Goal: Task Accomplishment & Management: Complete application form

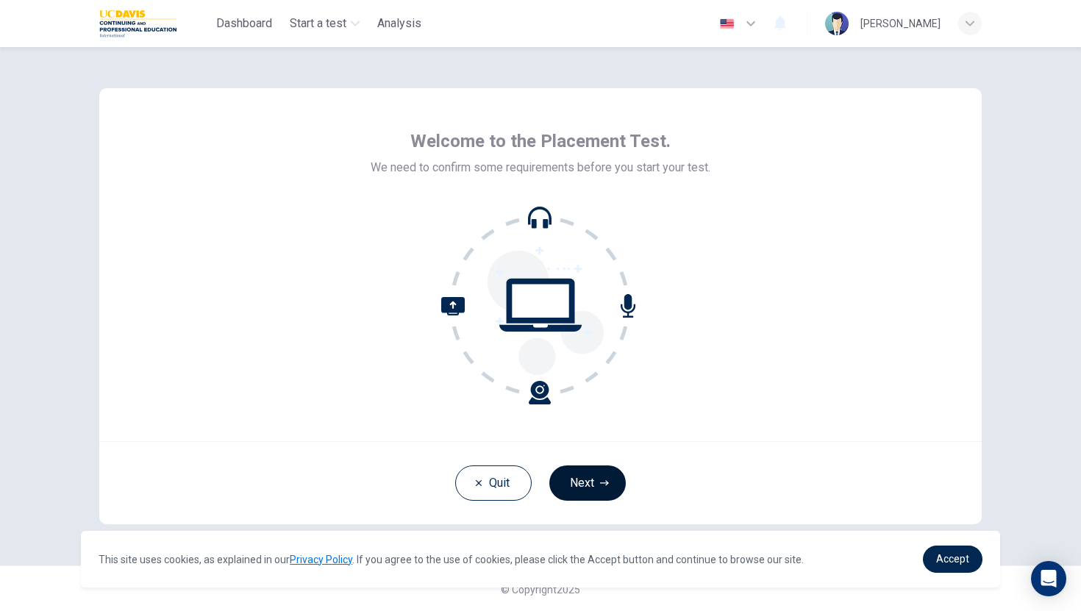
click at [584, 481] on button "Next" at bounding box center [587, 482] width 76 height 35
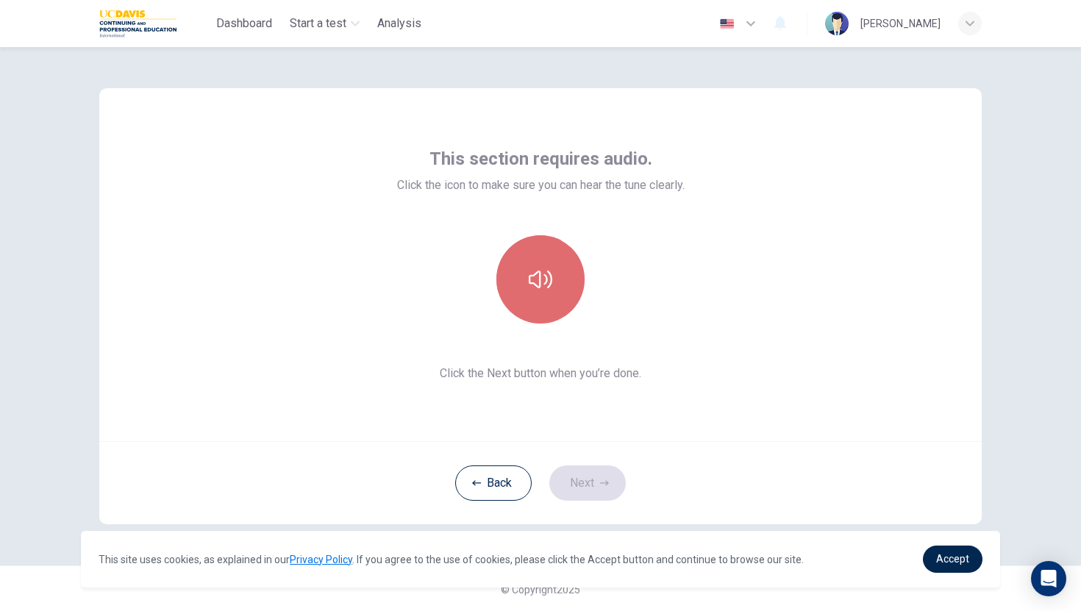
click at [536, 277] on icon "button" at bounding box center [541, 280] width 24 height 24
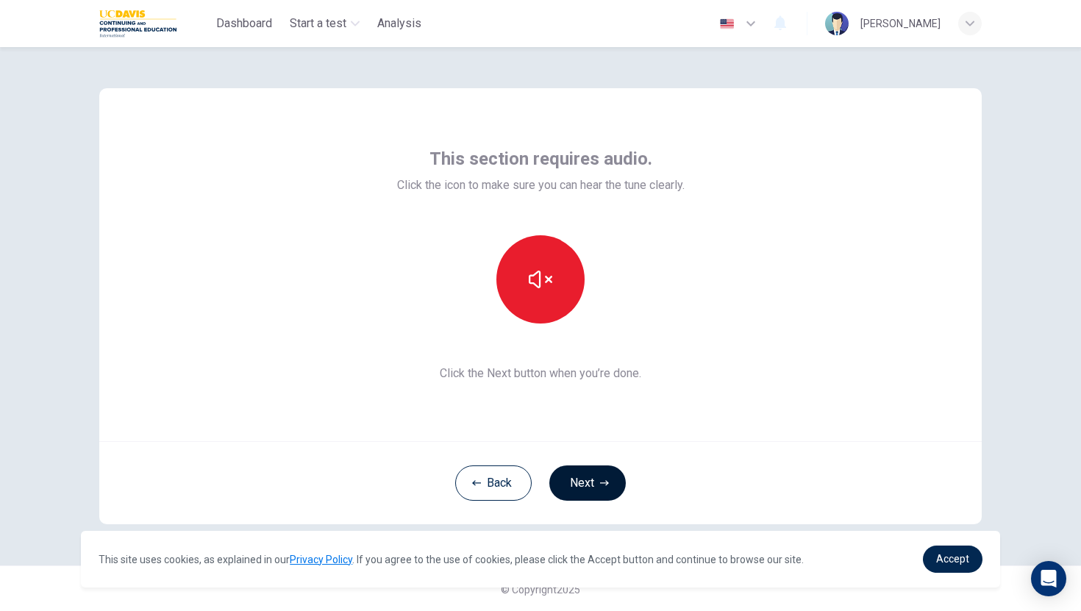
click at [590, 482] on button "Next" at bounding box center [587, 482] width 76 height 35
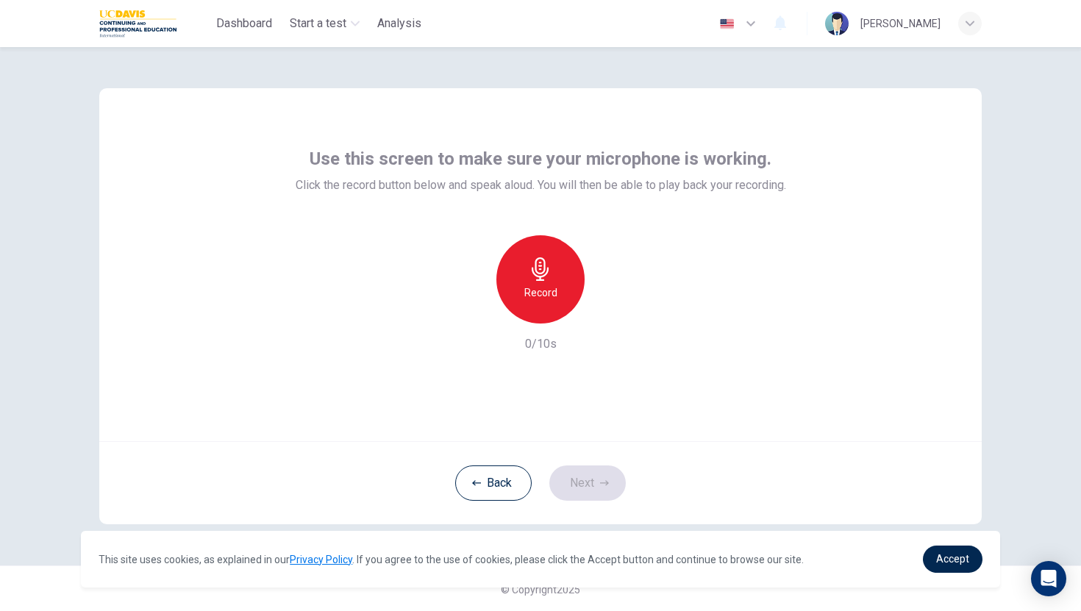
click at [542, 285] on h6 "Record" at bounding box center [540, 293] width 33 height 18
click at [591, 484] on button "Next" at bounding box center [587, 482] width 76 height 35
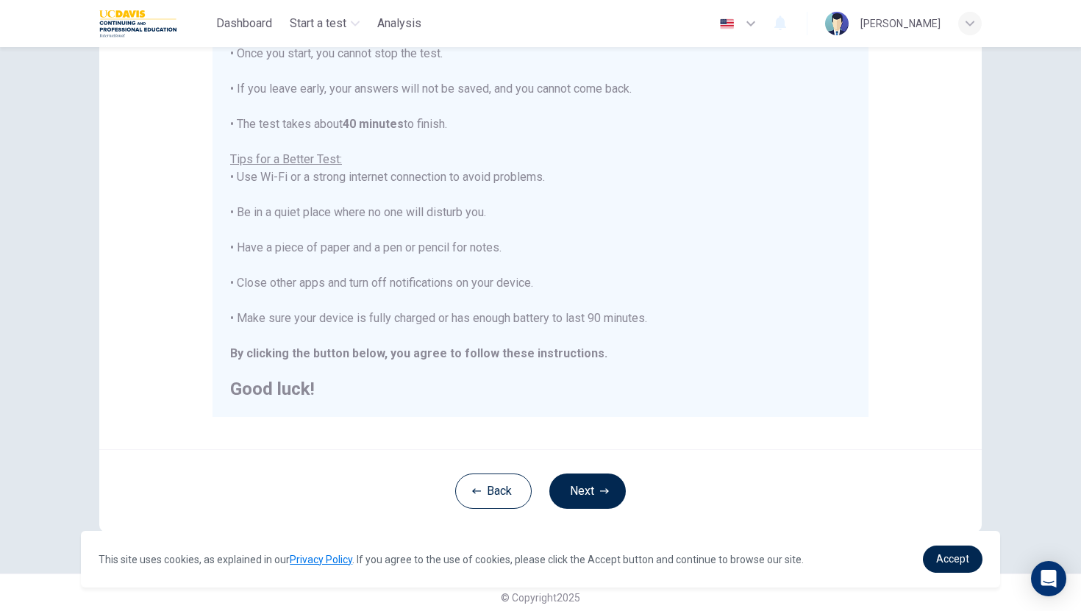
scroll to position [207, 0]
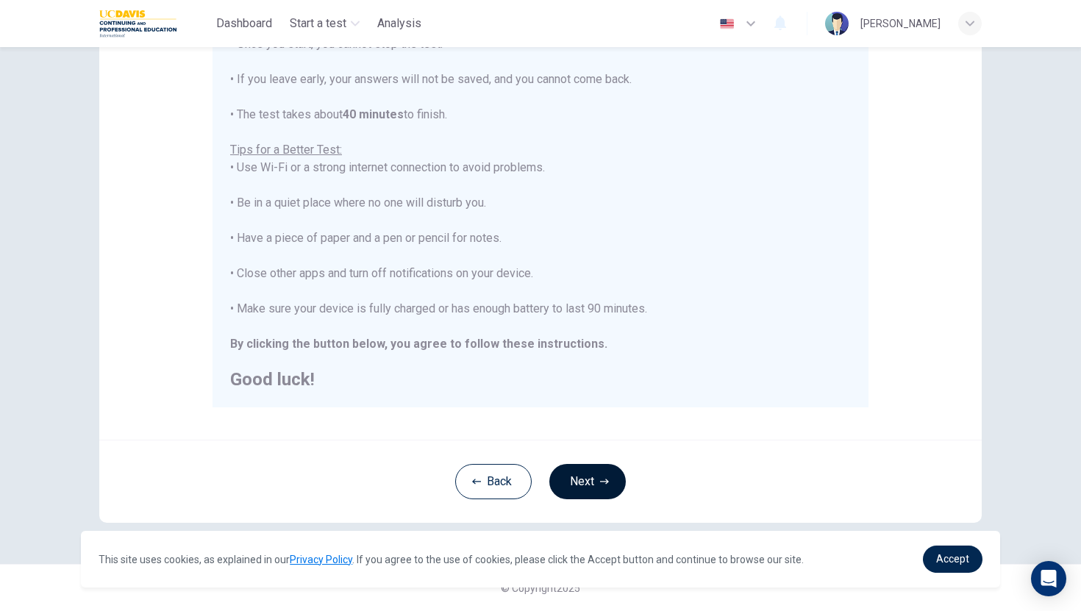
click at [589, 488] on button "Next" at bounding box center [587, 481] width 76 height 35
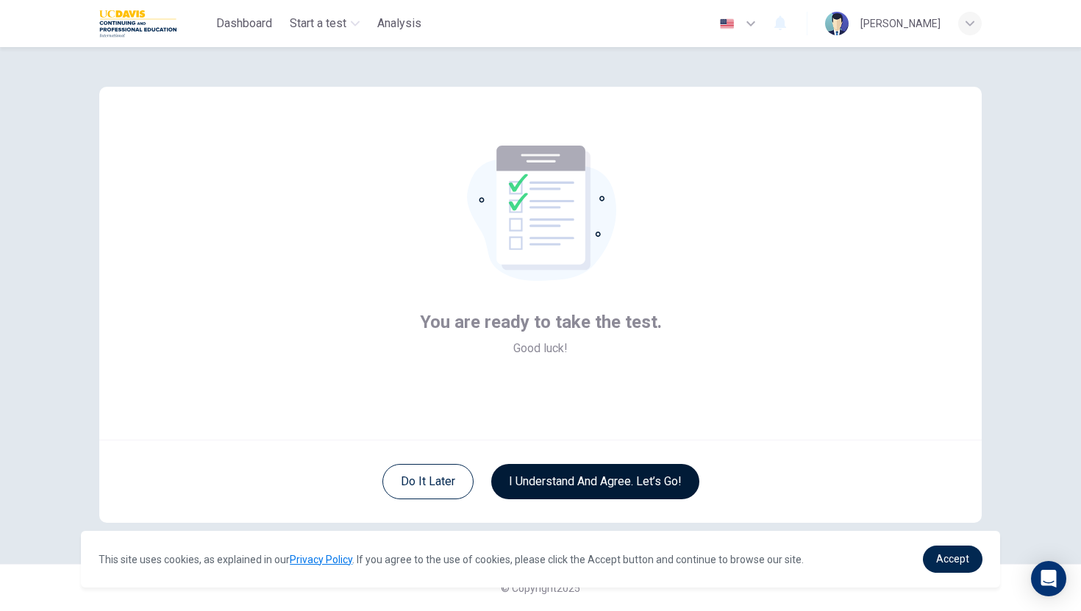
scroll to position [1, 0]
click at [606, 485] on button "I understand and agree. Let’s go!" at bounding box center [595, 481] width 208 height 35
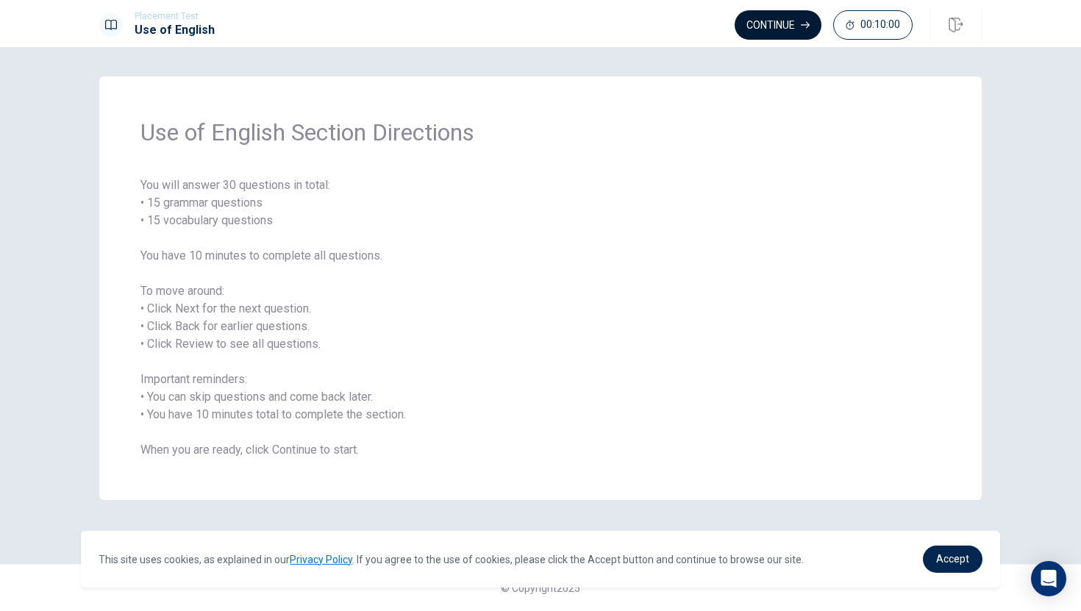
click at [767, 21] on button "Continue" at bounding box center [777, 24] width 87 height 29
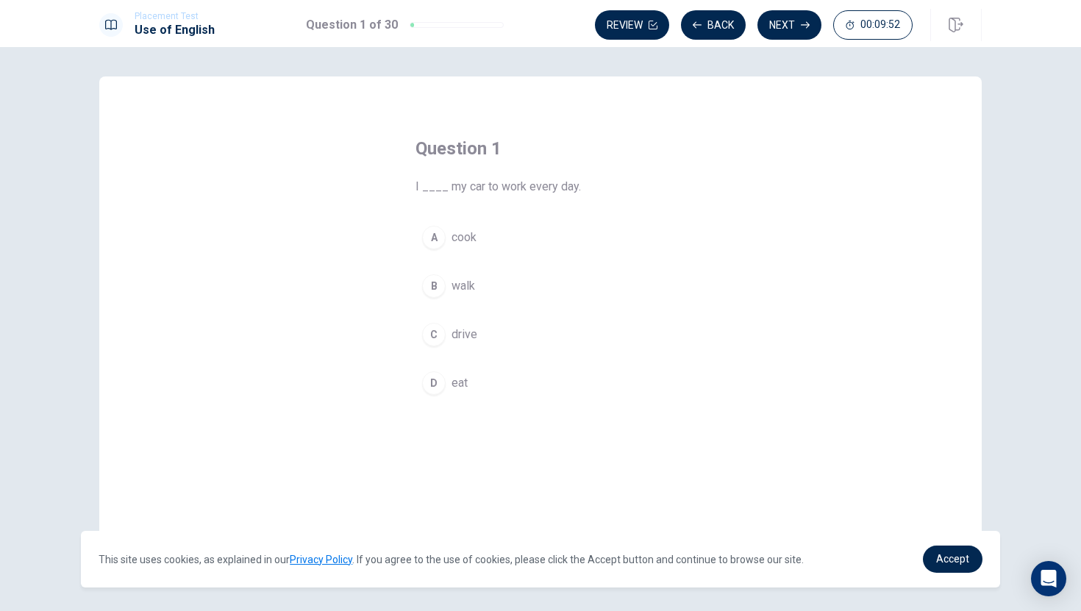
click at [458, 334] on span "drive" at bounding box center [464, 335] width 26 height 18
click at [788, 24] on button "Next" at bounding box center [789, 24] width 64 height 29
click at [463, 381] on span "spring" at bounding box center [467, 383] width 32 height 18
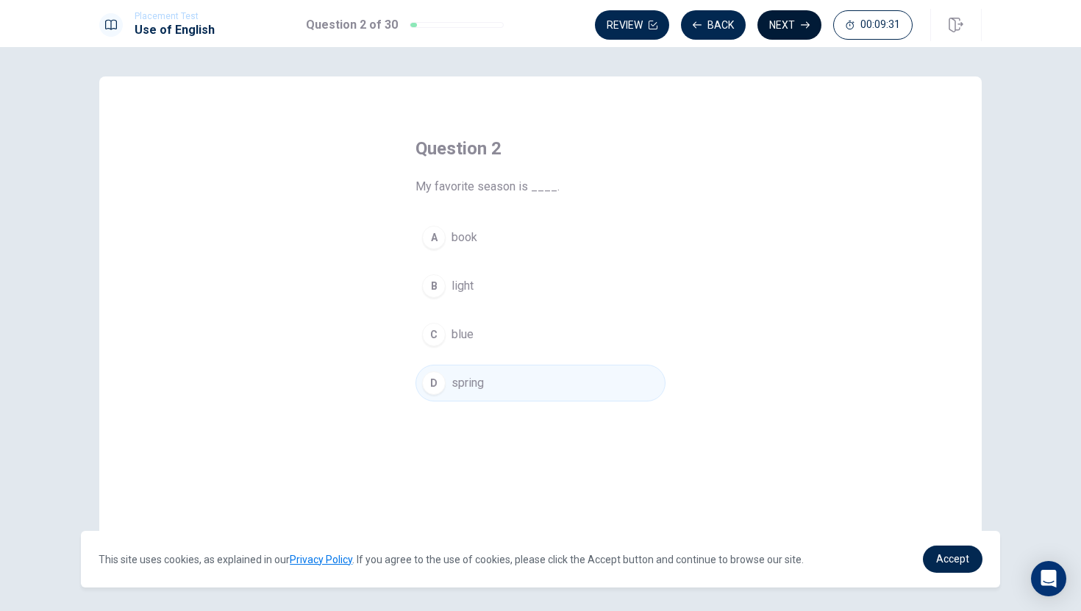
click at [801, 26] on icon "button" at bounding box center [805, 25] width 9 height 9
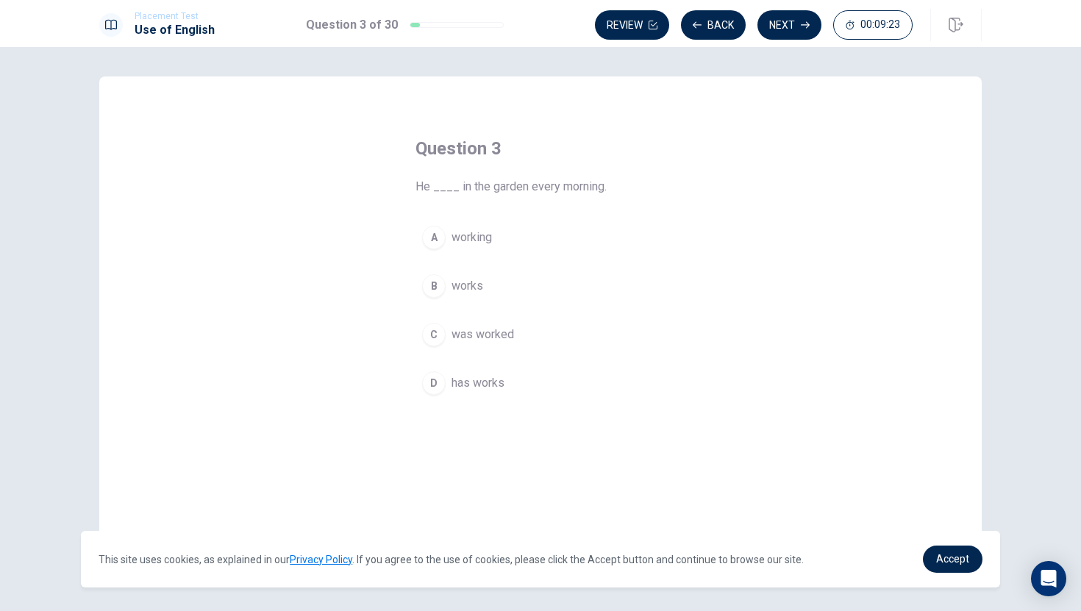
click at [471, 240] on span "working" at bounding box center [471, 238] width 40 height 18
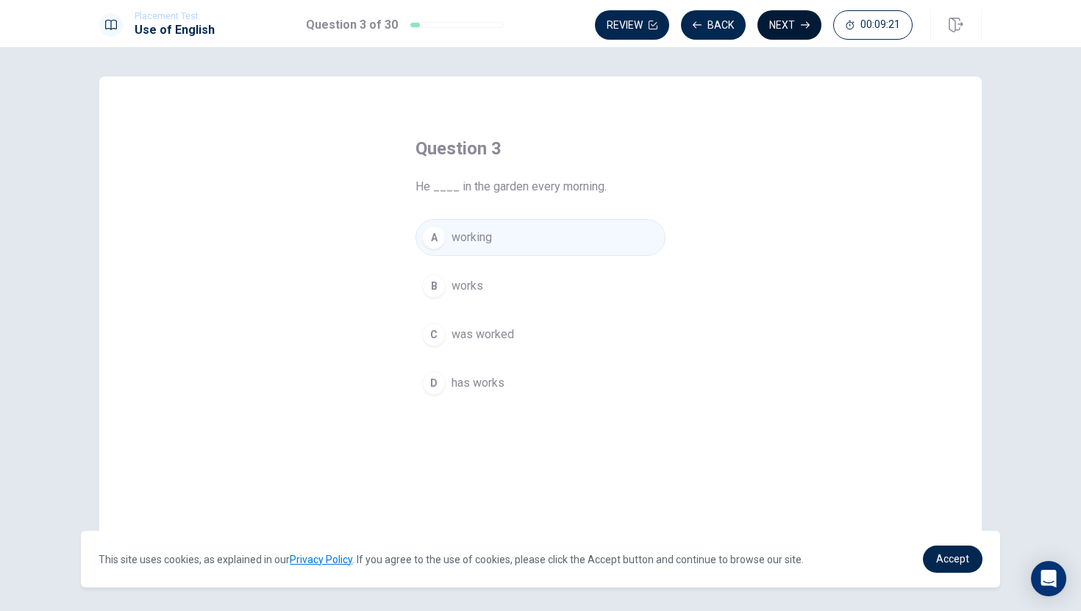
click at [789, 27] on button "Next" at bounding box center [789, 24] width 64 height 29
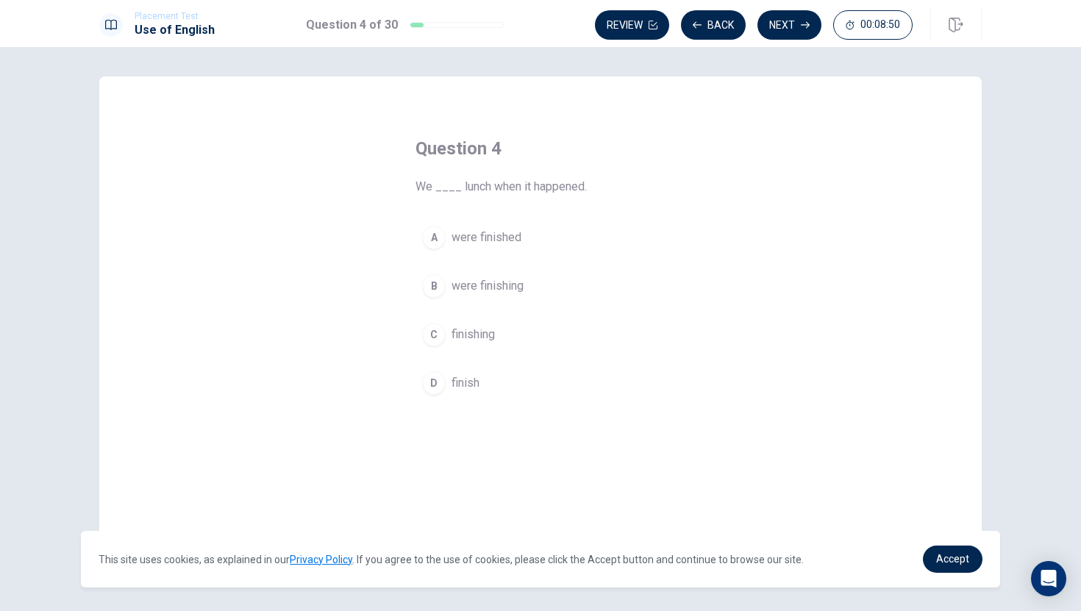
click at [468, 384] on span "finish" at bounding box center [465, 383] width 28 height 18
click at [795, 23] on button "Next" at bounding box center [789, 24] width 64 height 29
click at [465, 288] on span "pool" at bounding box center [462, 286] width 23 height 18
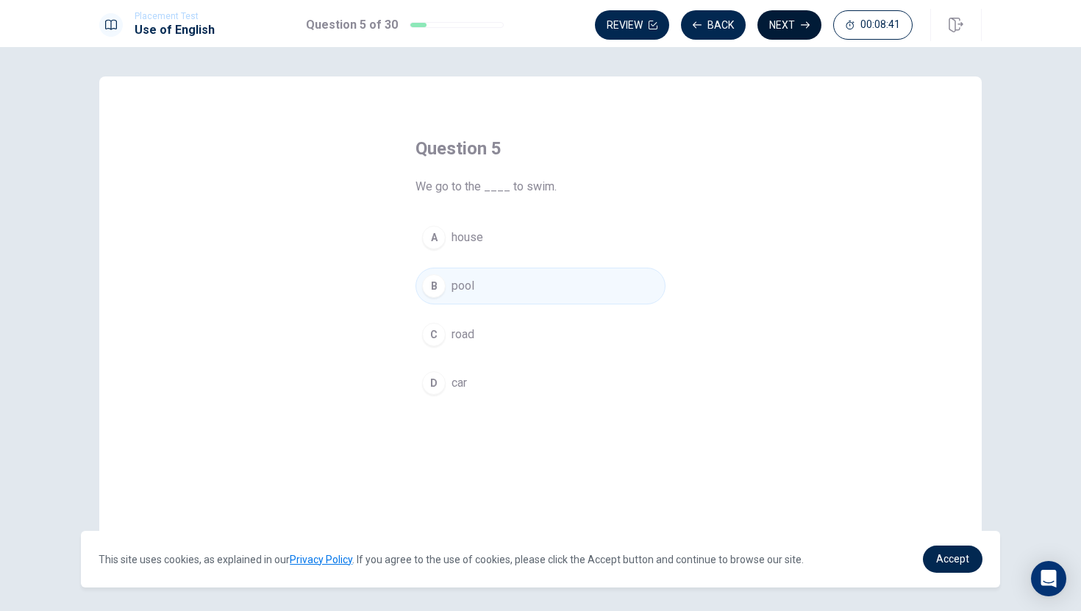
click at [792, 24] on button "Next" at bounding box center [789, 24] width 64 height 29
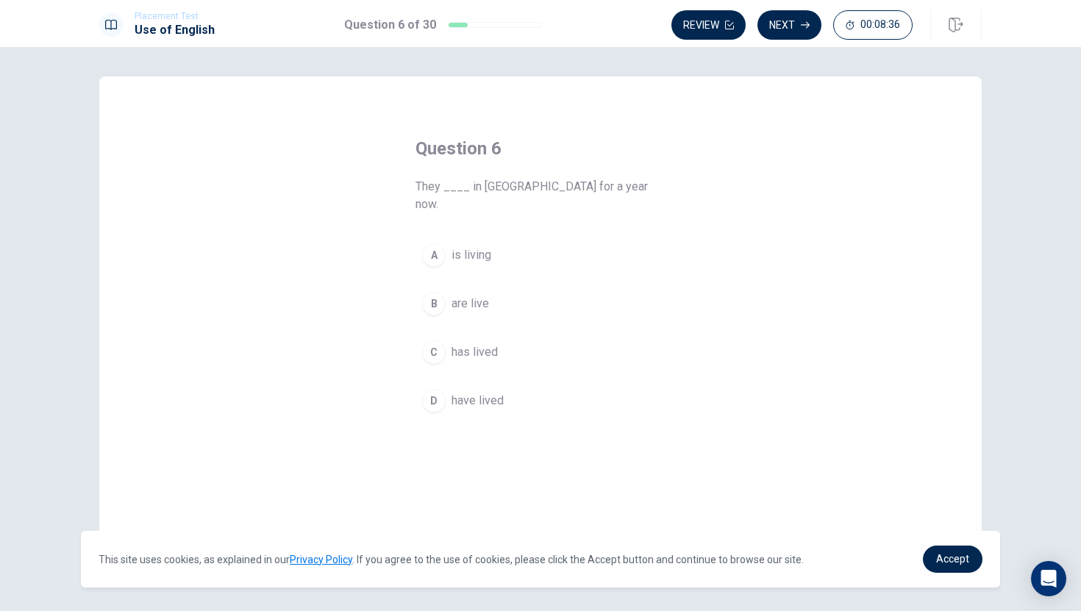
click at [792, 24] on button "Next" at bounding box center [789, 24] width 64 height 29
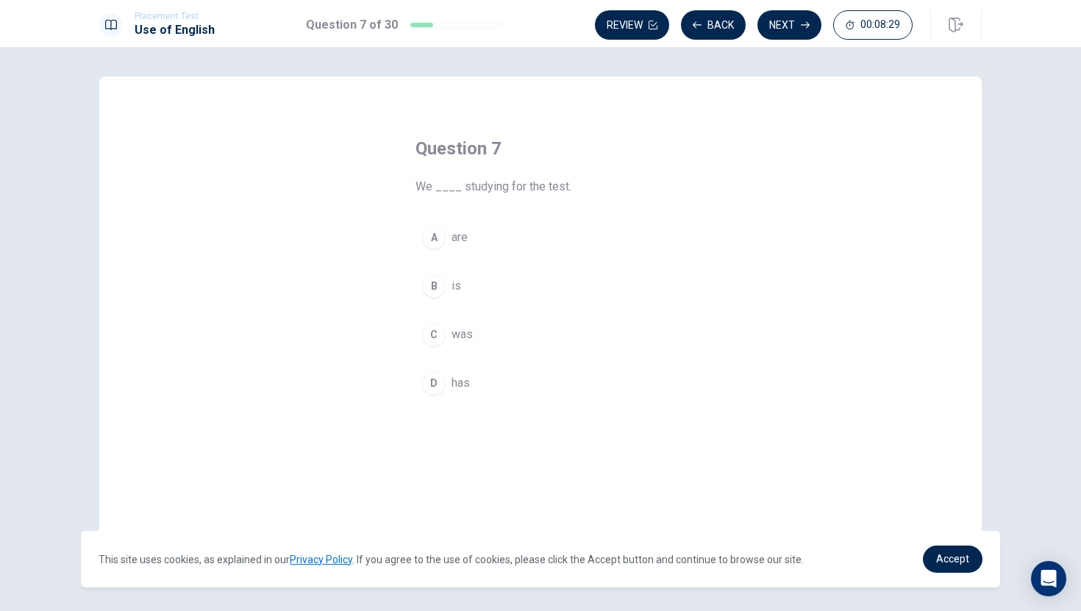
click at [457, 239] on span "are" at bounding box center [459, 238] width 16 height 18
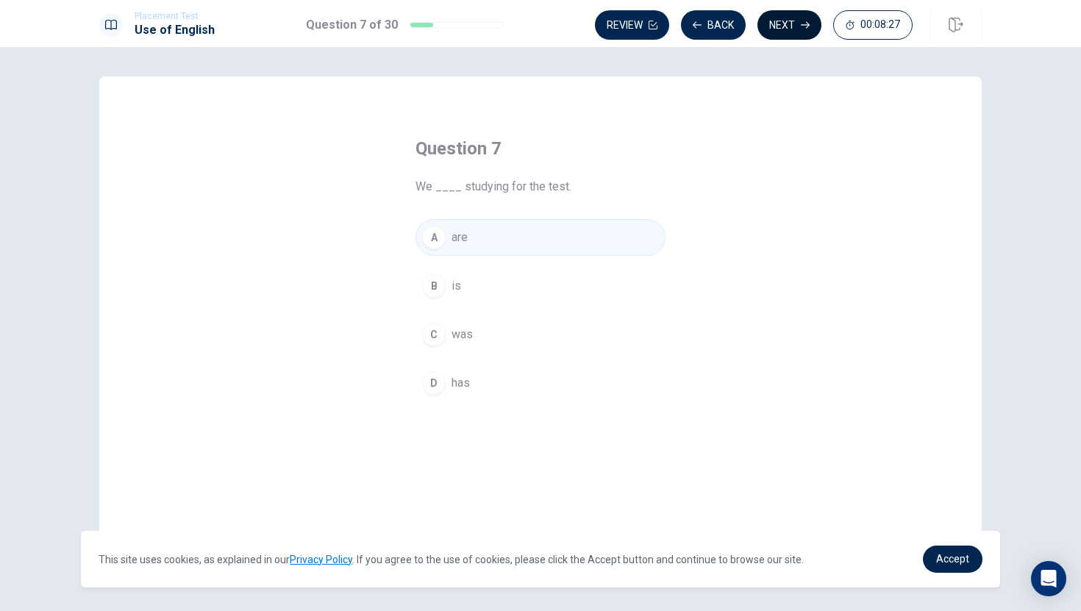
click at [792, 18] on button "Next" at bounding box center [789, 24] width 64 height 29
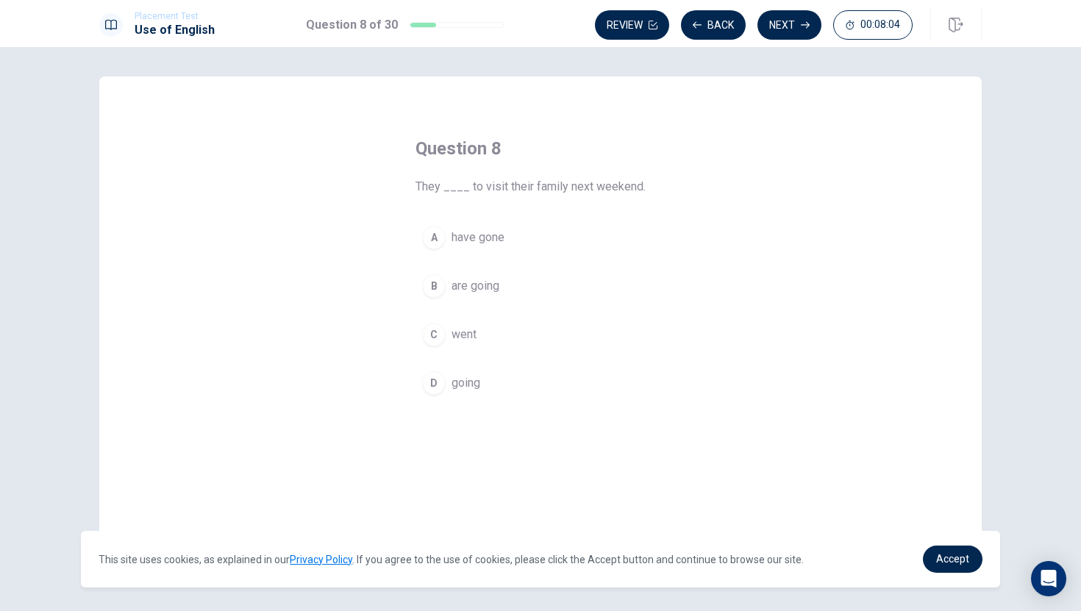
click at [476, 284] on span "are going" at bounding box center [475, 286] width 48 height 18
click at [801, 23] on icon "button" at bounding box center [805, 25] width 9 height 9
click at [461, 378] on span "watch" at bounding box center [466, 383] width 30 height 18
click at [453, 334] on span "hat" at bounding box center [458, 335] width 15 height 18
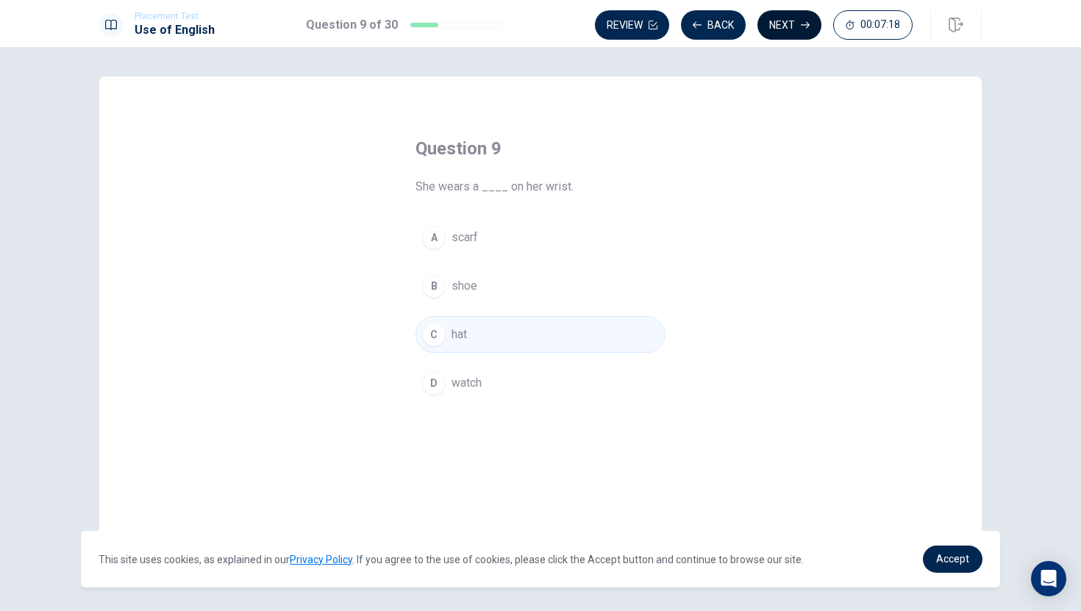
click at [787, 19] on button "Next" at bounding box center [789, 24] width 64 height 29
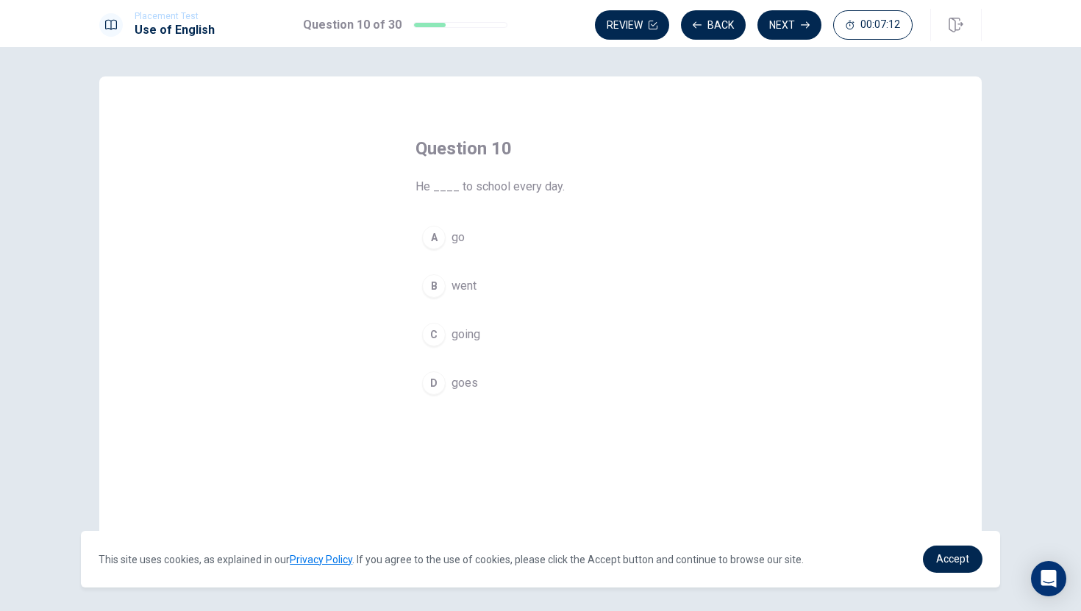
click at [474, 333] on span "going" at bounding box center [465, 335] width 29 height 18
click at [470, 380] on span "goes" at bounding box center [464, 383] width 26 height 18
click at [794, 29] on button "Next" at bounding box center [789, 24] width 64 height 29
click at [463, 237] on span "was" at bounding box center [461, 238] width 21 height 18
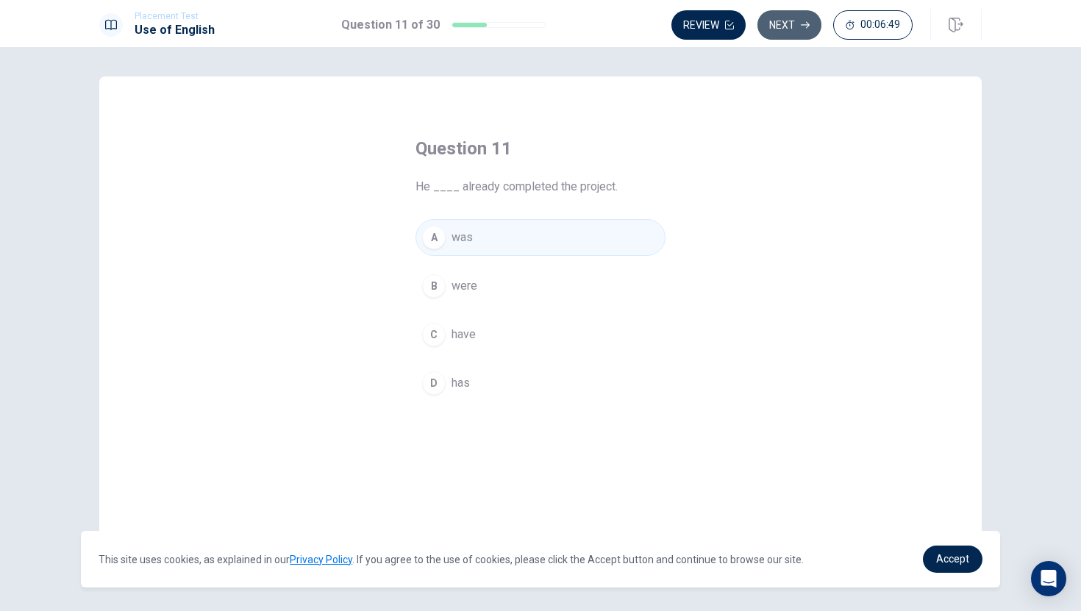
click at [788, 26] on button "Next" at bounding box center [789, 24] width 64 height 29
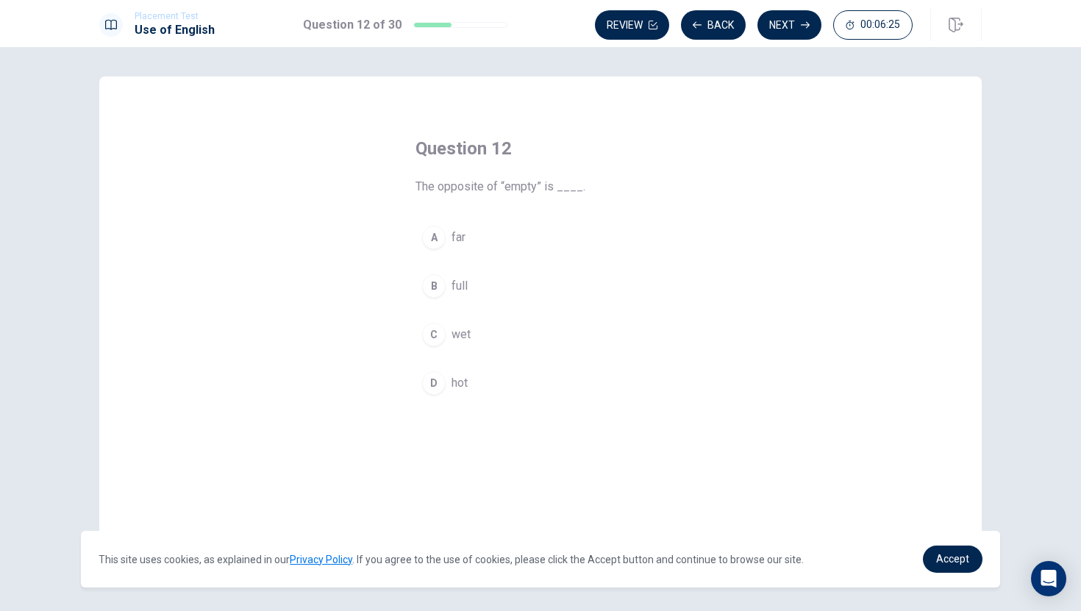
click at [461, 382] on span "hot" at bounding box center [459, 383] width 16 height 18
click at [779, 26] on button "Next" at bounding box center [789, 24] width 64 height 29
click at [489, 287] on span "friendly" at bounding box center [470, 286] width 39 height 18
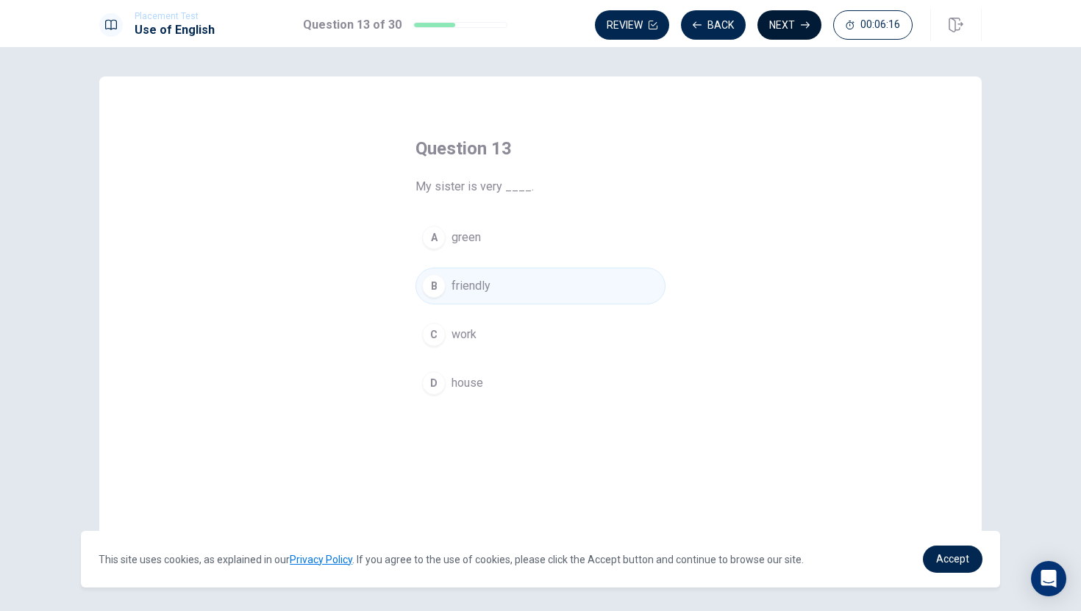
click at [795, 25] on button "Next" at bounding box center [789, 24] width 64 height 29
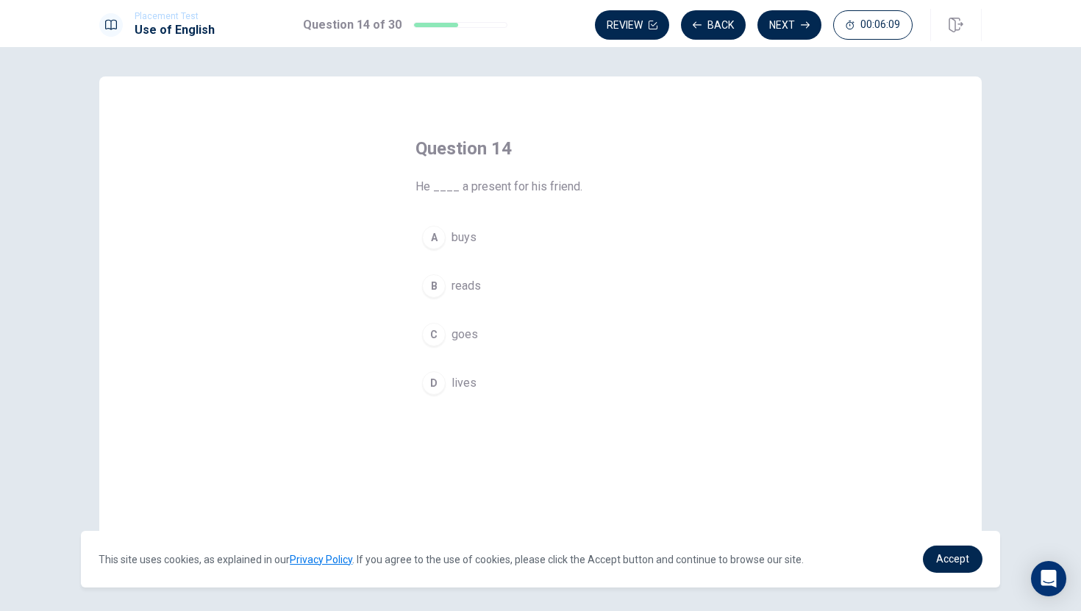
click at [454, 239] on span "buys" at bounding box center [463, 238] width 25 height 18
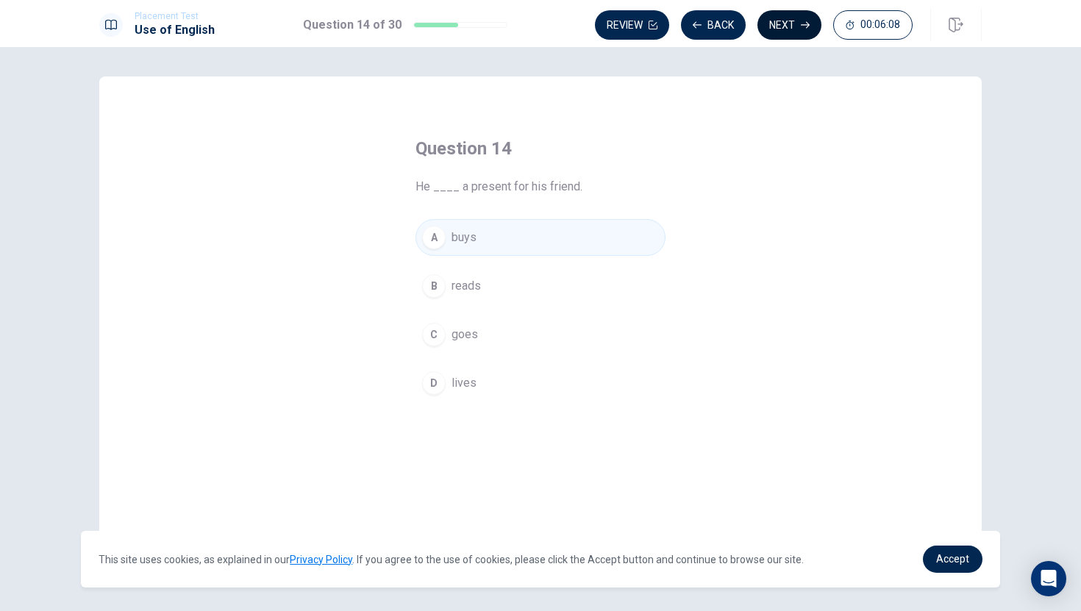
click at [781, 26] on button "Next" at bounding box center [789, 24] width 64 height 29
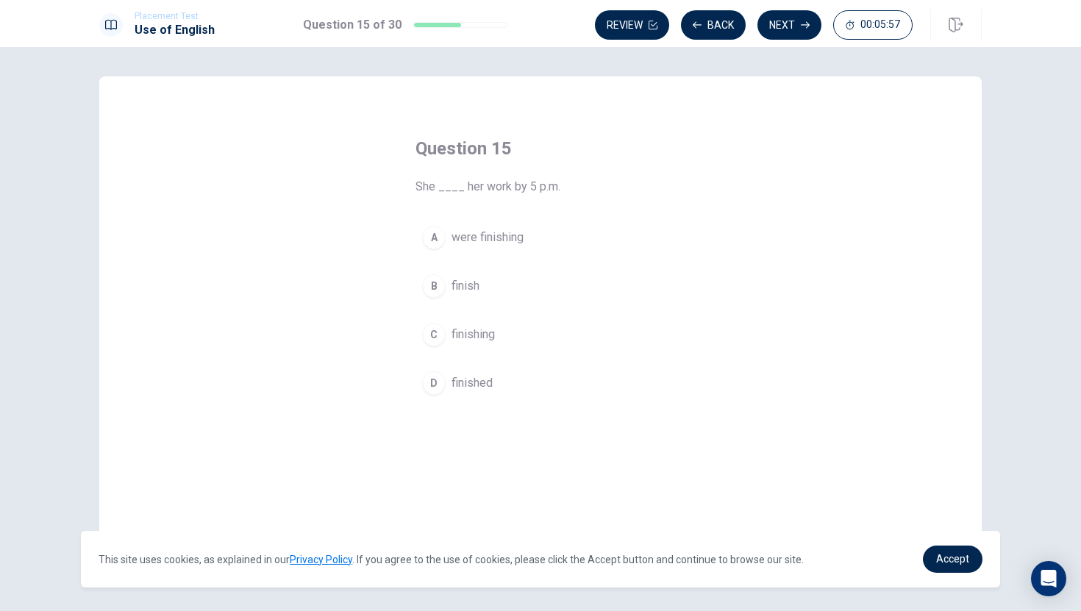
click at [466, 382] on span "finished" at bounding box center [471, 383] width 41 height 18
click at [792, 24] on button "Next" at bounding box center [789, 24] width 64 height 29
click at [468, 282] on span "read" at bounding box center [462, 286] width 23 height 18
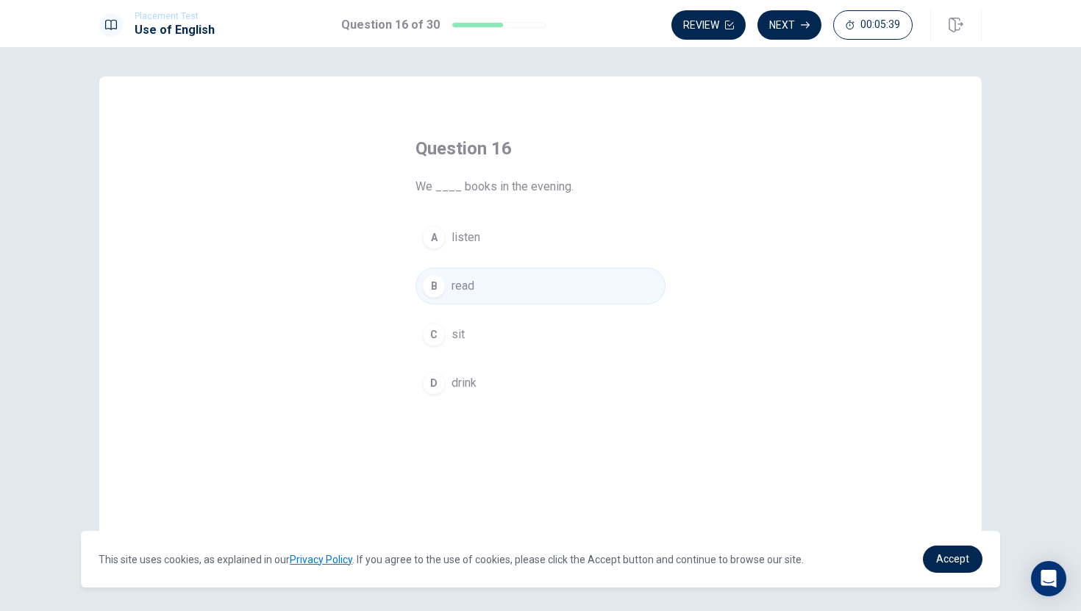
click at [470, 237] on span "listen" at bounding box center [465, 238] width 29 height 18
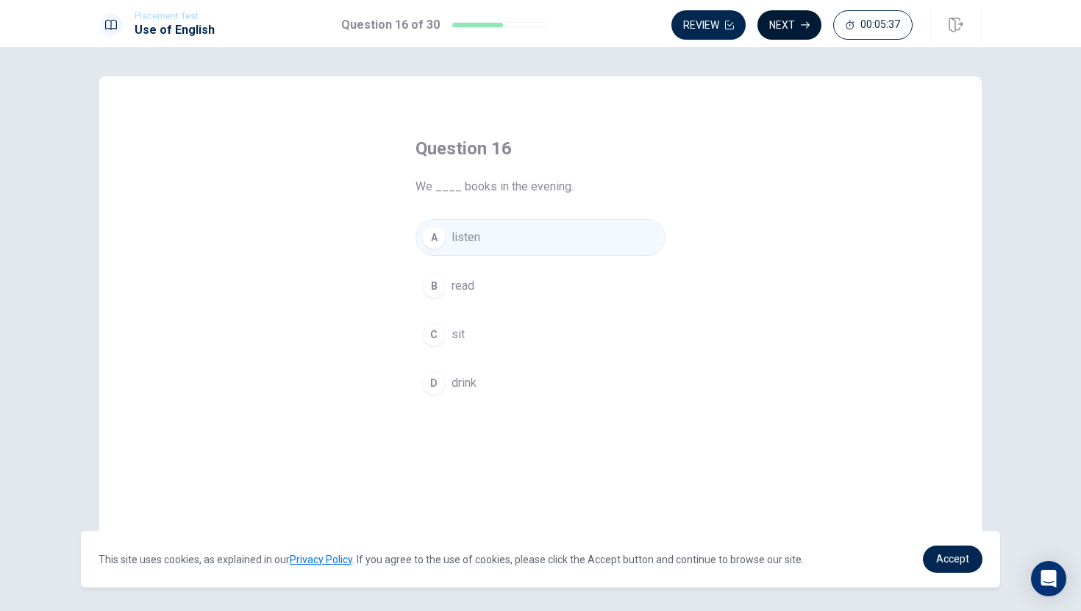
click at [790, 18] on button "Next" at bounding box center [789, 24] width 64 height 29
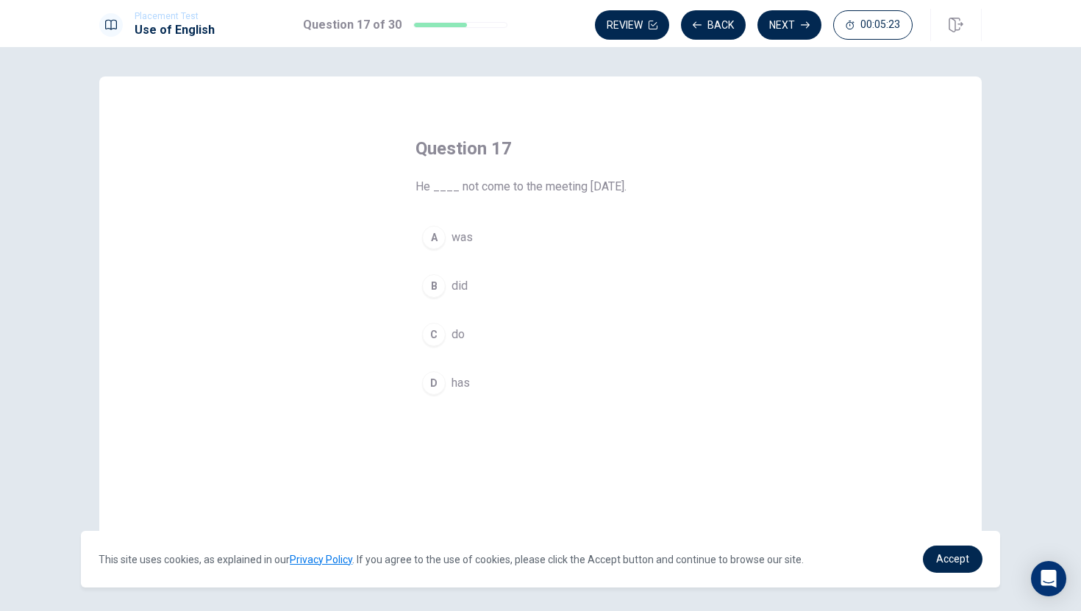
click at [454, 377] on span "has" at bounding box center [460, 383] width 18 height 18
click at [785, 22] on button "Next" at bounding box center [789, 24] width 64 height 29
click at [480, 346] on button "C am put" at bounding box center [540, 334] width 250 height 37
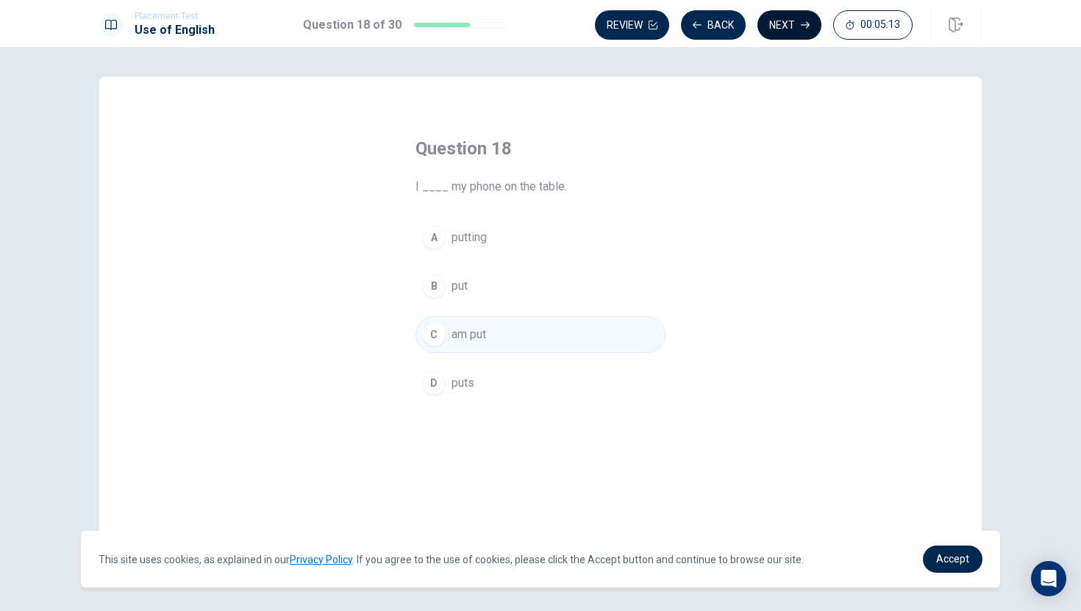
click at [788, 24] on button "Next" at bounding box center [789, 24] width 64 height 29
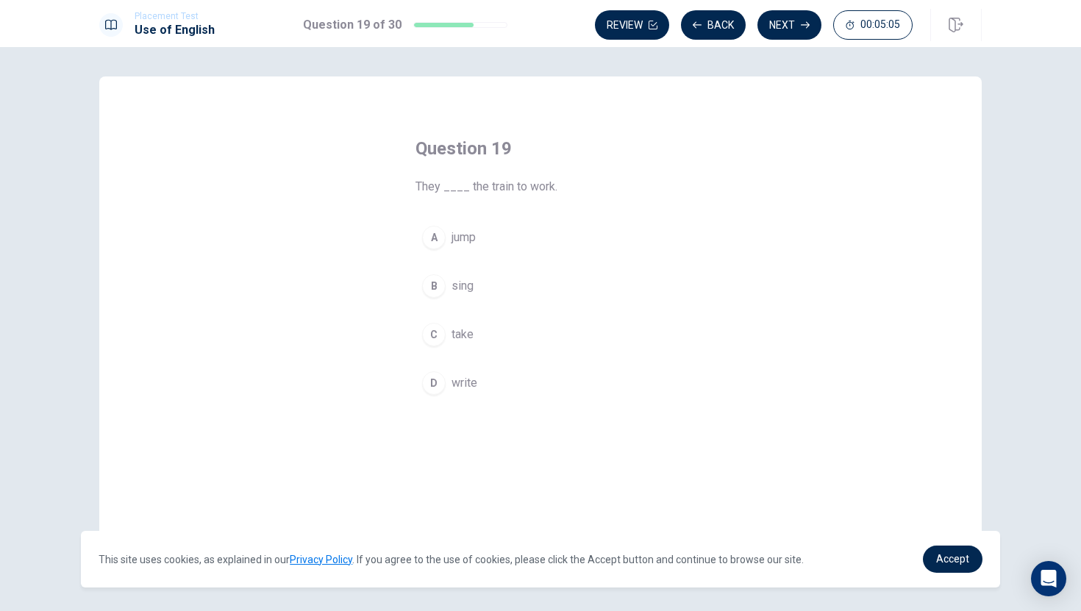
click at [468, 336] on span "take" at bounding box center [462, 335] width 22 height 18
click at [787, 23] on button "Next" at bounding box center [789, 24] width 64 height 29
click at [486, 375] on button "D tall" at bounding box center [540, 383] width 250 height 37
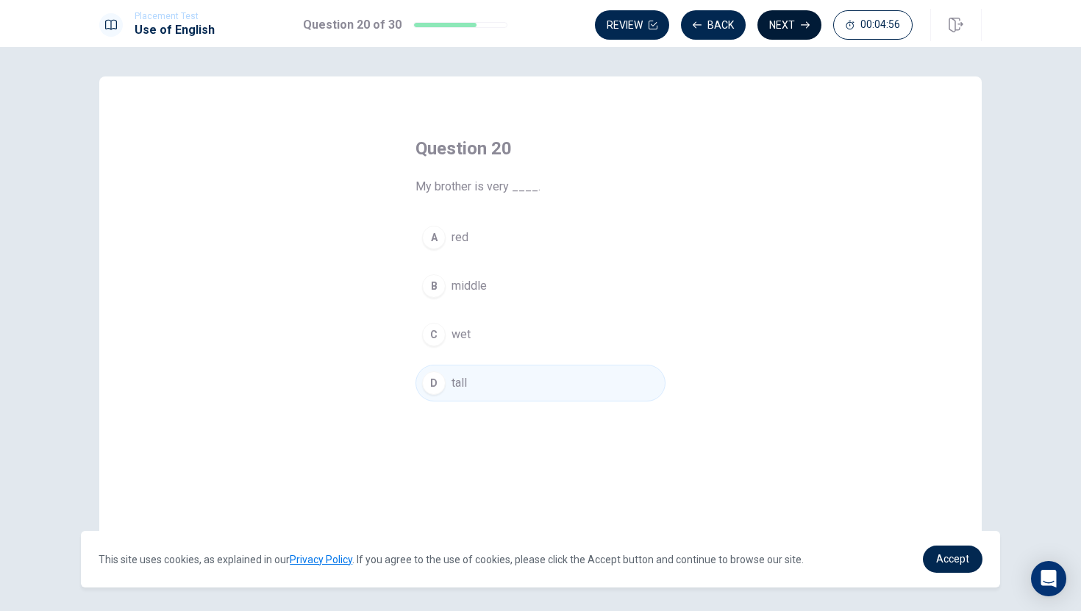
click at [787, 24] on button "Next" at bounding box center [789, 24] width 64 height 29
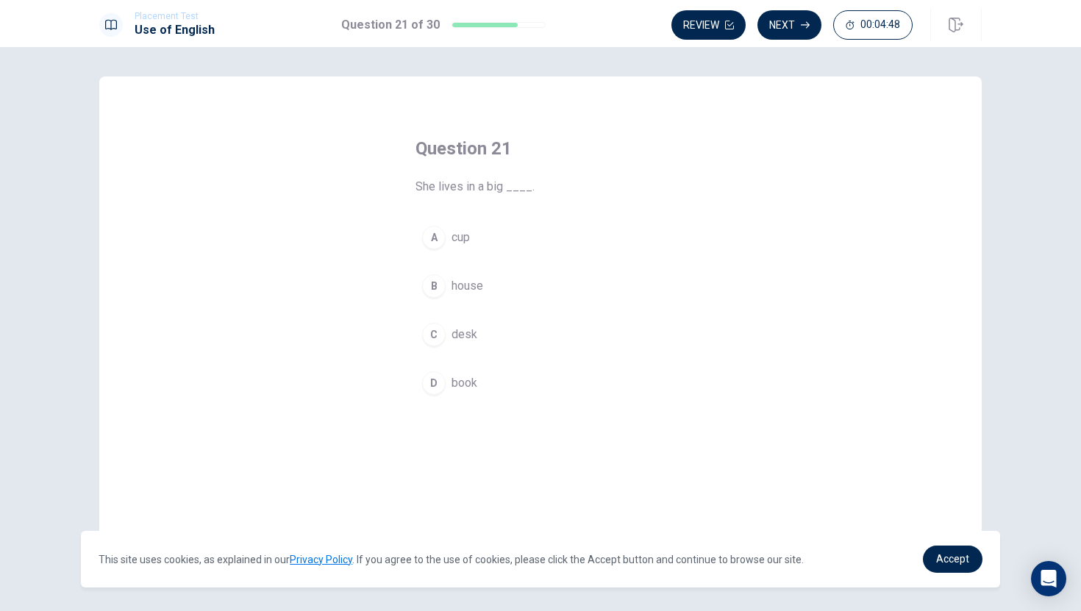
click at [481, 298] on button "B house" at bounding box center [540, 286] width 250 height 37
click at [795, 26] on button "Next" at bounding box center [789, 24] width 64 height 29
click at [480, 236] on button "A lives" at bounding box center [540, 237] width 250 height 37
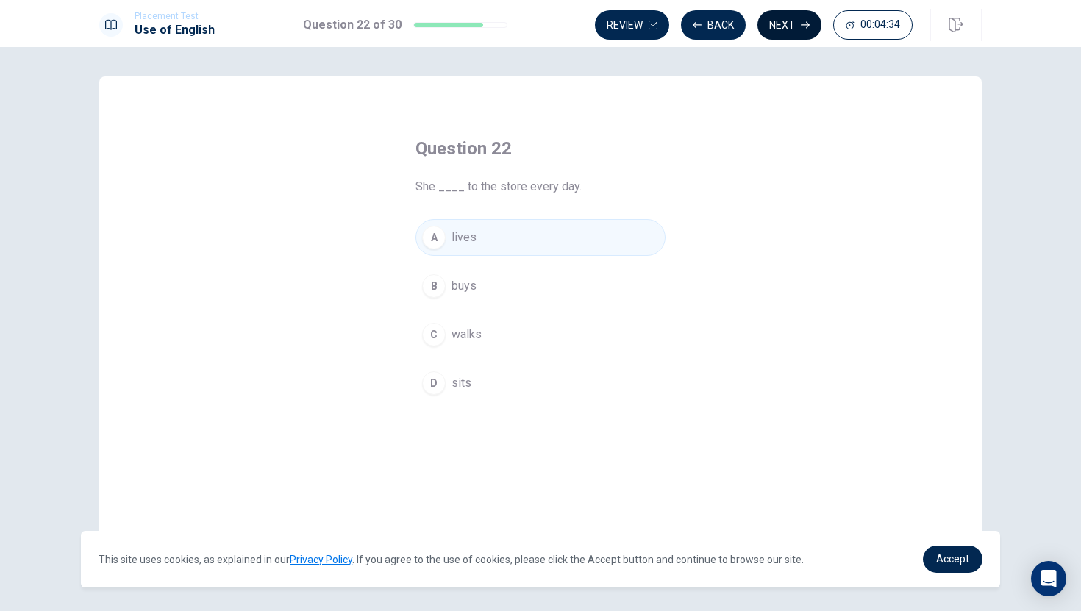
click at [781, 27] on button "Next" at bounding box center [789, 24] width 64 height 29
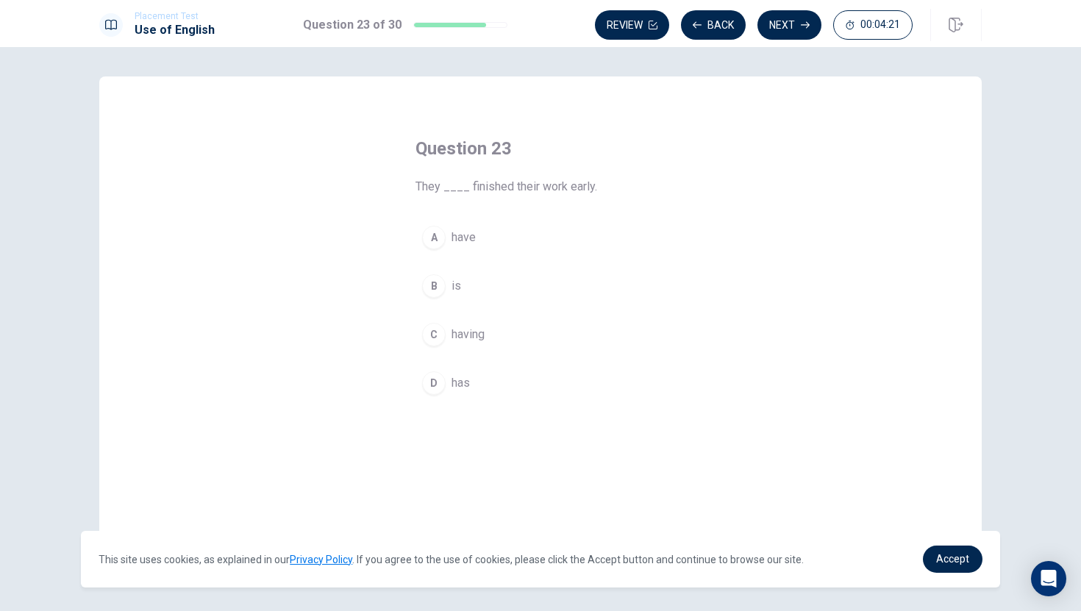
click at [475, 232] on span "have" at bounding box center [463, 238] width 24 height 18
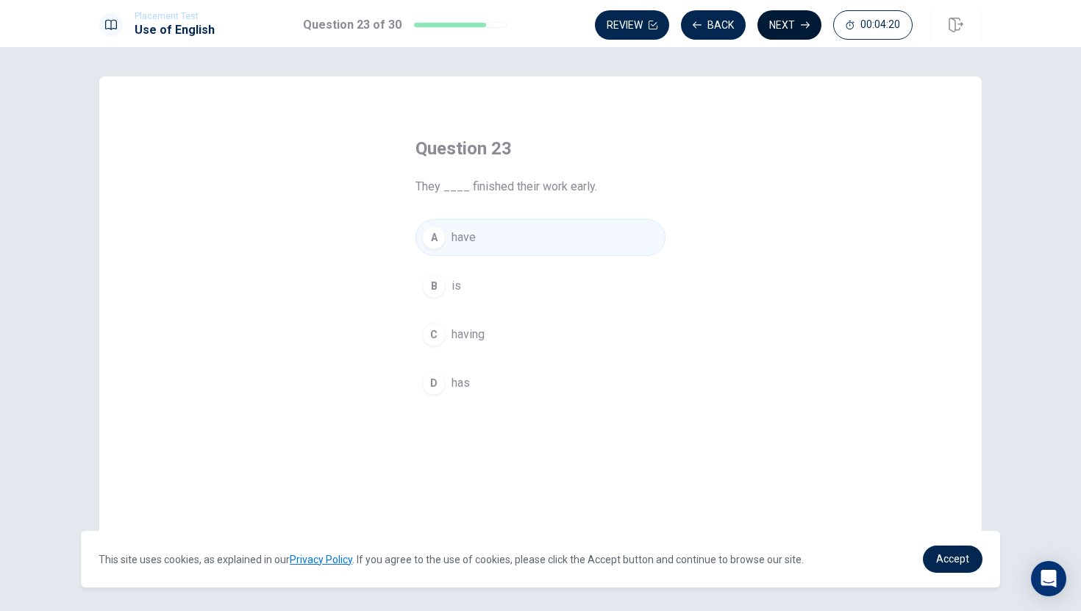
click at [789, 21] on button "Next" at bounding box center [789, 24] width 64 height 29
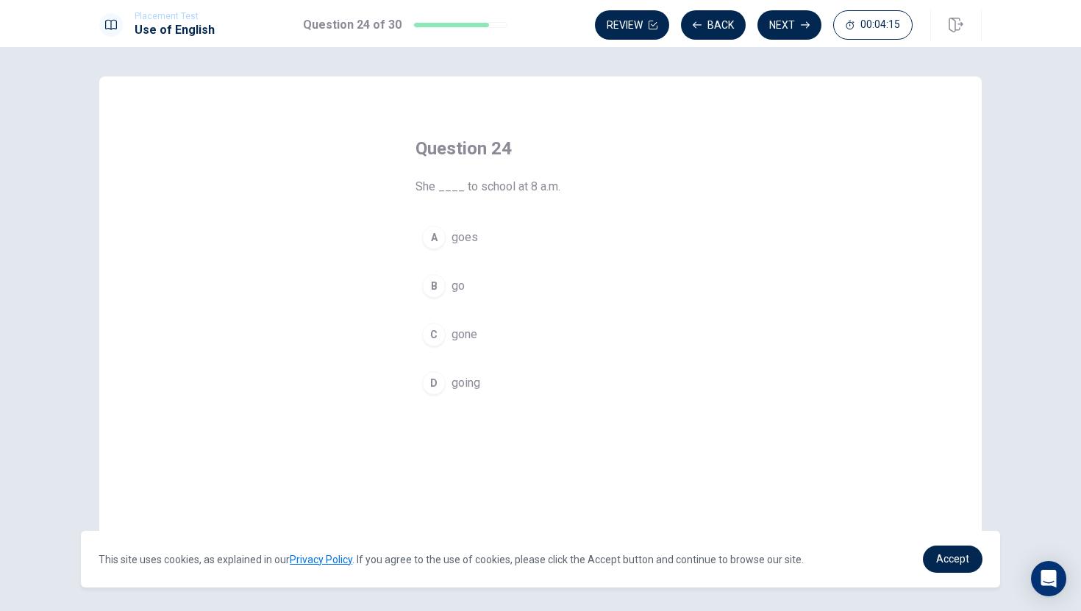
click at [463, 232] on span "goes" at bounding box center [464, 238] width 26 height 18
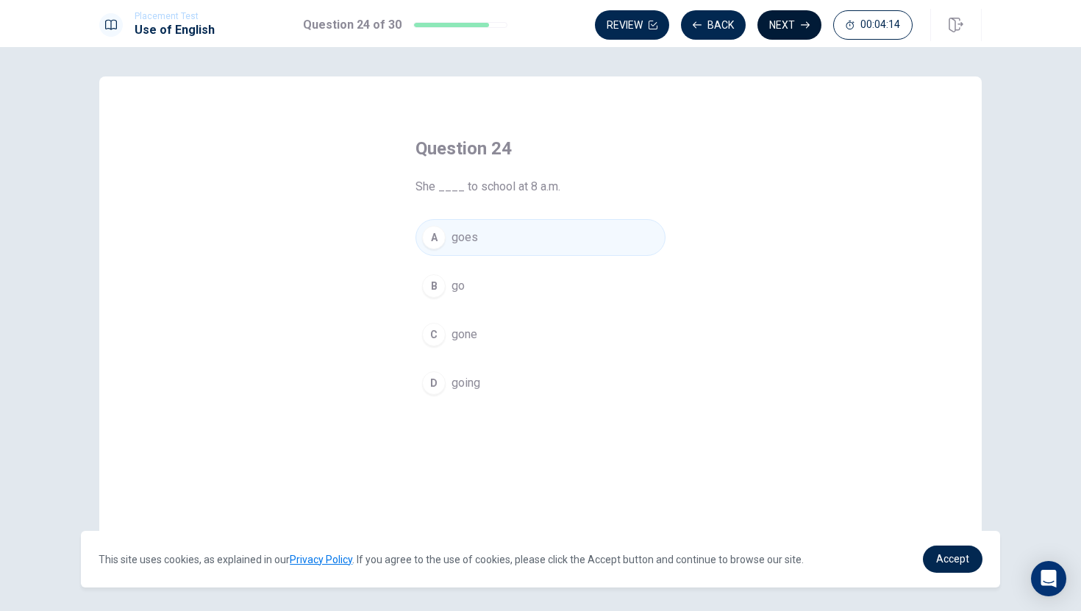
click at [786, 25] on button "Next" at bounding box center [789, 24] width 64 height 29
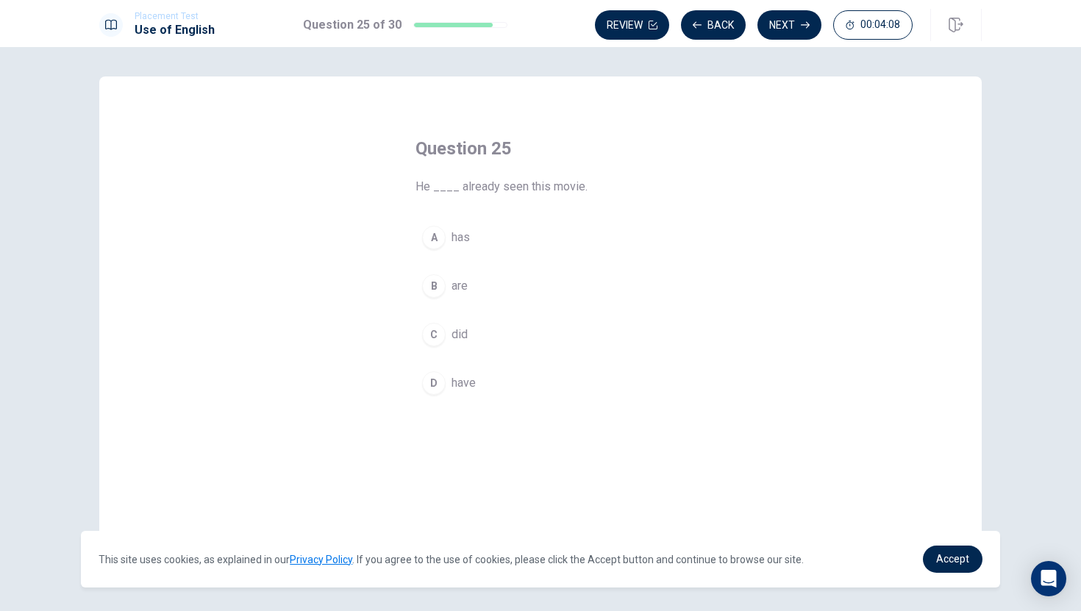
click at [468, 240] on span "has" at bounding box center [460, 238] width 18 height 18
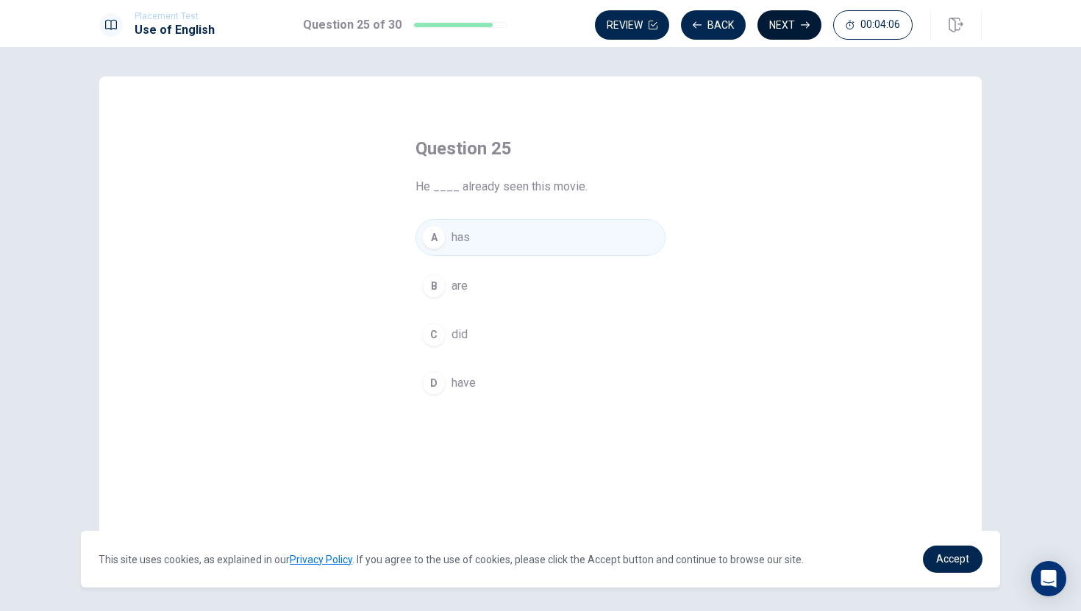
click at [790, 21] on button "Next" at bounding box center [789, 24] width 64 height 29
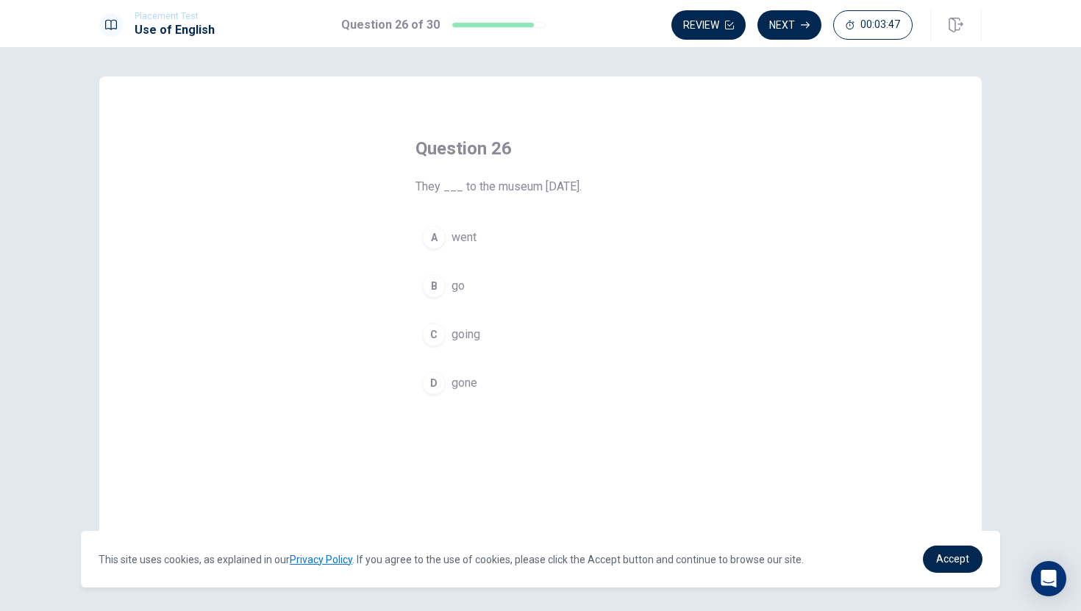
click at [470, 379] on span "gone" at bounding box center [464, 383] width 26 height 18
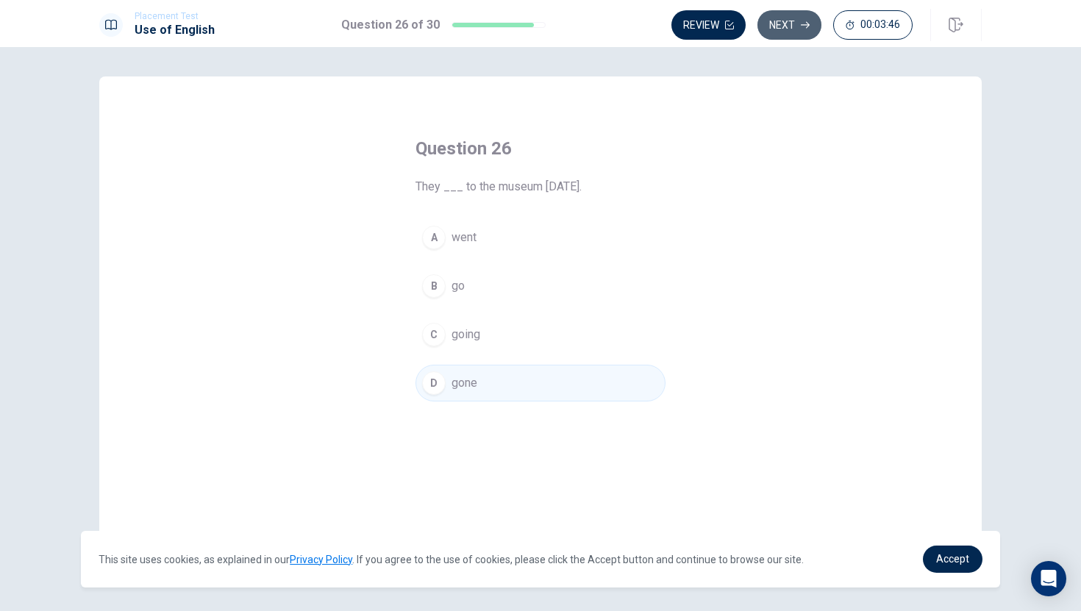
click at [790, 26] on button "Next" at bounding box center [789, 24] width 64 height 29
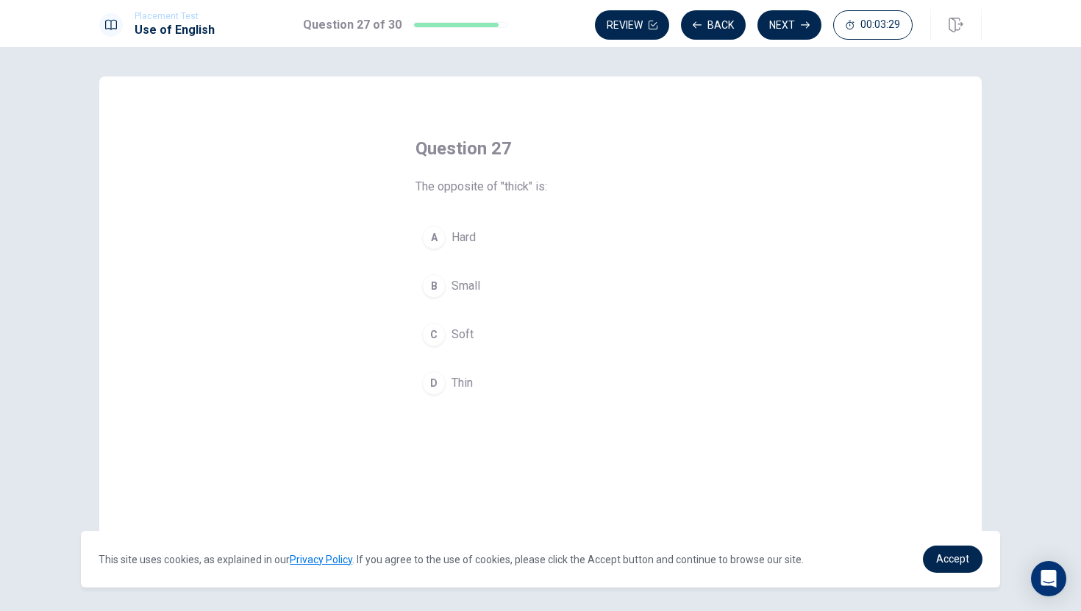
click at [475, 236] on span "Hard" at bounding box center [463, 238] width 24 height 18
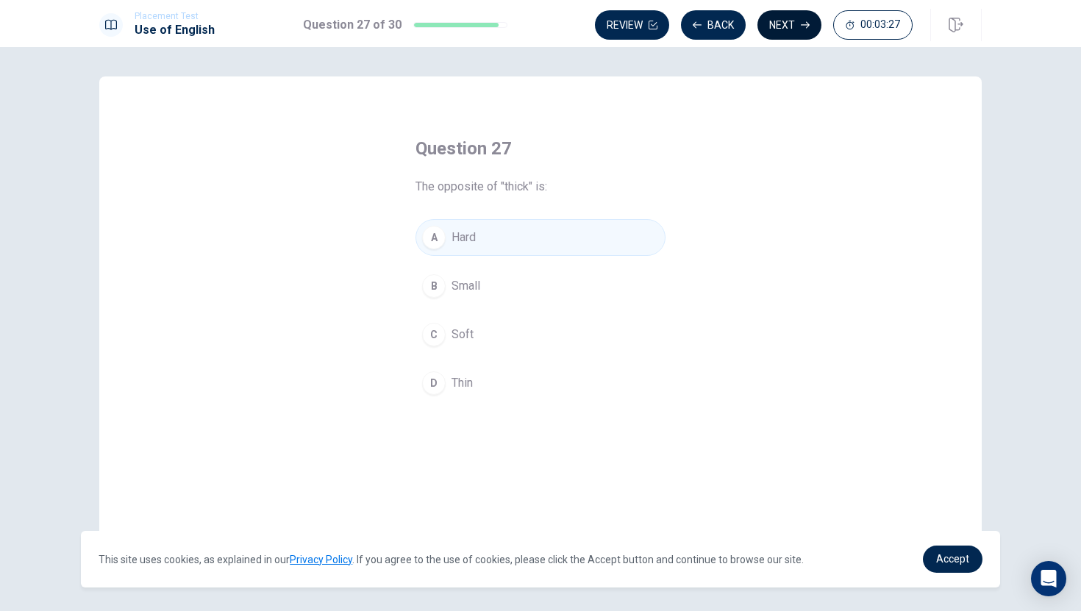
click at [792, 23] on button "Next" at bounding box center [789, 24] width 64 height 29
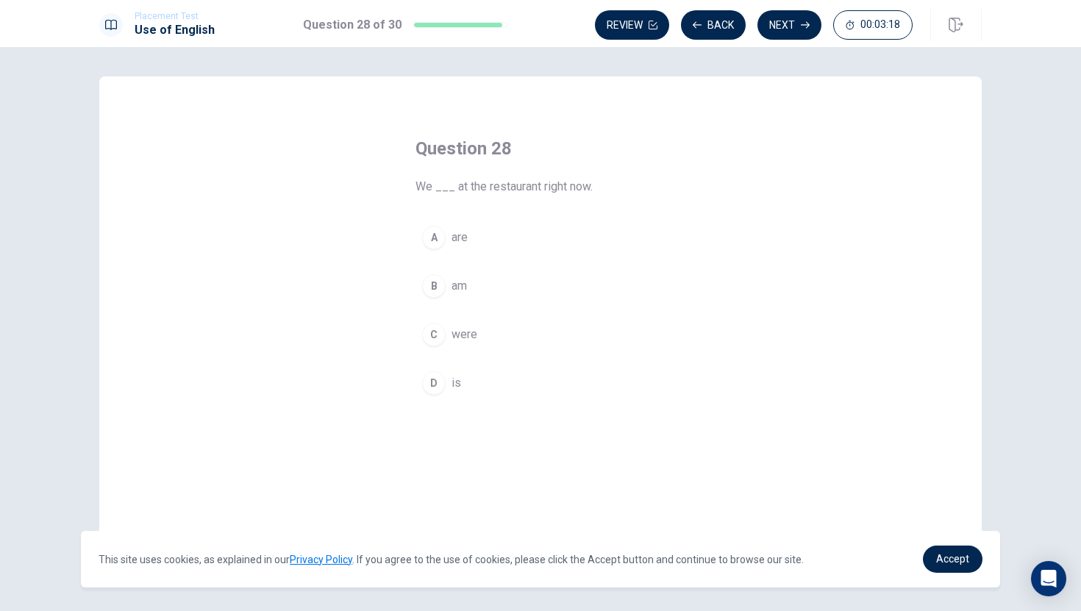
click at [469, 239] on button "A are" at bounding box center [540, 237] width 250 height 37
click at [495, 334] on button "C were" at bounding box center [540, 334] width 250 height 37
click at [787, 24] on button "Next" at bounding box center [789, 24] width 64 height 29
click at [505, 237] on button "A Close" at bounding box center [540, 237] width 250 height 37
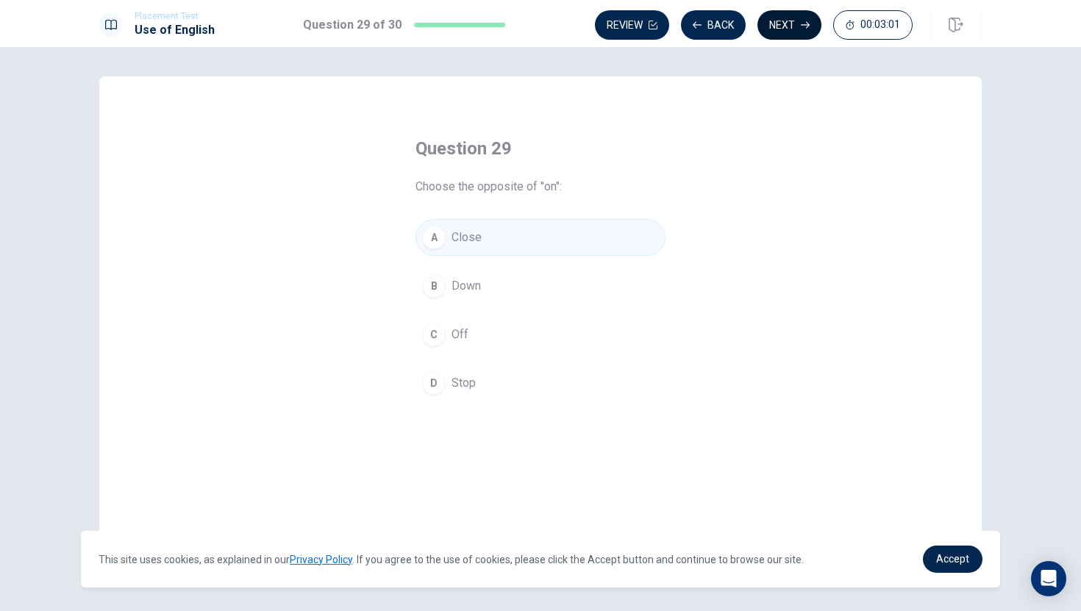
click at [785, 25] on button "Next" at bounding box center [789, 24] width 64 height 29
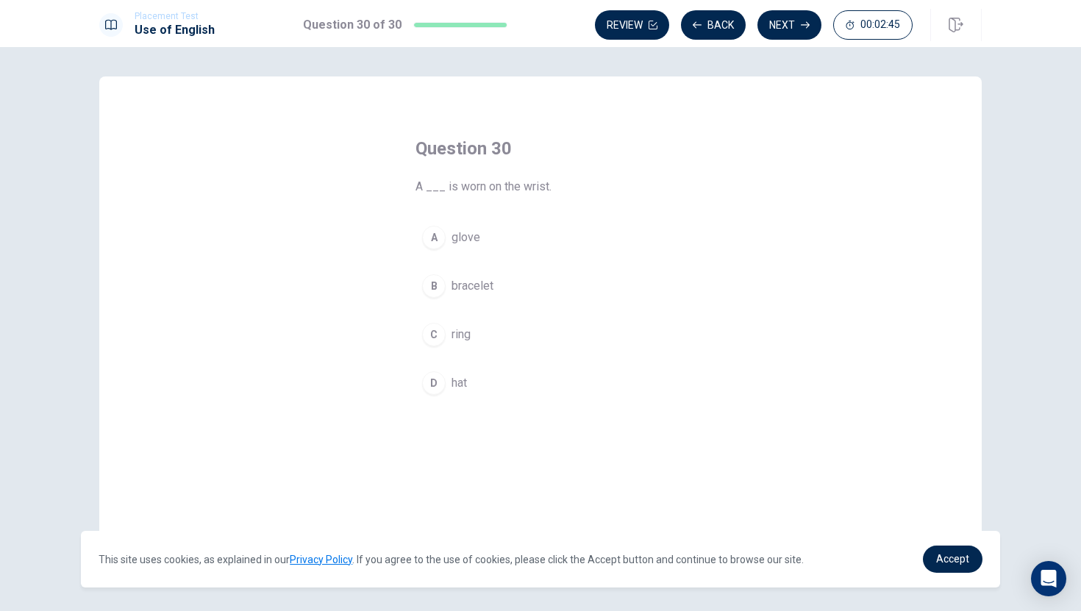
click at [480, 381] on button "D hat" at bounding box center [540, 383] width 250 height 37
click at [490, 332] on button "C ring" at bounding box center [540, 334] width 250 height 37
click at [789, 25] on button "Next" at bounding box center [789, 24] width 64 height 29
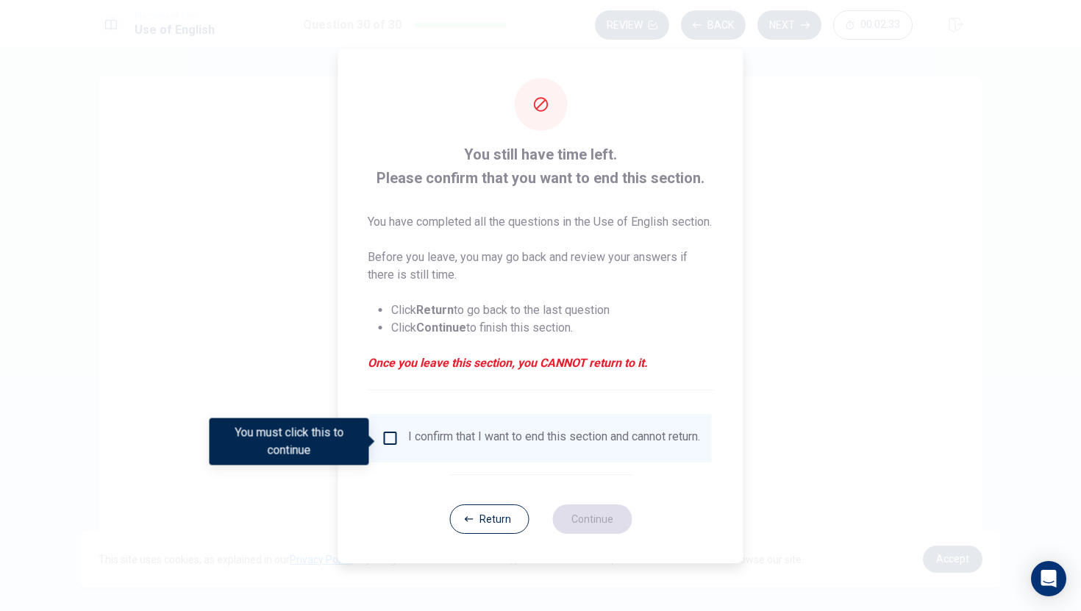
click at [388, 440] on input "You must click this to continue" at bounding box center [391, 438] width 18 height 18
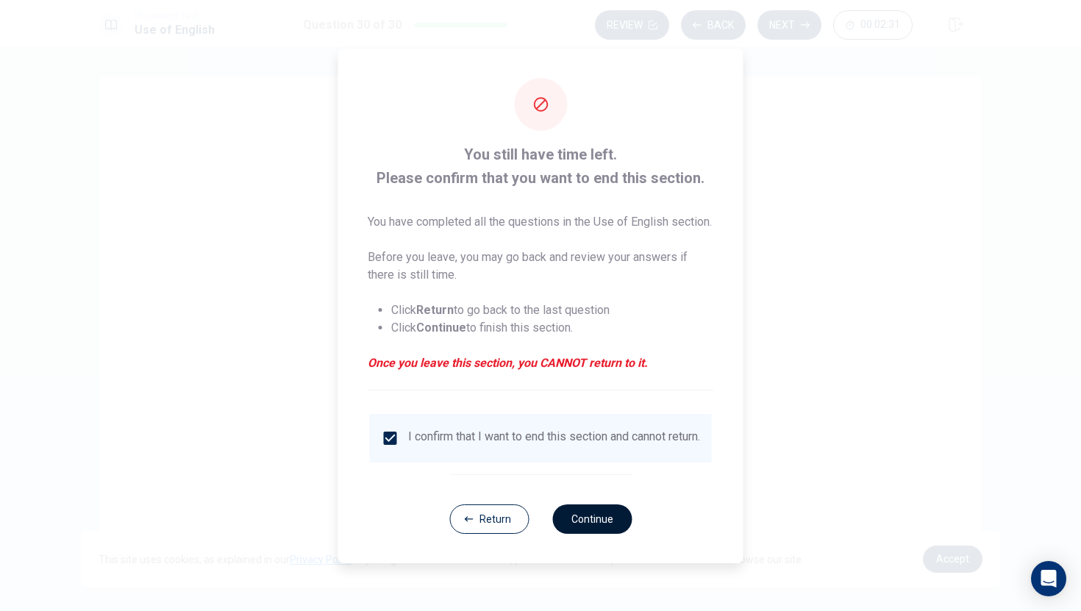
click at [593, 534] on button "Continue" at bounding box center [591, 518] width 79 height 29
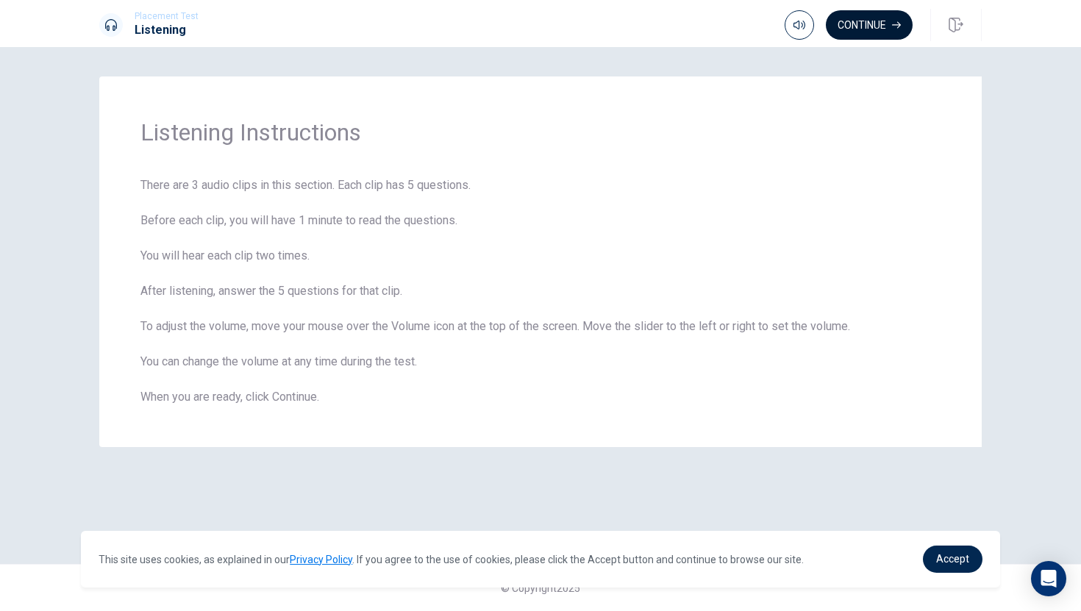
click at [868, 21] on button "Continue" at bounding box center [869, 24] width 87 height 29
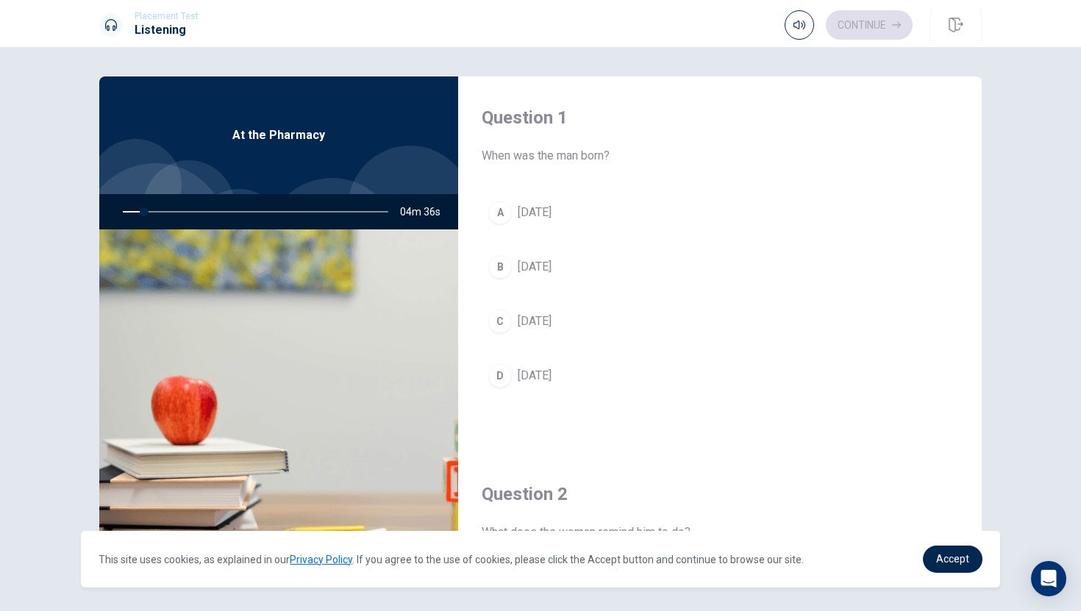
click at [137, 217] on div at bounding box center [252, 211] width 295 height 35
click at [126, 212] on div at bounding box center [252, 211] width 295 height 35
click at [315, 212] on div at bounding box center [252, 211] width 295 height 35
click at [187, 208] on div at bounding box center [252, 211] width 295 height 35
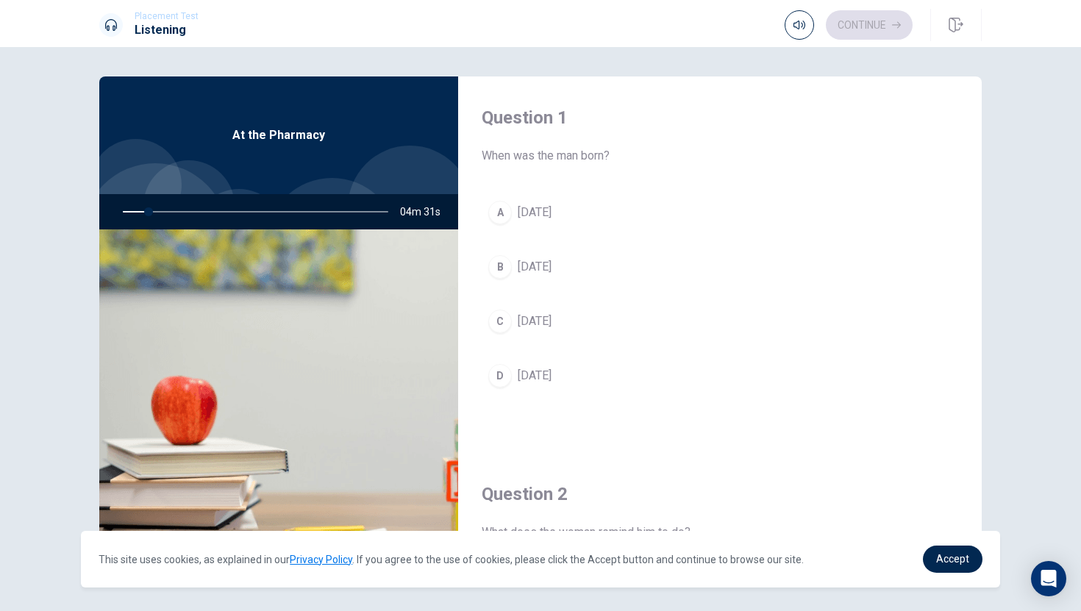
click at [134, 215] on div at bounding box center [252, 211] width 295 height 35
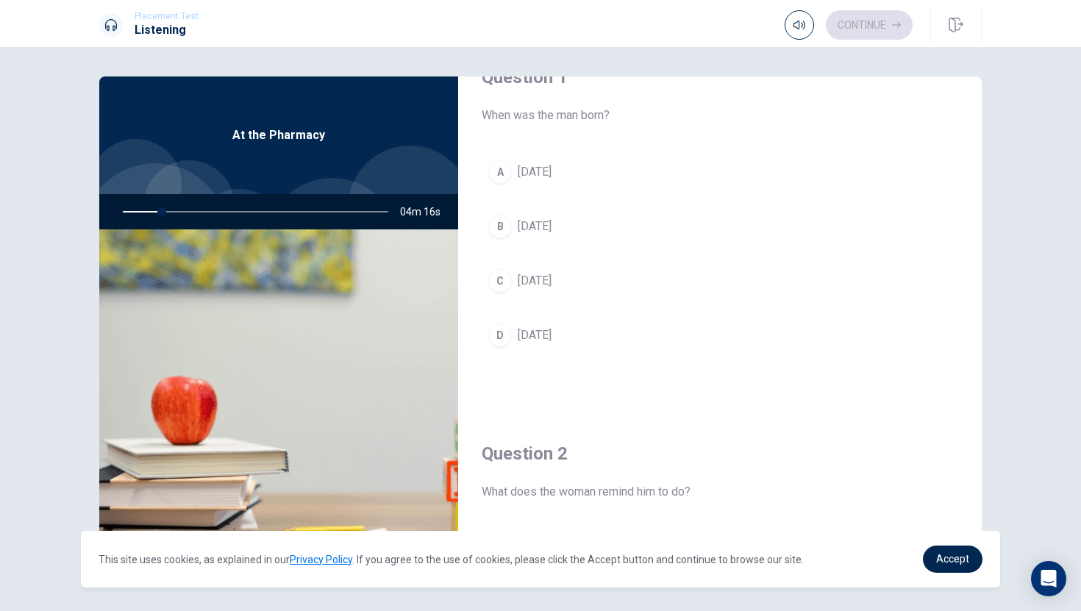
scroll to position [42, 0]
click at [551, 171] on span "[DATE]" at bounding box center [535, 171] width 34 height 18
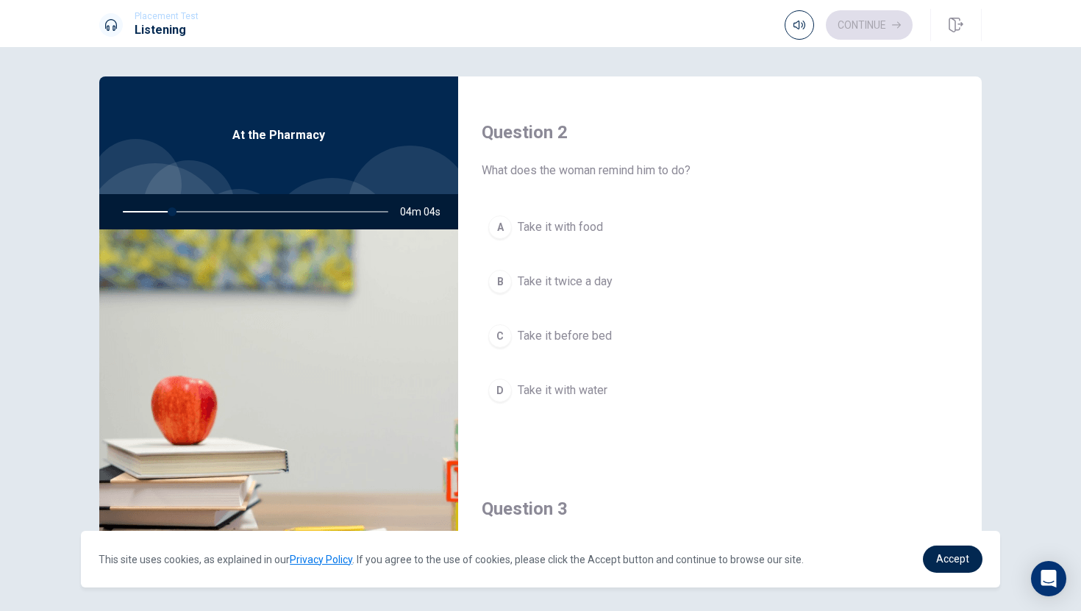
scroll to position [368, 0]
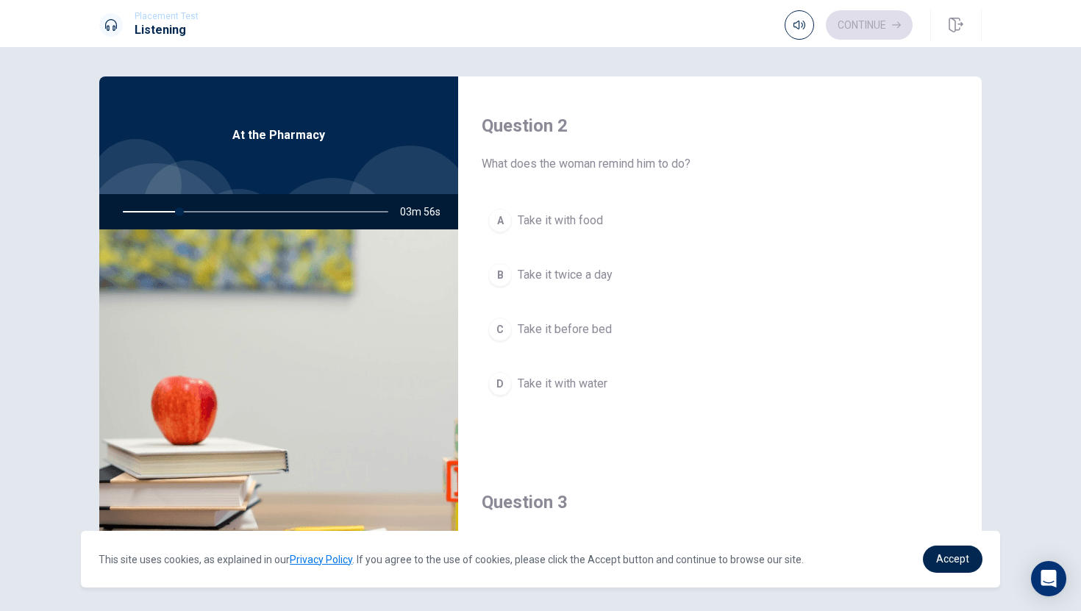
click at [136, 215] on div at bounding box center [252, 211] width 295 height 35
click at [235, 206] on div at bounding box center [252, 211] width 295 height 35
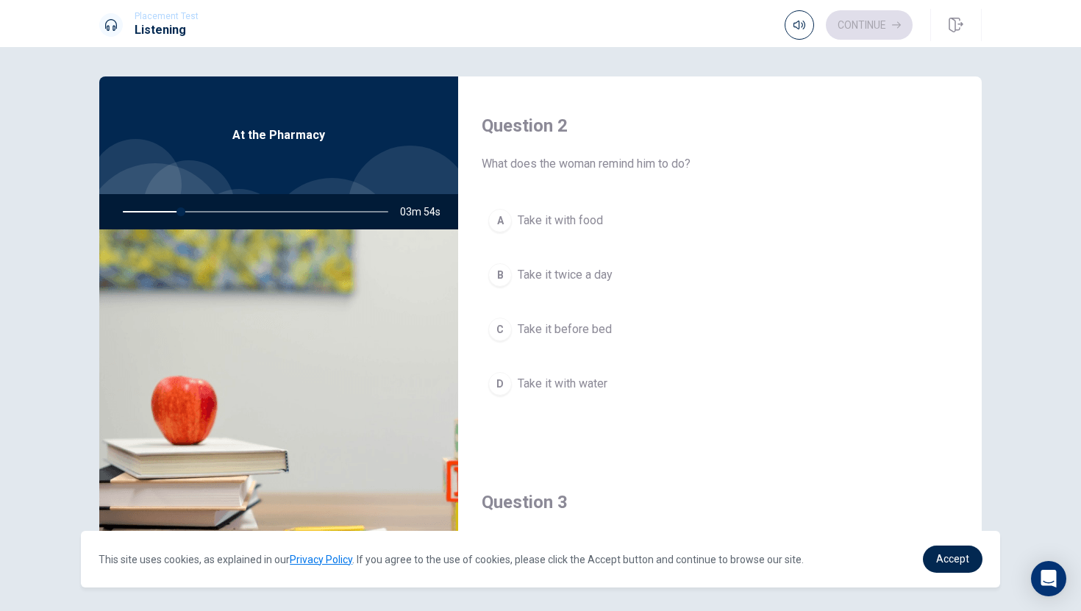
click at [285, 125] on div "At the Pharmacy" at bounding box center [278, 135] width 359 height 118
click at [565, 229] on button "A Take it with food" at bounding box center [719, 220] width 476 height 37
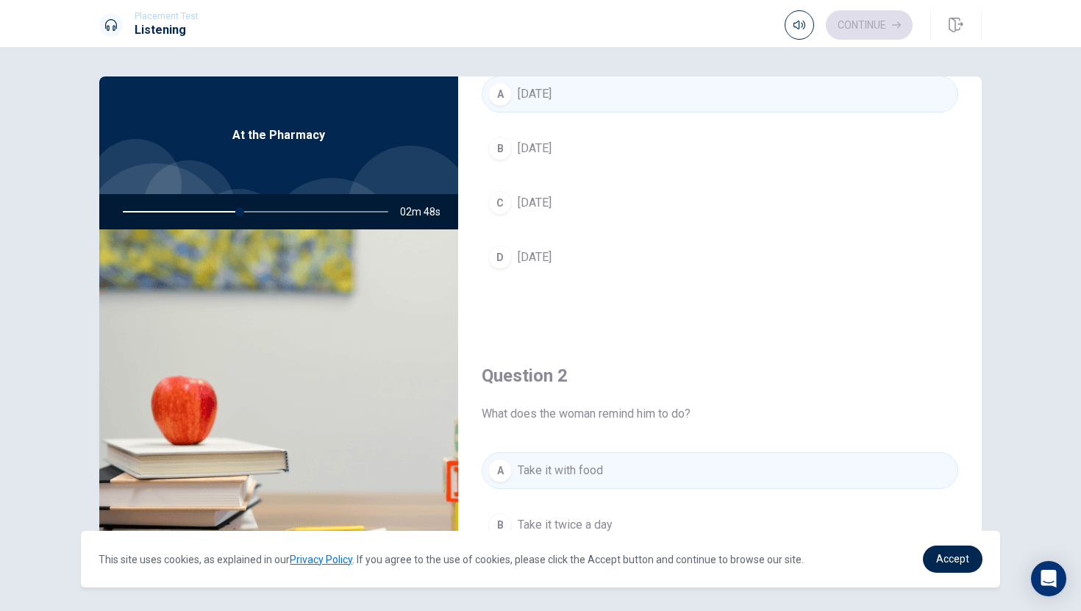
scroll to position [0, 0]
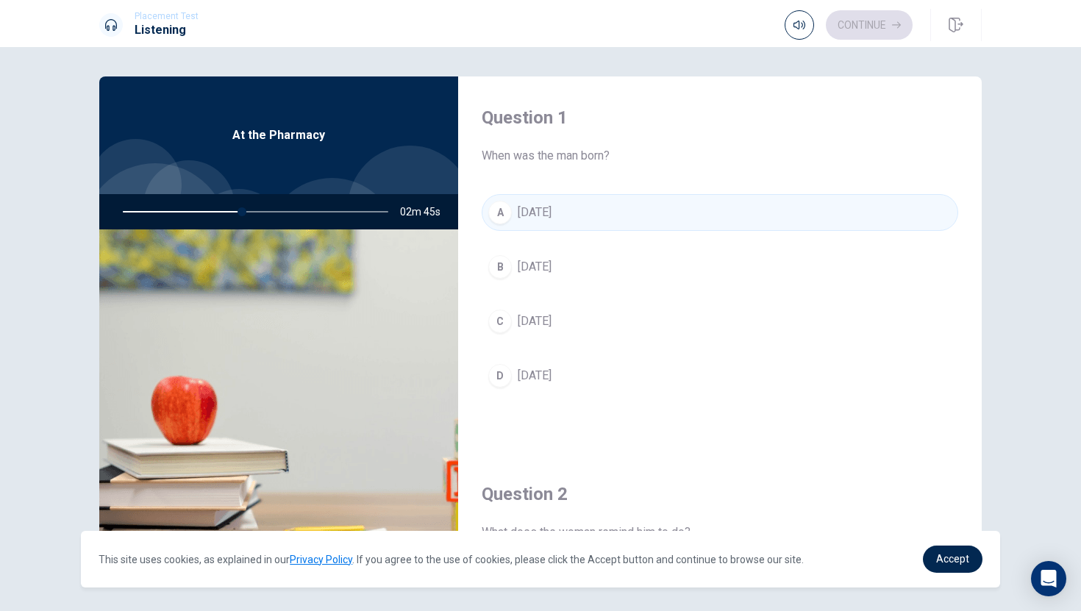
click at [551, 263] on span "[DATE]" at bounding box center [535, 267] width 34 height 18
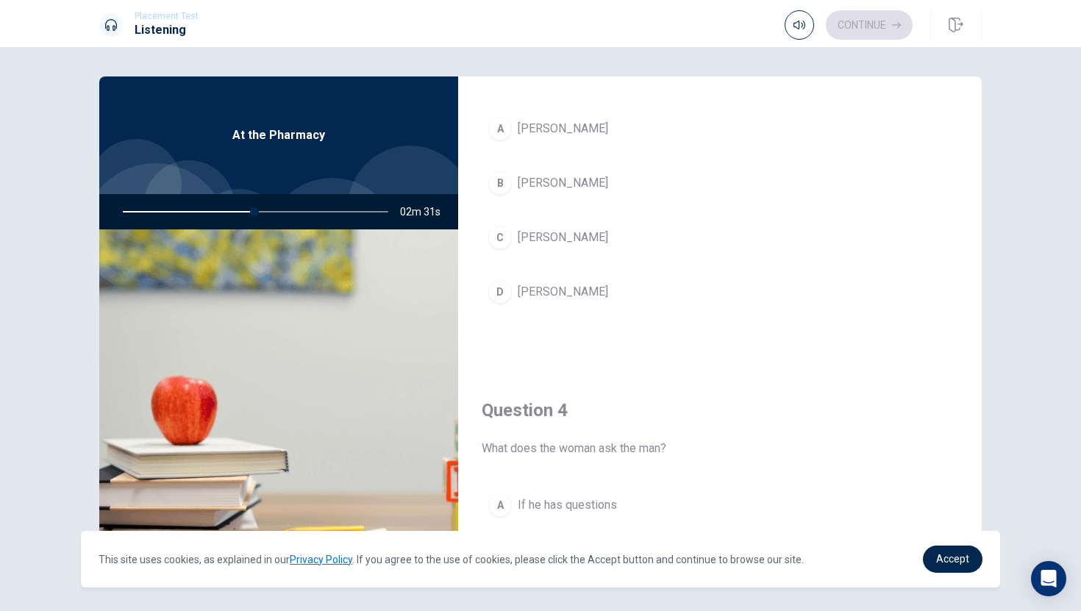
scroll to position [838, 0]
click at [587, 236] on span "[PERSON_NAME]" at bounding box center [563, 236] width 90 height 18
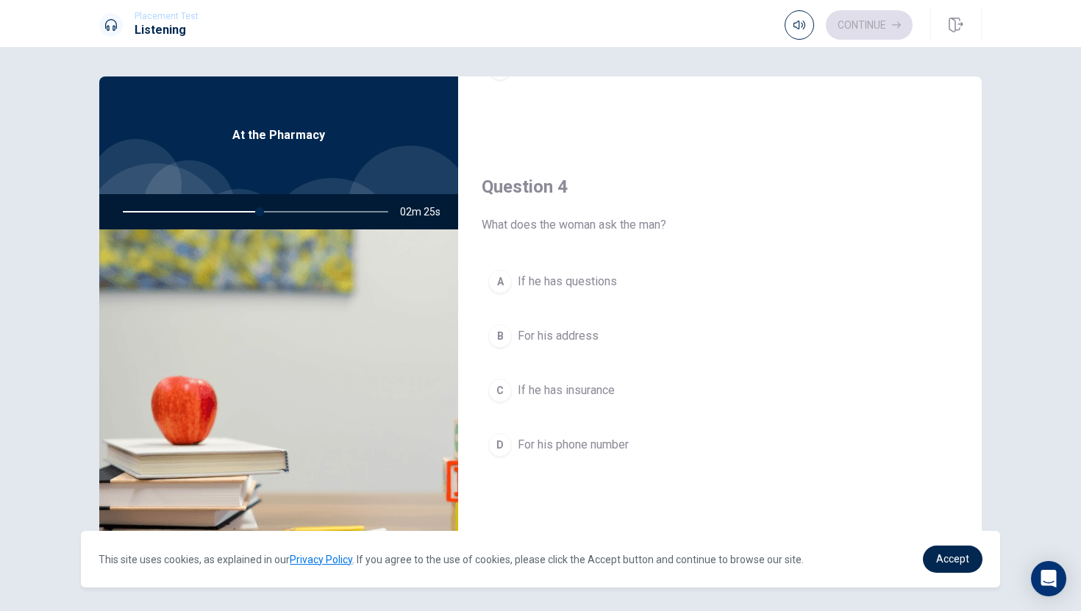
scroll to position [1064, 0]
click at [593, 273] on span "If he has questions" at bounding box center [567, 277] width 99 height 18
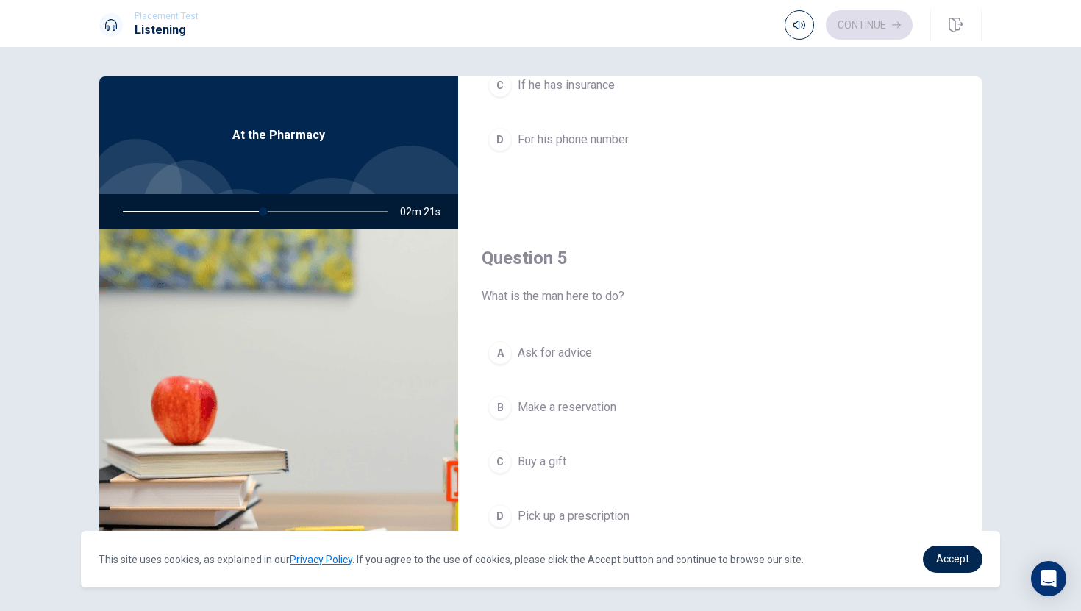
scroll to position [1371, 0]
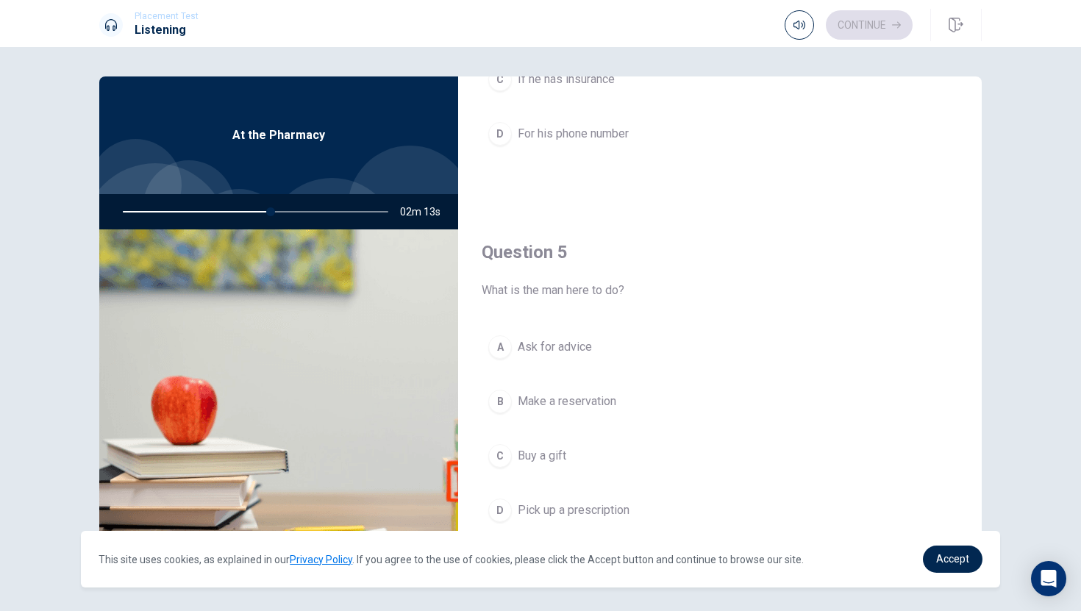
click at [571, 337] on button "A Ask for advice" at bounding box center [719, 347] width 476 height 37
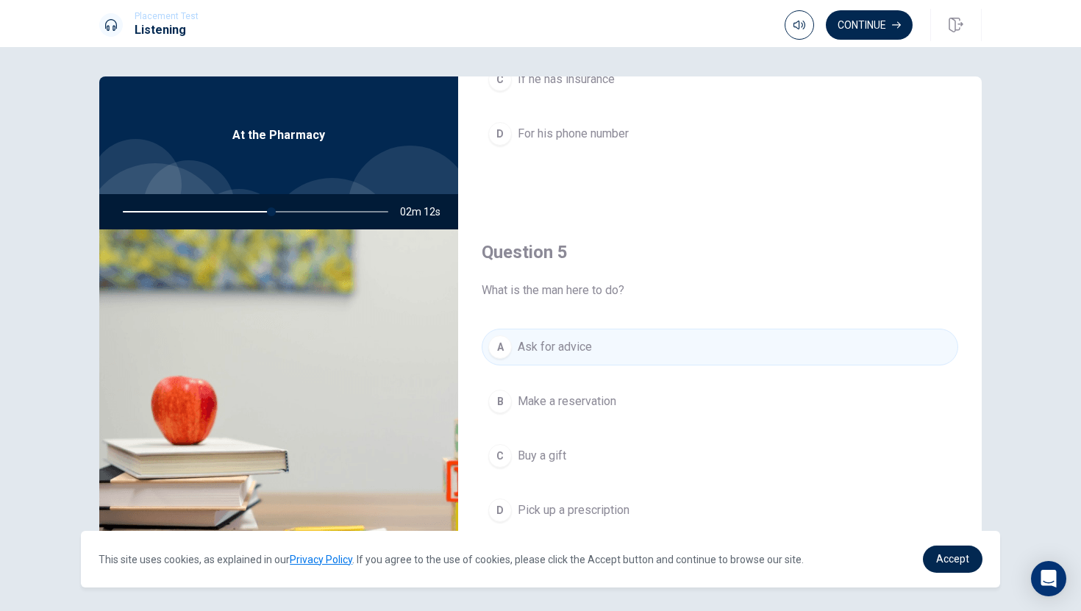
scroll to position [53, 0]
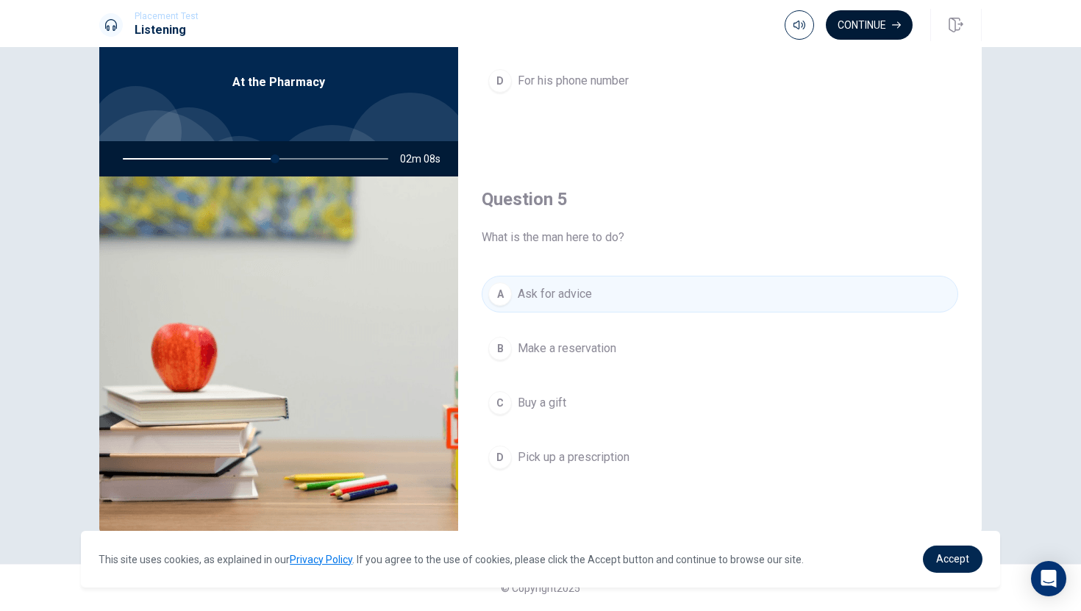
click at [873, 26] on button "Continue" at bounding box center [869, 24] width 87 height 29
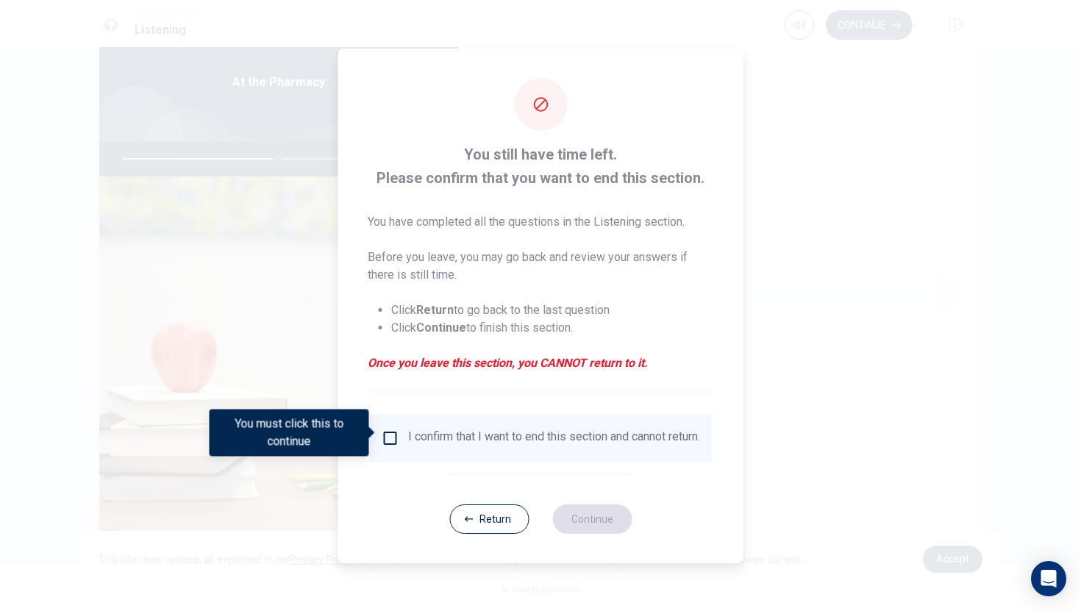
click at [387, 430] on input "You must click this to continue" at bounding box center [391, 438] width 18 height 18
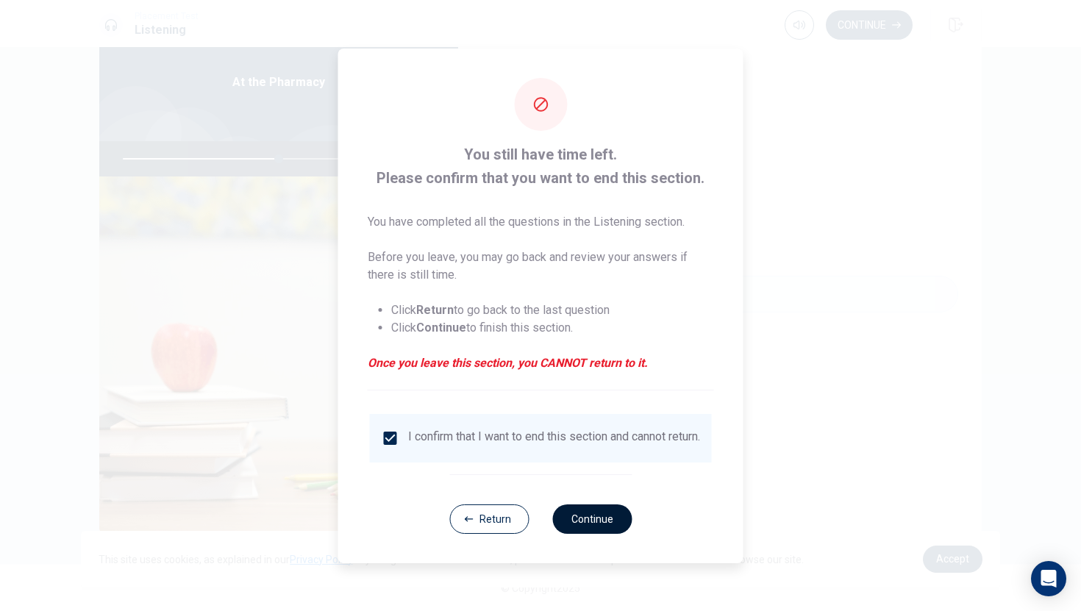
click at [588, 521] on button "Continue" at bounding box center [591, 518] width 79 height 29
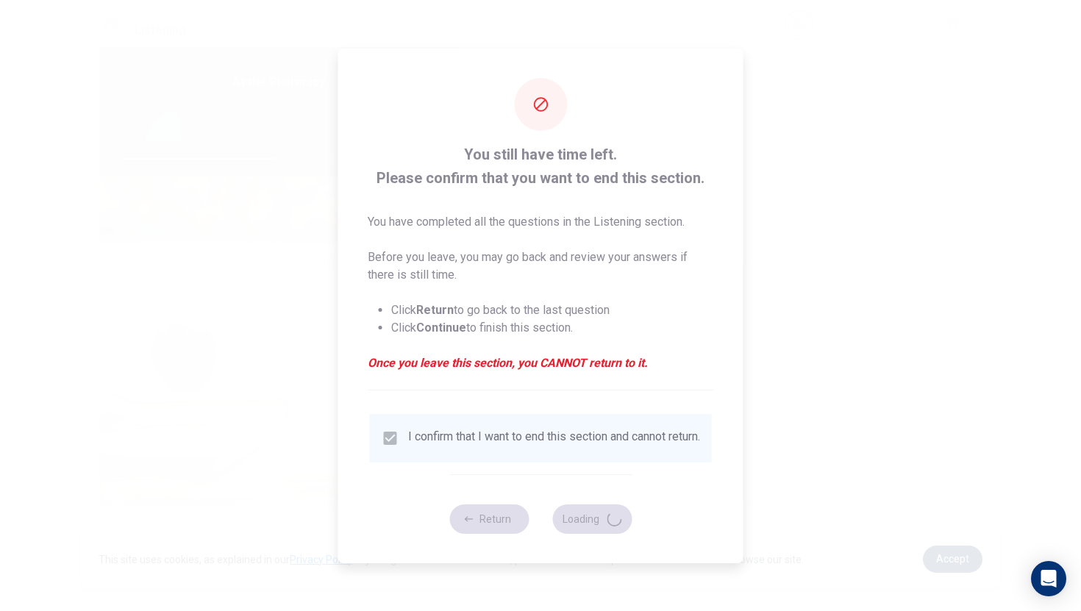
type input "59"
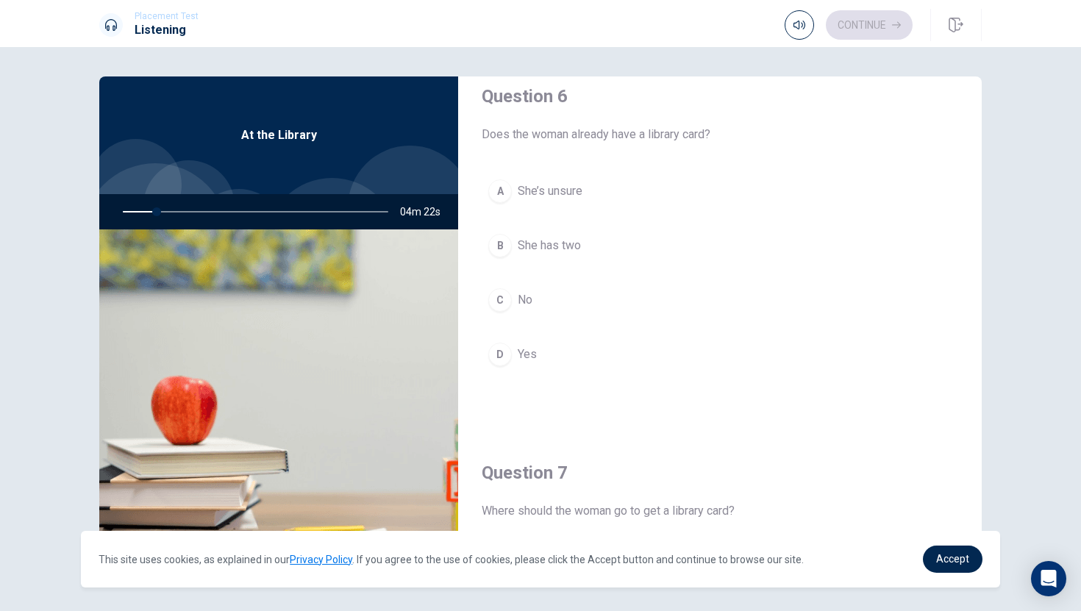
scroll to position [18, 0]
click at [584, 197] on button "A She’s unsure" at bounding box center [719, 194] width 476 height 37
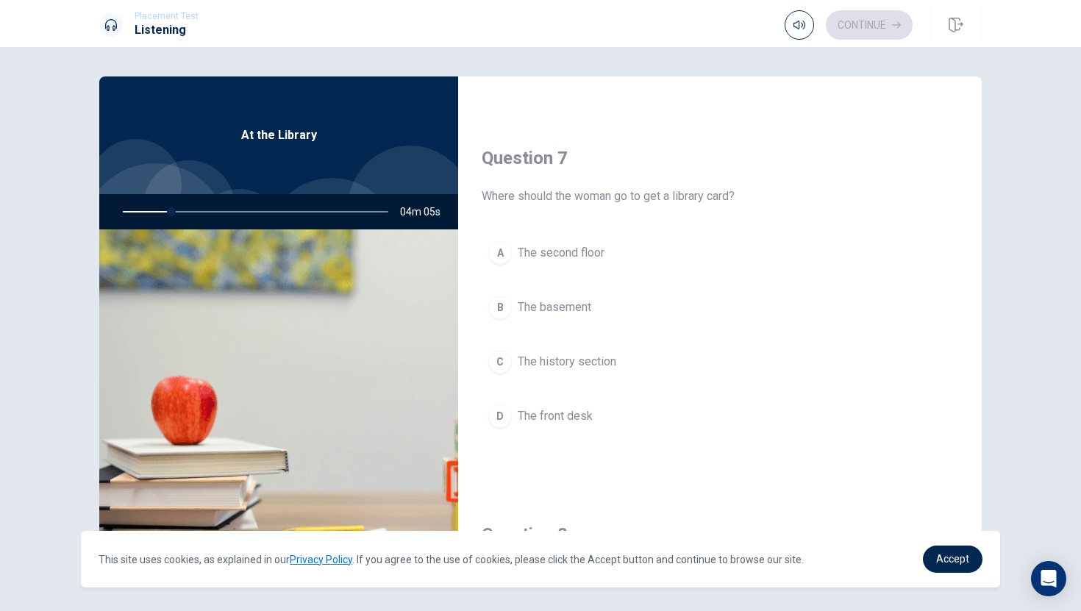
scroll to position [342, 0]
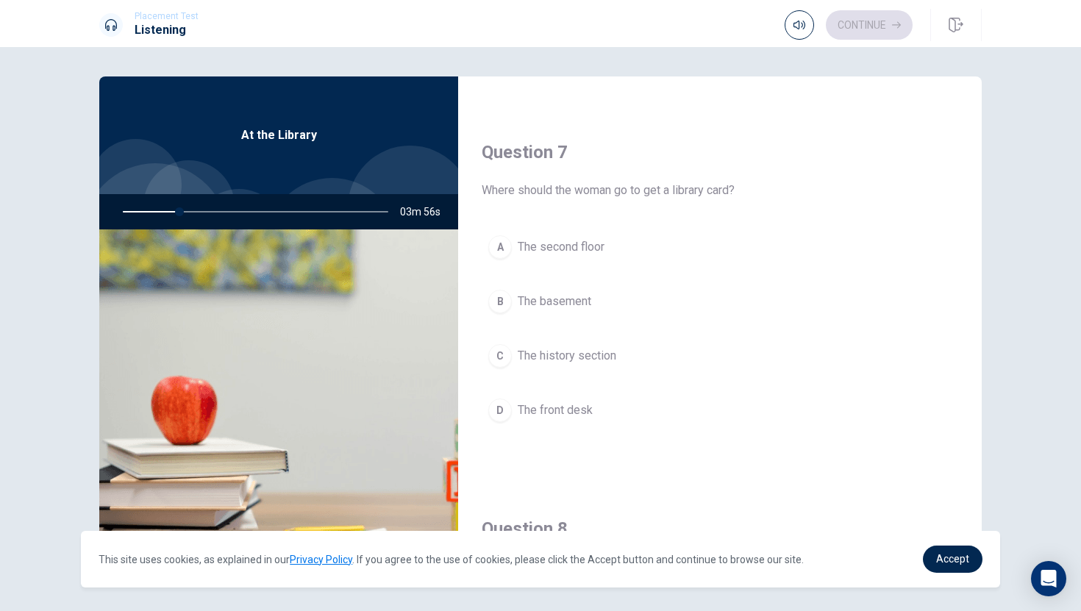
click at [599, 246] on span "The second floor" at bounding box center [561, 247] width 87 height 18
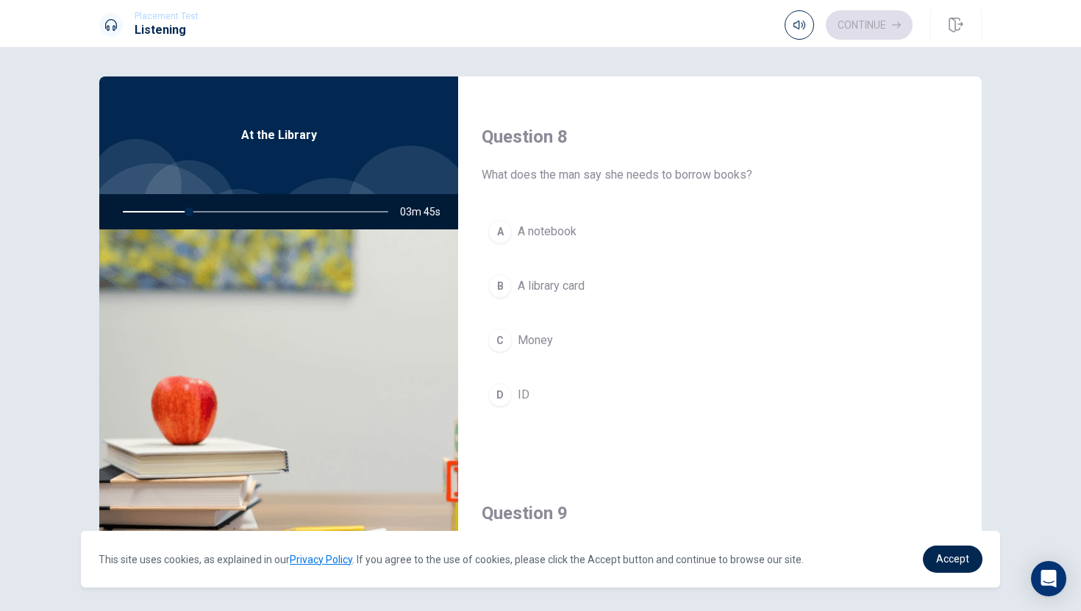
scroll to position [735, 0]
click at [562, 230] on span "A notebook" at bounding box center [547, 230] width 59 height 18
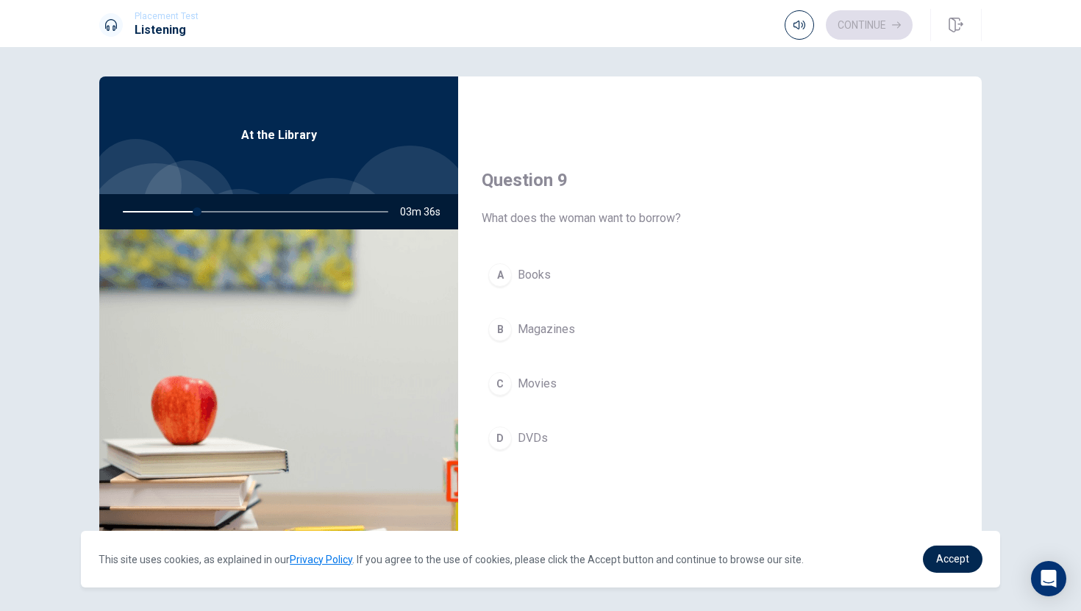
scroll to position [1067, 0]
click at [548, 274] on span "Books" at bounding box center [534, 274] width 33 height 18
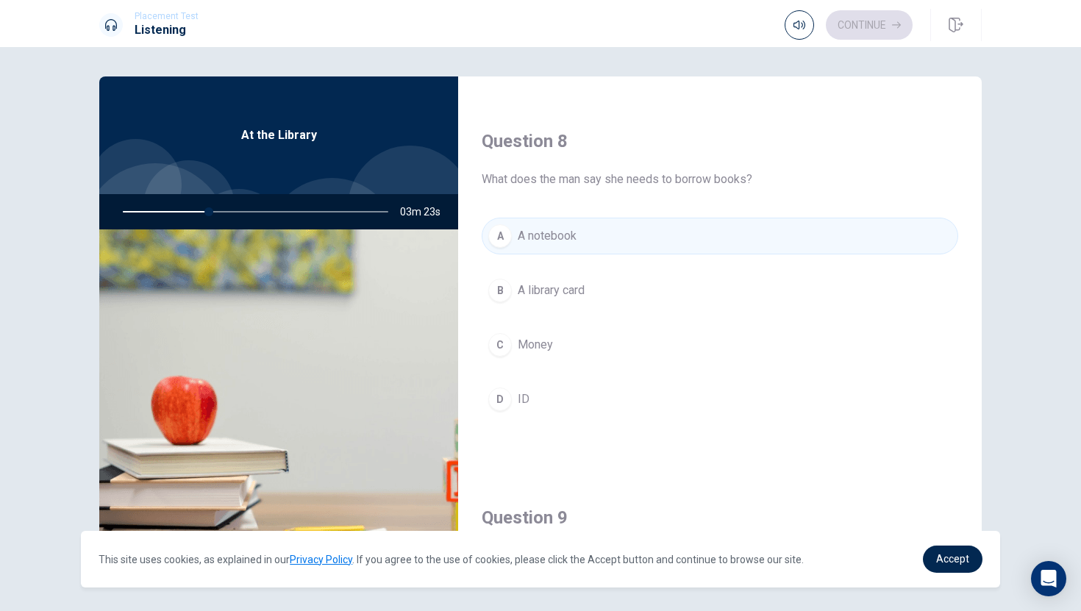
scroll to position [739, 0]
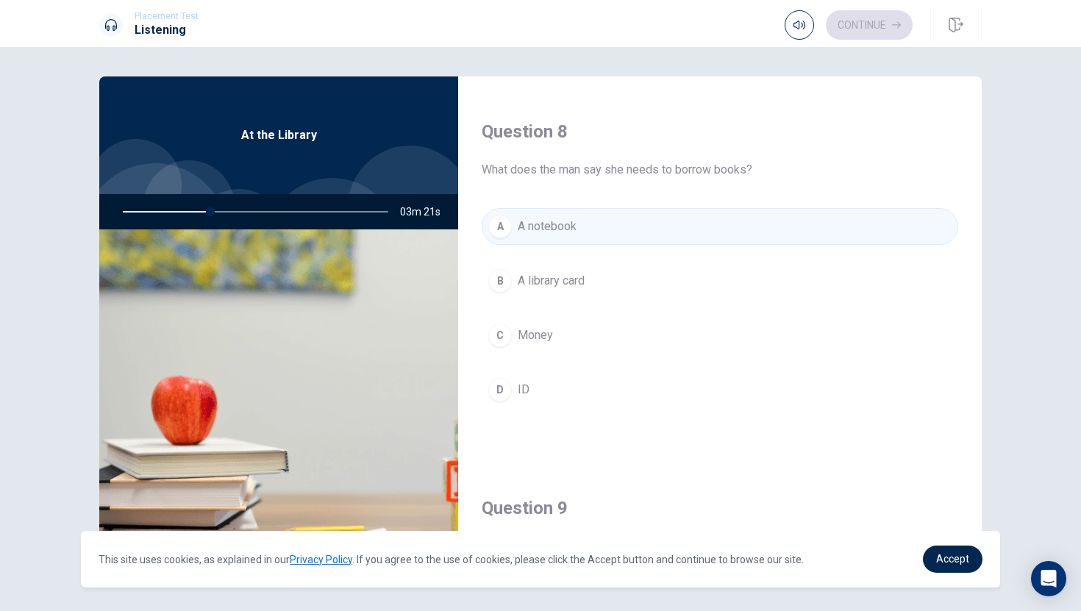
click at [602, 281] on button "B A library card" at bounding box center [719, 280] width 476 height 37
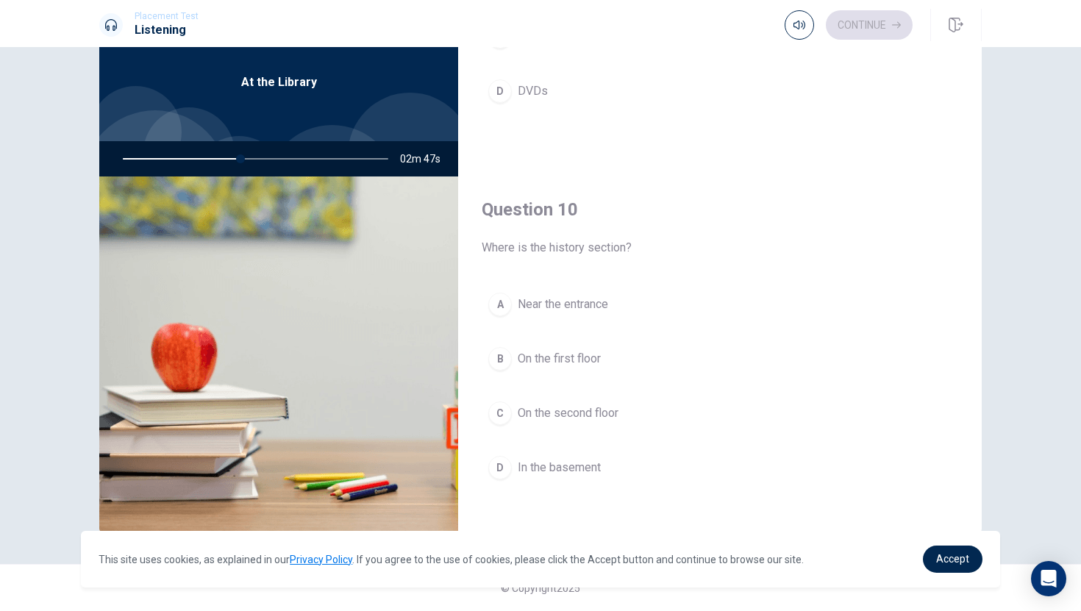
scroll to position [1371, 0]
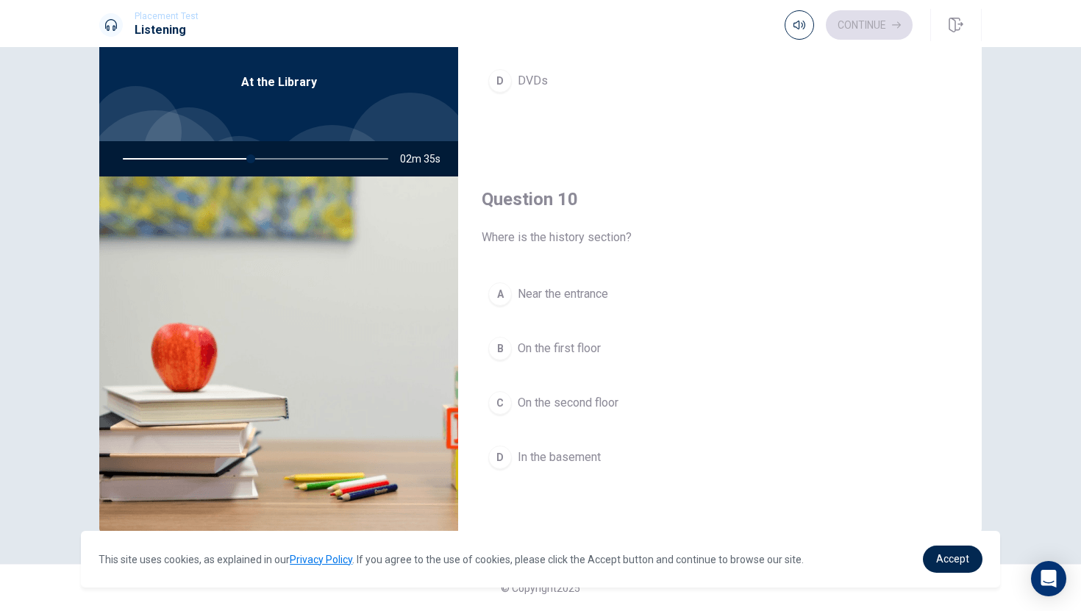
click at [565, 302] on span "Near the entrance" at bounding box center [563, 294] width 90 height 18
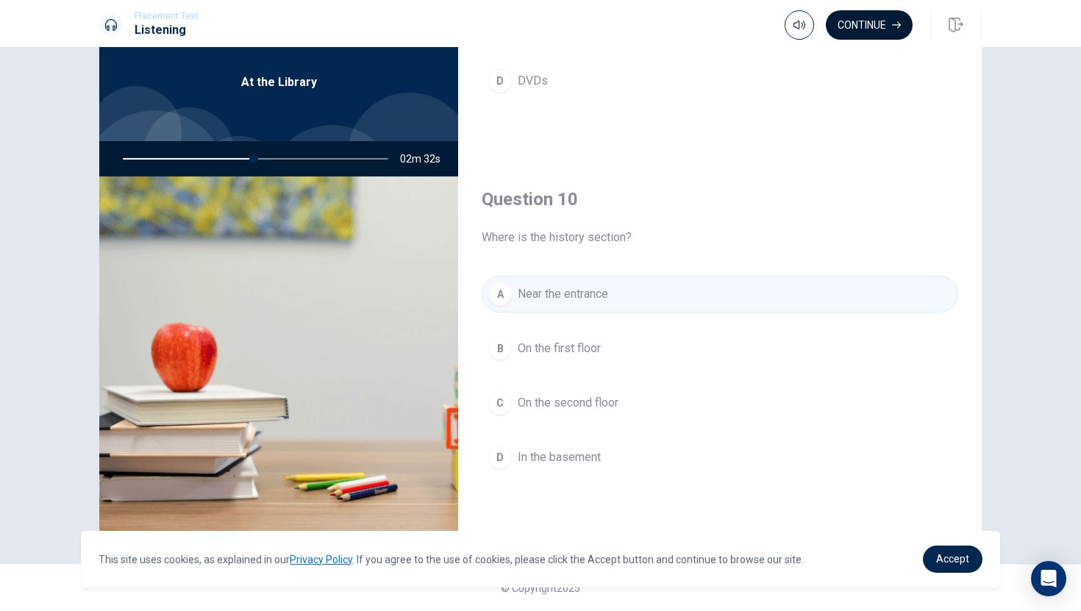
click at [862, 23] on button "Continue" at bounding box center [869, 24] width 87 height 29
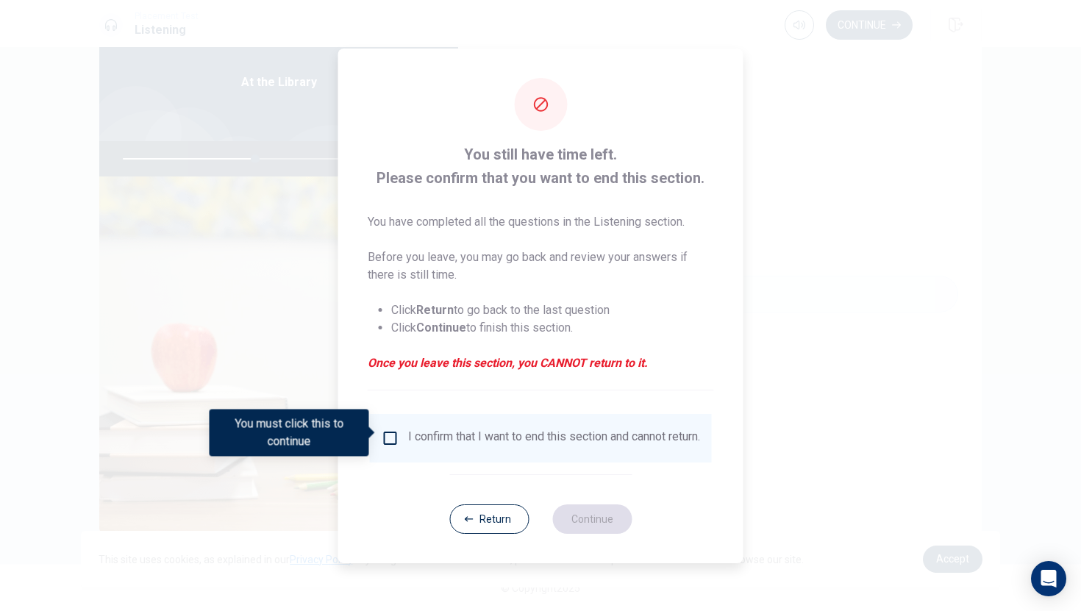
click at [388, 432] on input "You must click this to continue" at bounding box center [391, 438] width 18 height 18
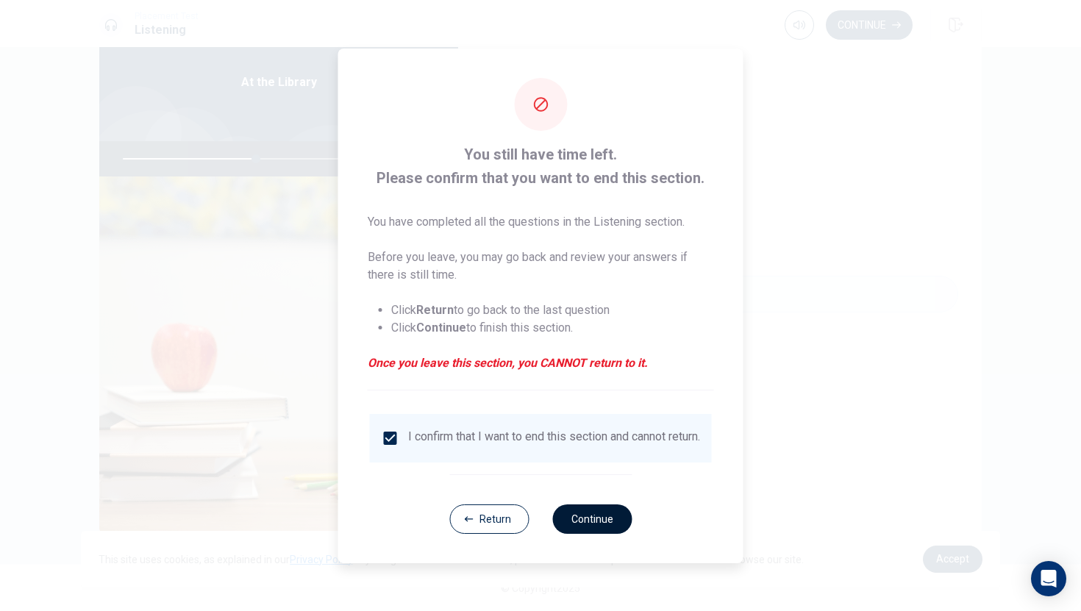
click at [592, 524] on button "Continue" at bounding box center [591, 518] width 79 height 29
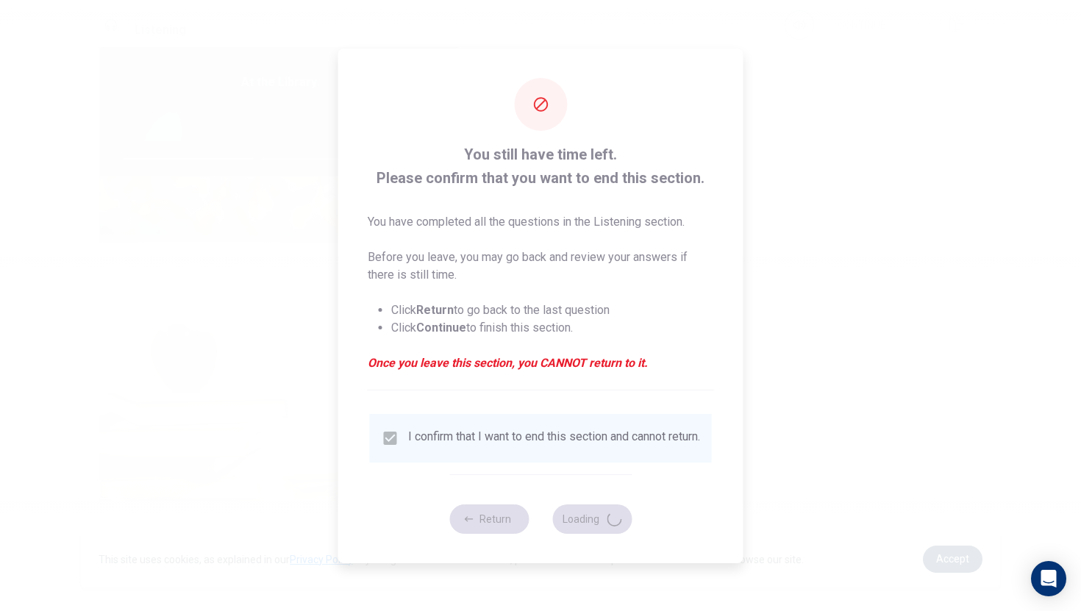
type input "51"
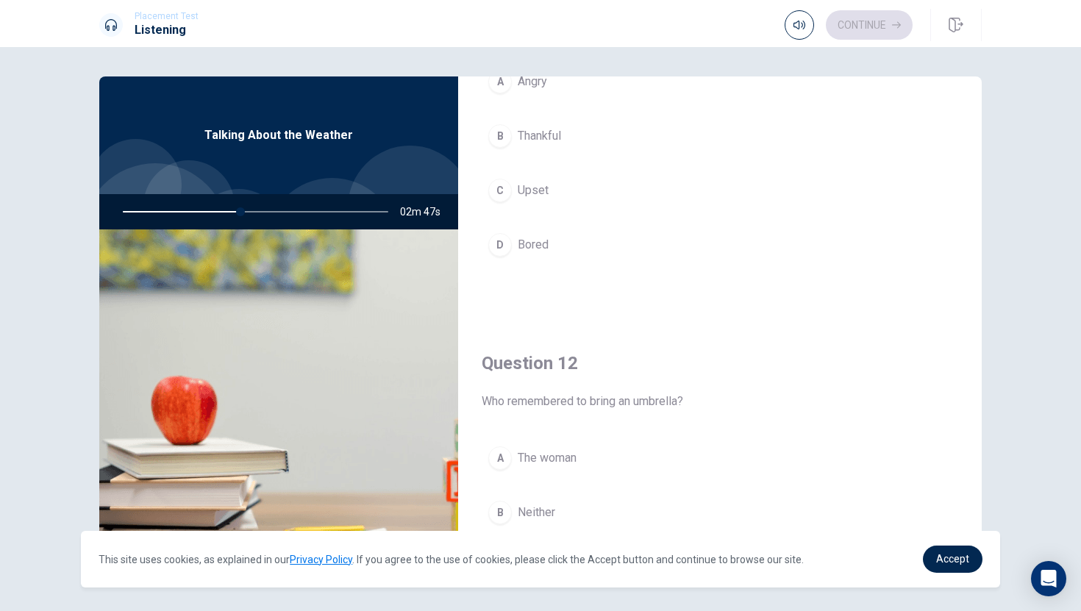
scroll to position [0, 0]
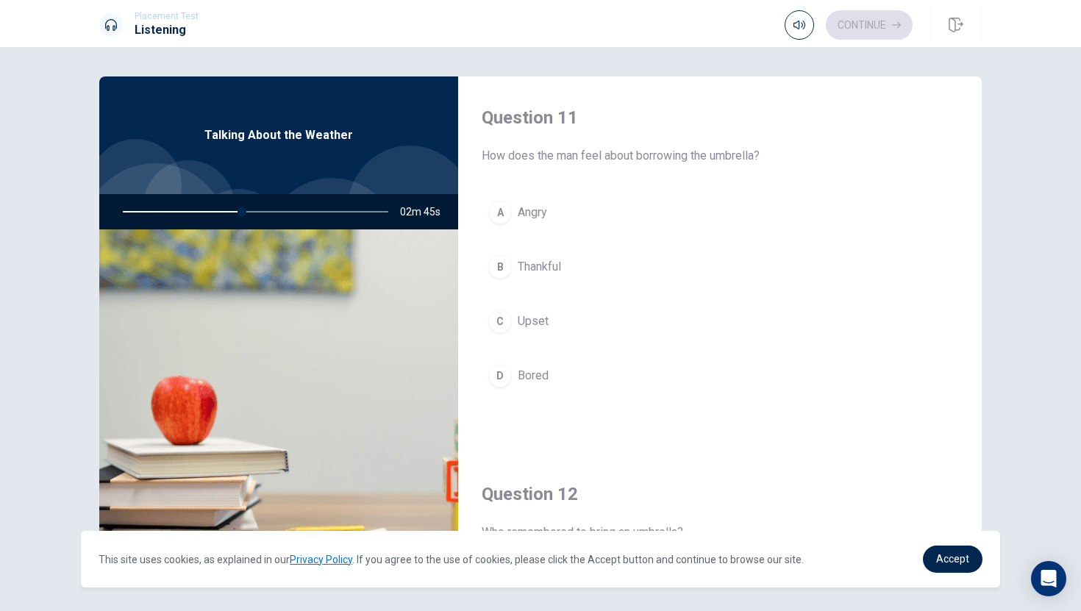
click at [550, 211] on button "A Angry" at bounding box center [719, 212] width 476 height 37
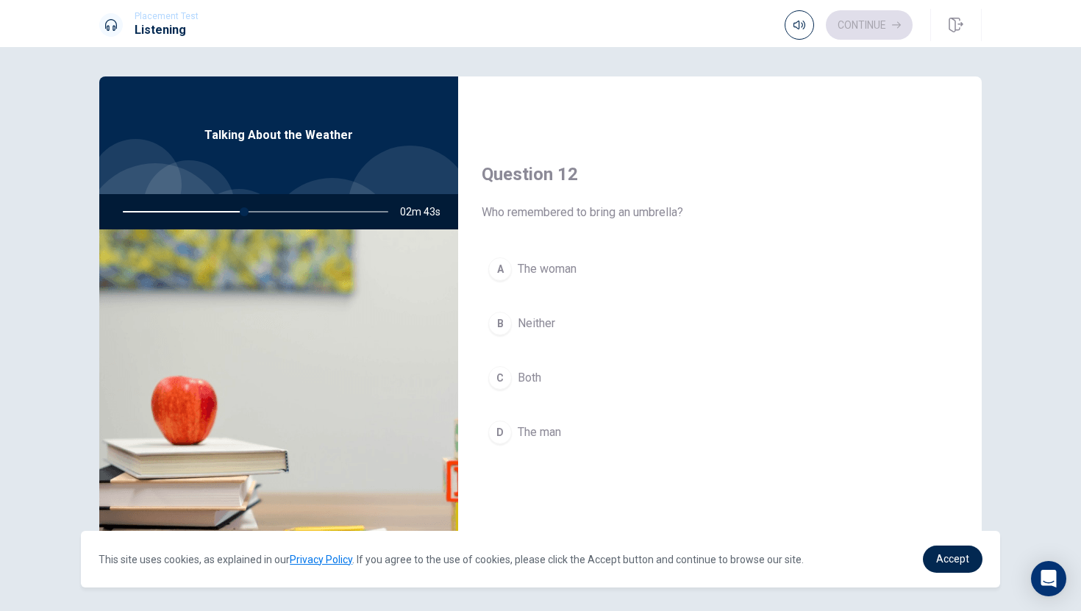
scroll to position [321, 0]
click at [561, 284] on button "A The woman" at bounding box center [719, 268] width 476 height 37
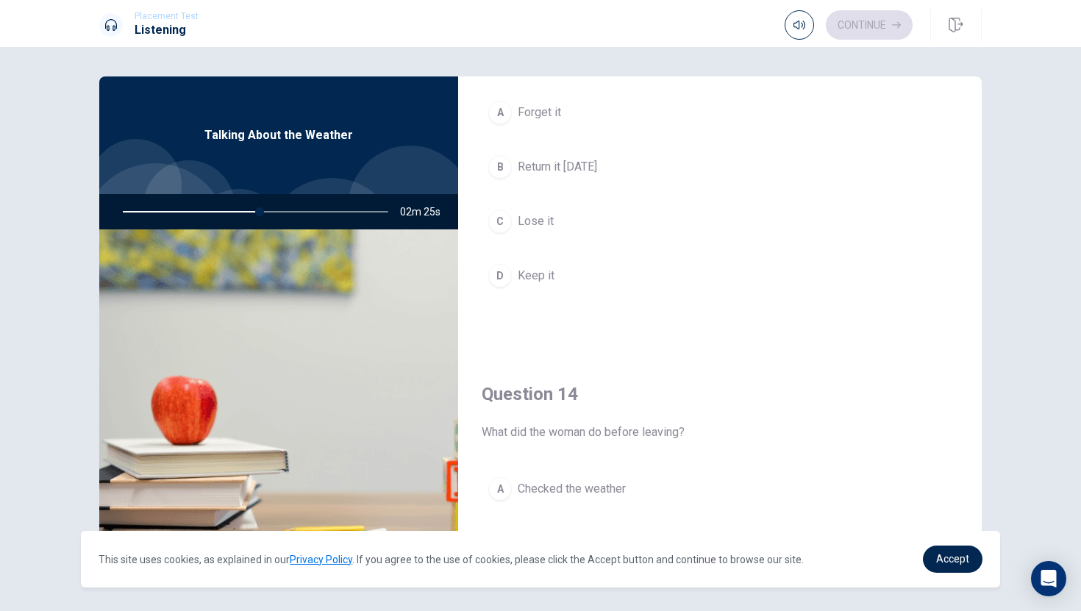
scroll to position [867, 0]
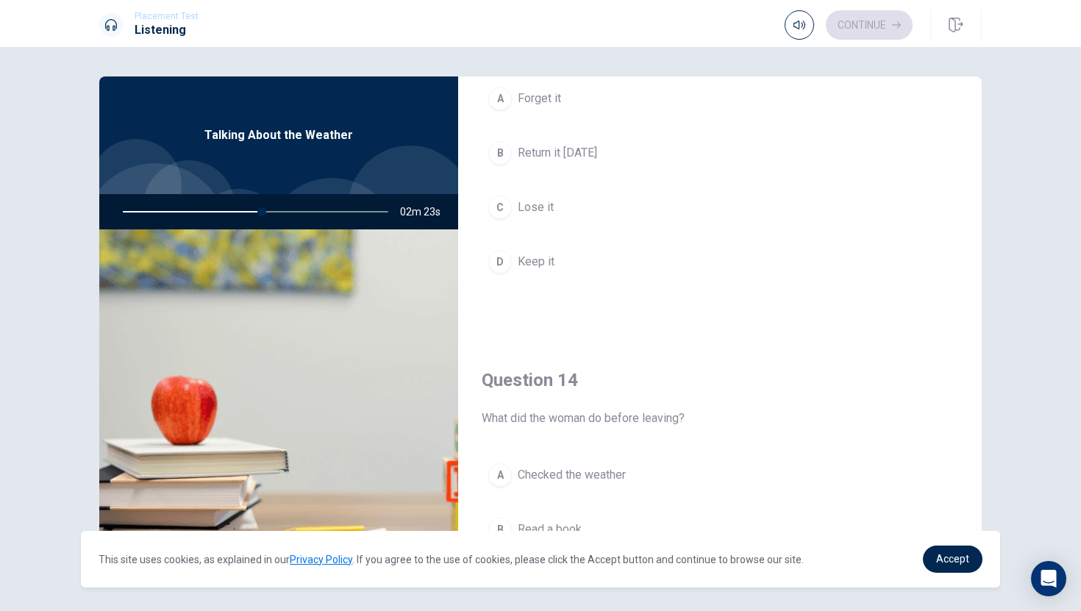
click at [562, 215] on button "C Lose it" at bounding box center [719, 207] width 476 height 37
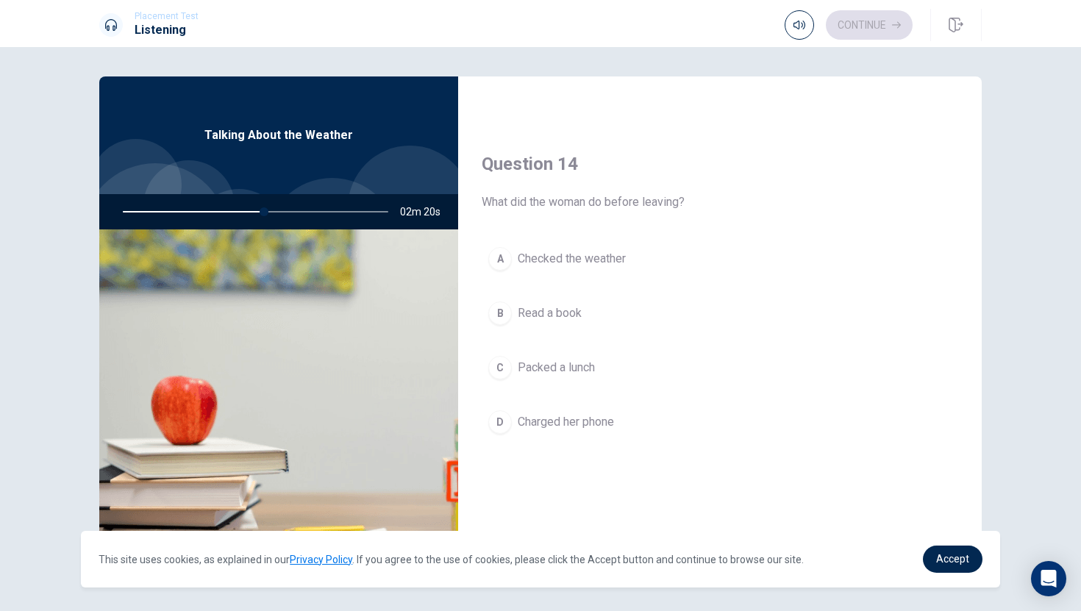
scroll to position [1084, 0]
click at [587, 253] on span "Checked the weather" at bounding box center [572, 257] width 108 height 18
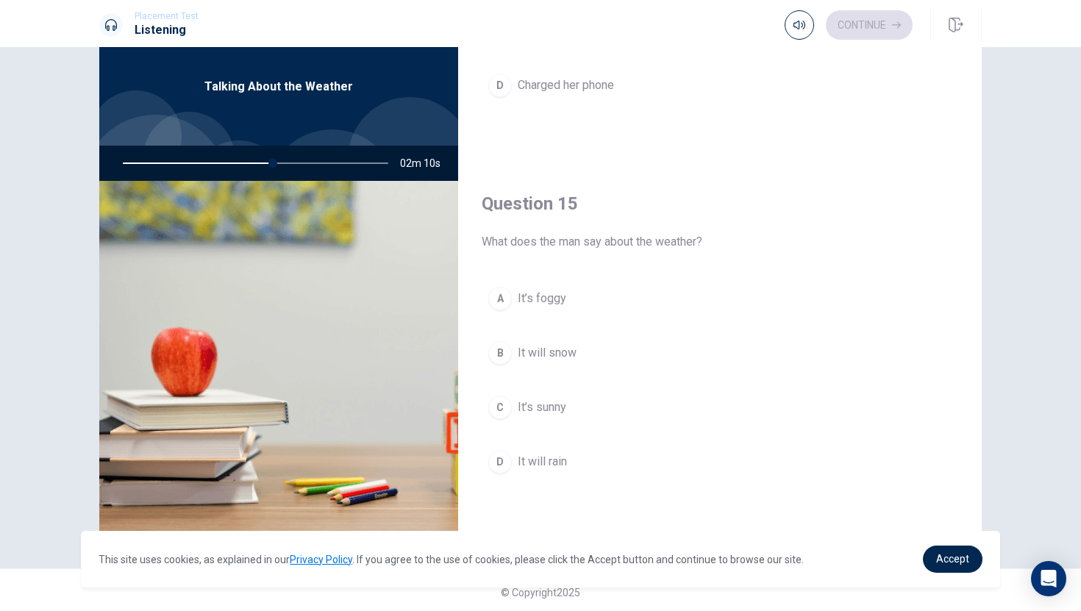
scroll to position [53, 0]
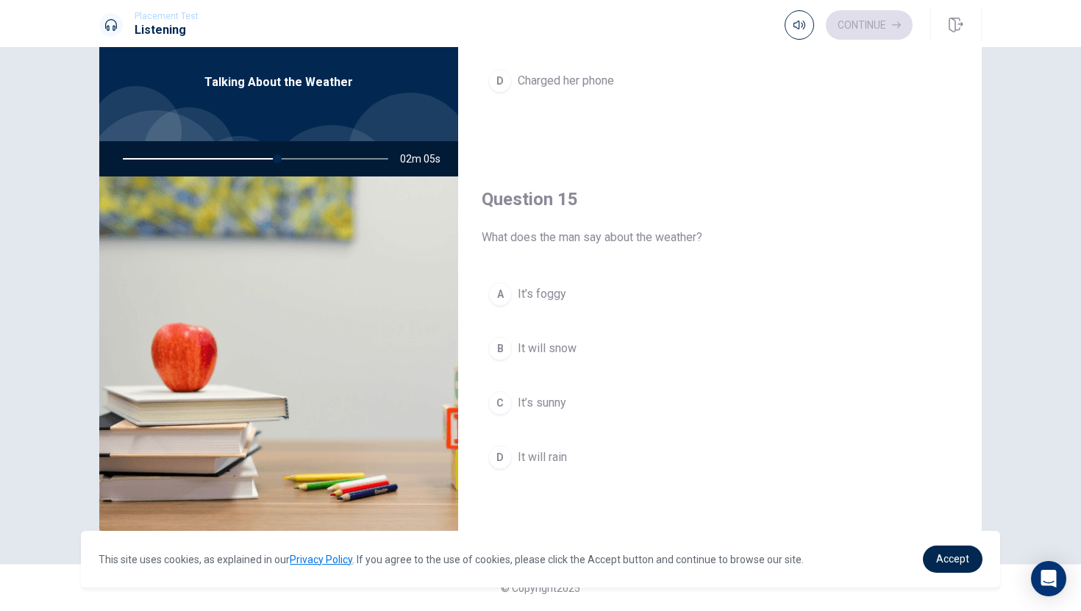
click at [547, 455] on span "It will rain" at bounding box center [542, 457] width 49 height 18
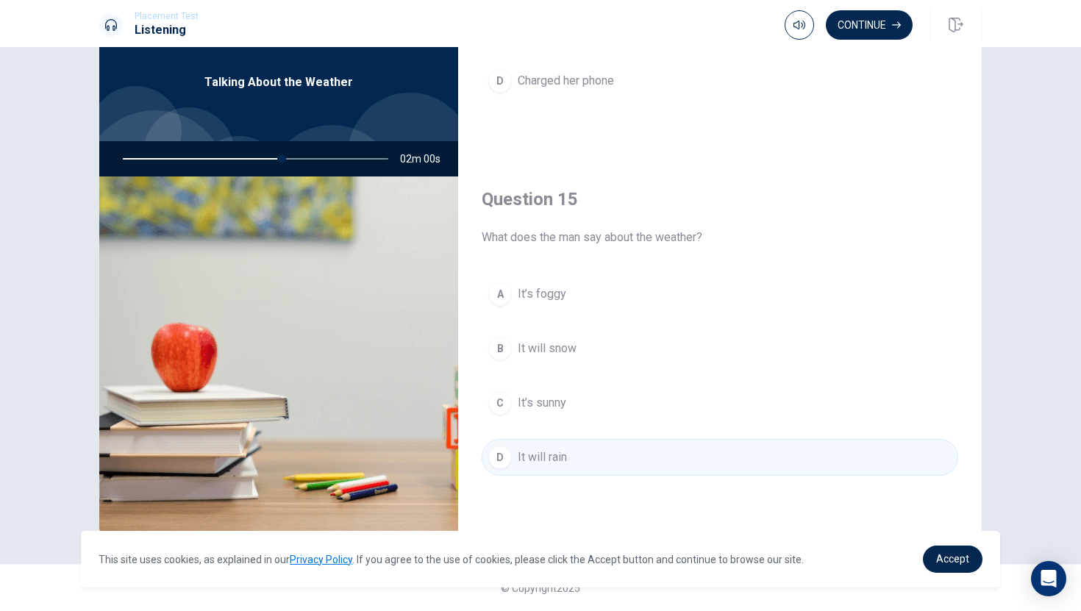
click at [581, 295] on button "A It’s foggy" at bounding box center [719, 294] width 476 height 37
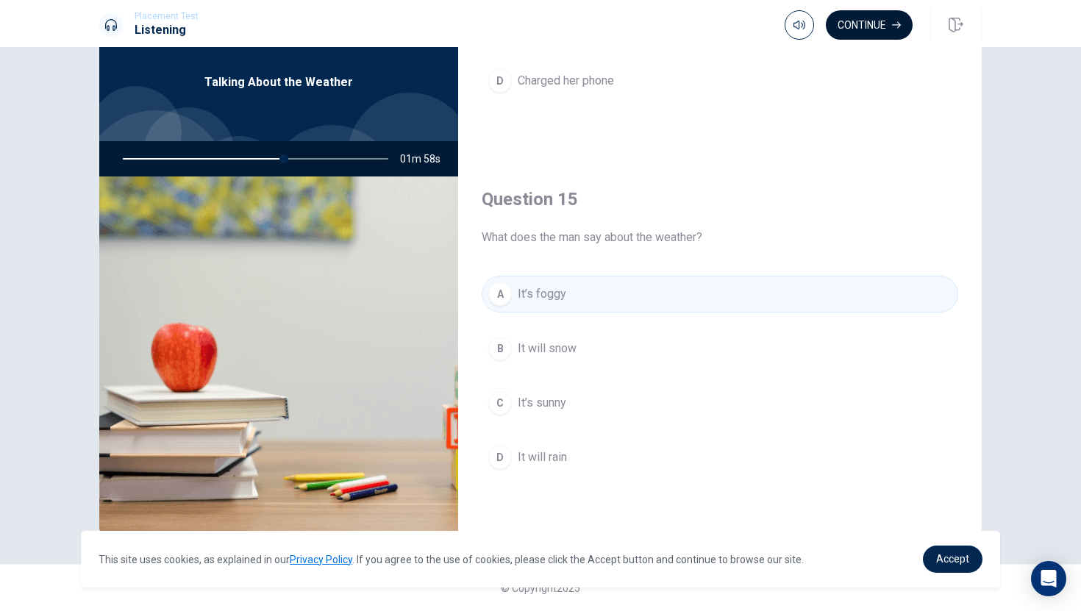
click at [869, 22] on button "Continue" at bounding box center [869, 24] width 87 height 29
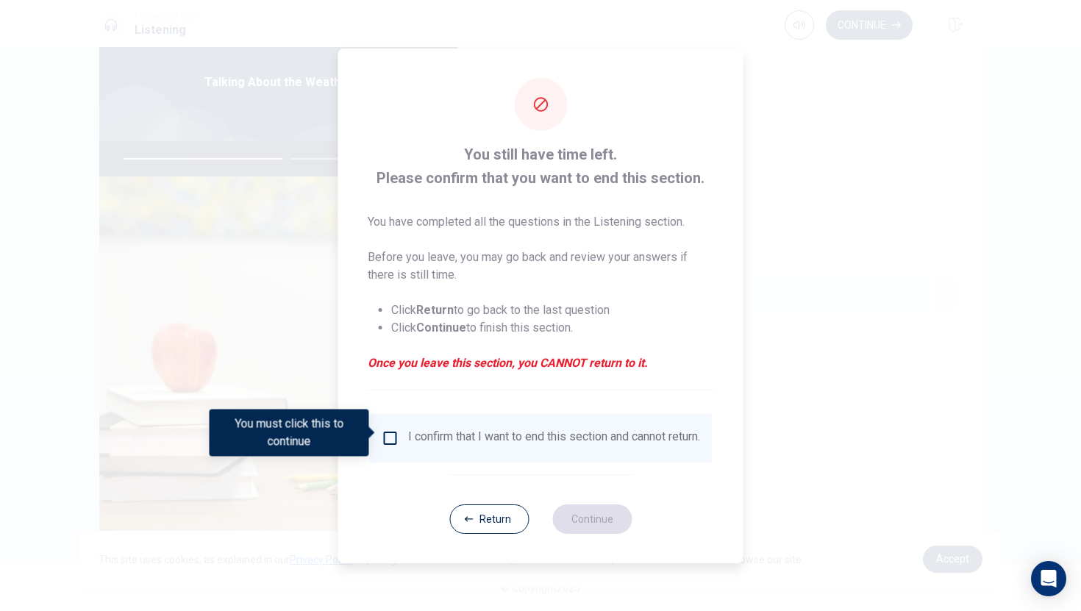
click at [388, 434] on input "You must click this to continue" at bounding box center [391, 438] width 18 height 18
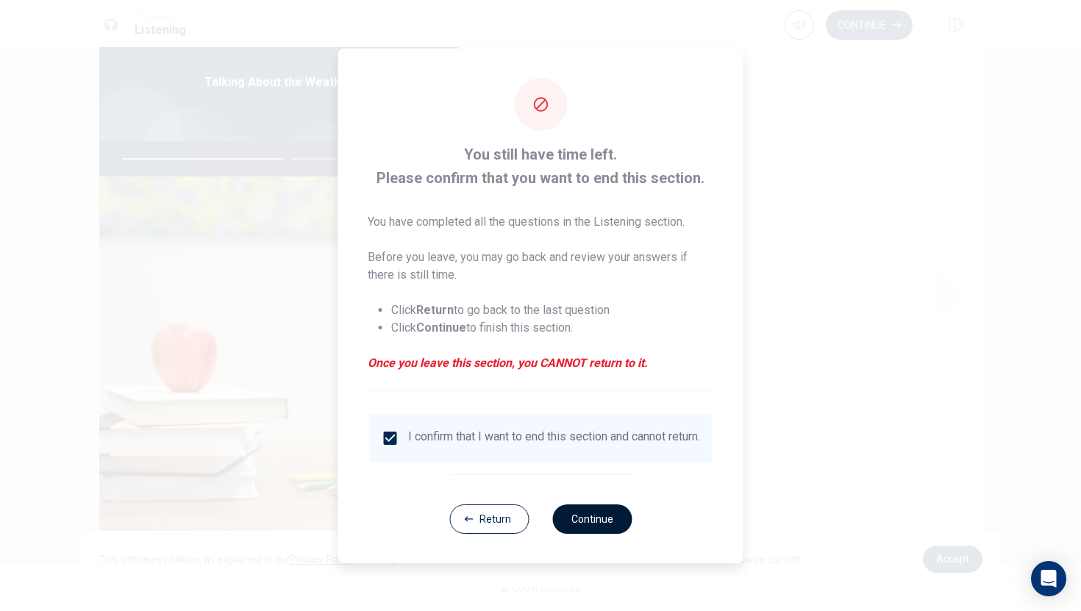
click at [583, 525] on button "Continue" at bounding box center [591, 518] width 79 height 29
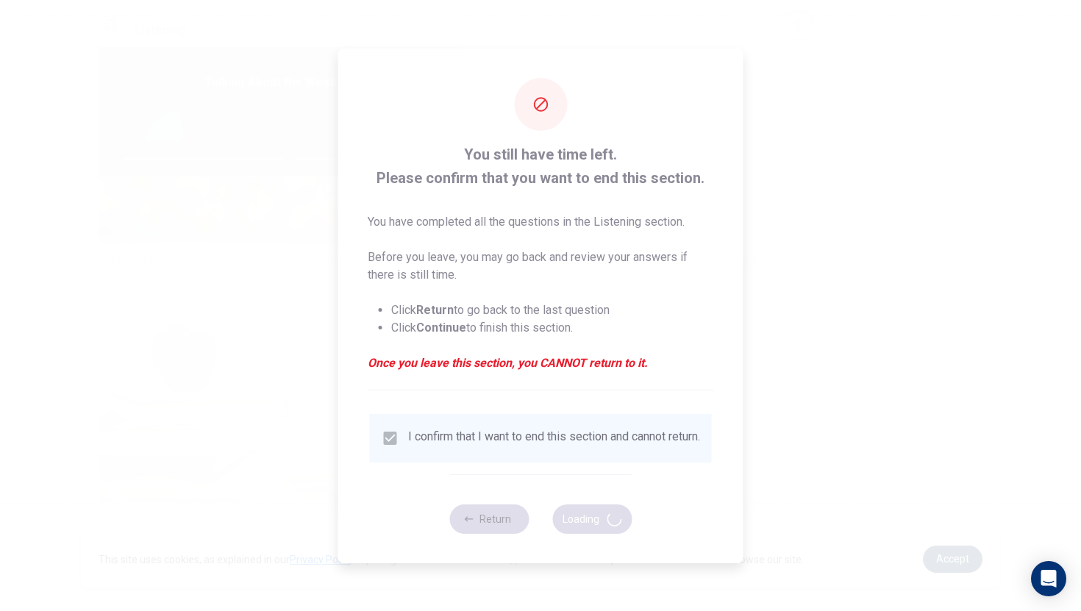
type input "63"
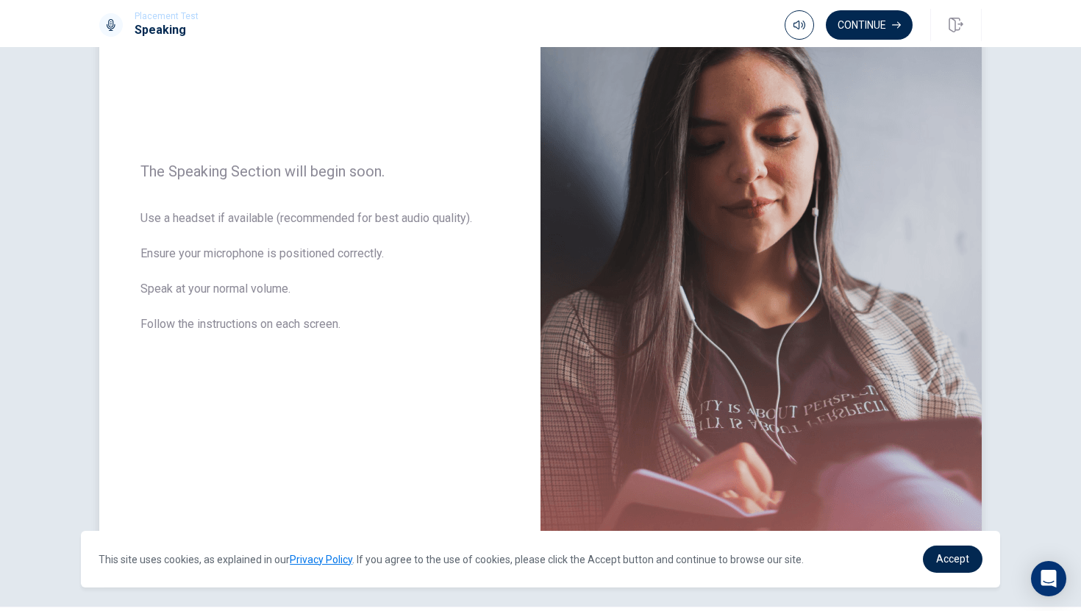
scroll to position [183, 0]
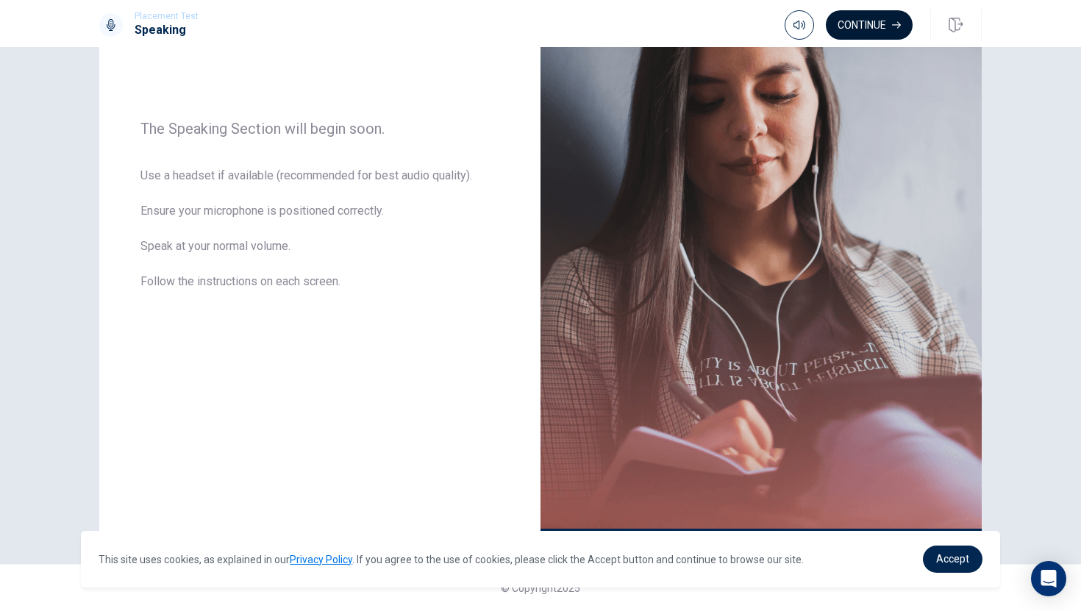
click at [868, 21] on button "Continue" at bounding box center [869, 24] width 87 height 29
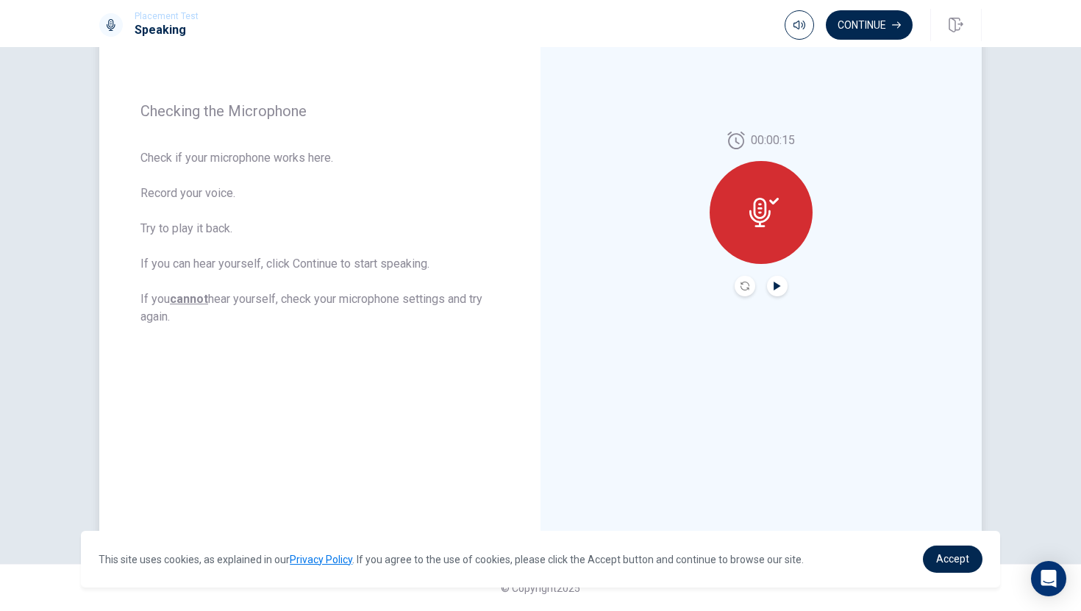
click at [778, 287] on icon "Play Audio" at bounding box center [776, 286] width 7 height 9
click at [778, 287] on icon "Pause Audio" at bounding box center [776, 286] width 7 height 9
click at [873, 25] on button "Continue" at bounding box center [869, 24] width 87 height 29
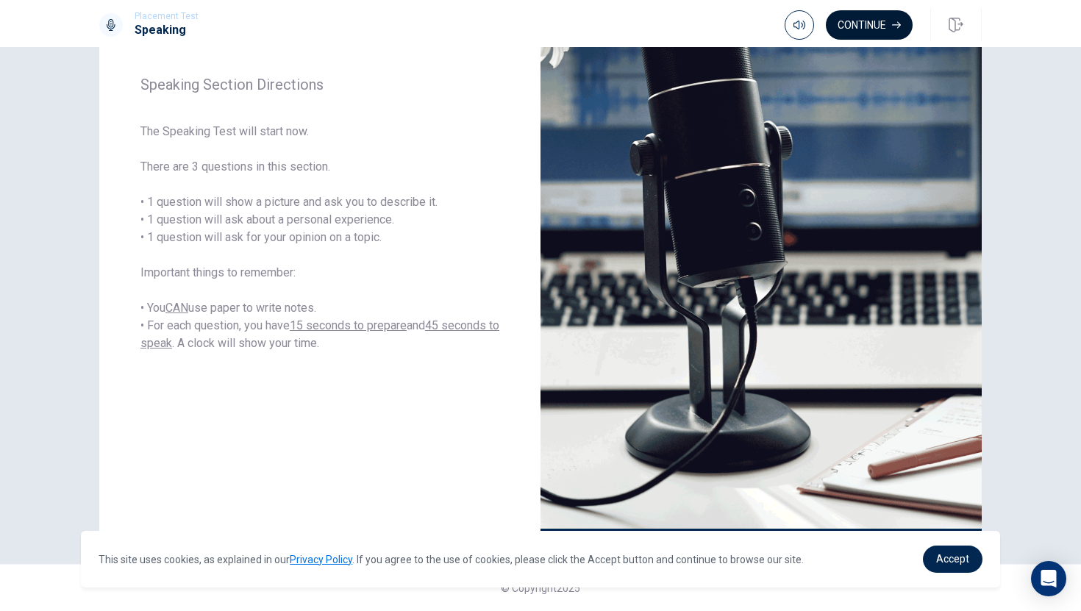
click at [880, 29] on button "Continue" at bounding box center [869, 24] width 87 height 29
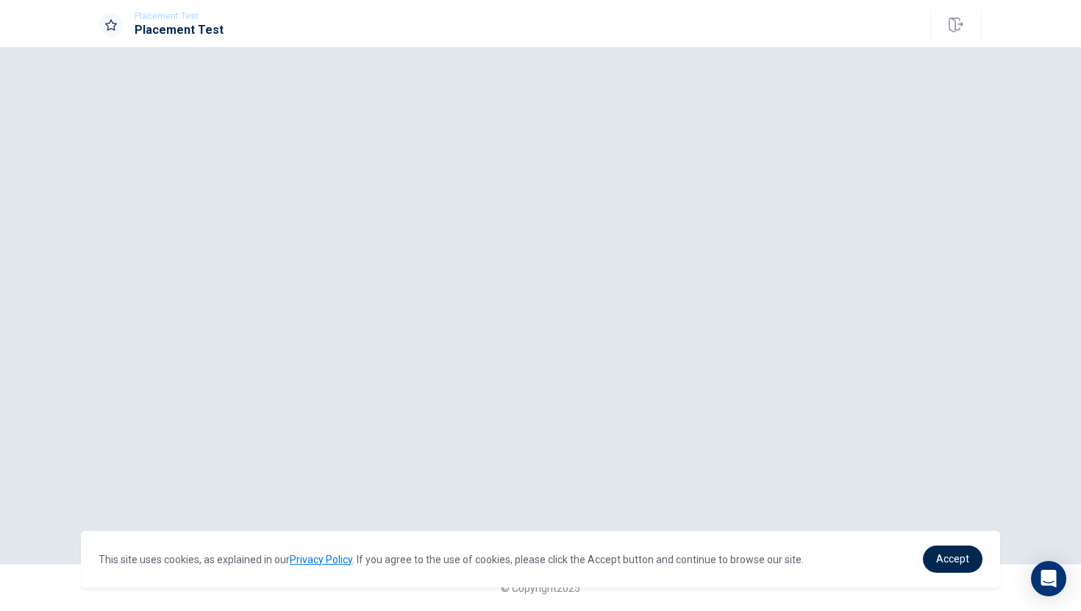
scroll to position [0, 0]
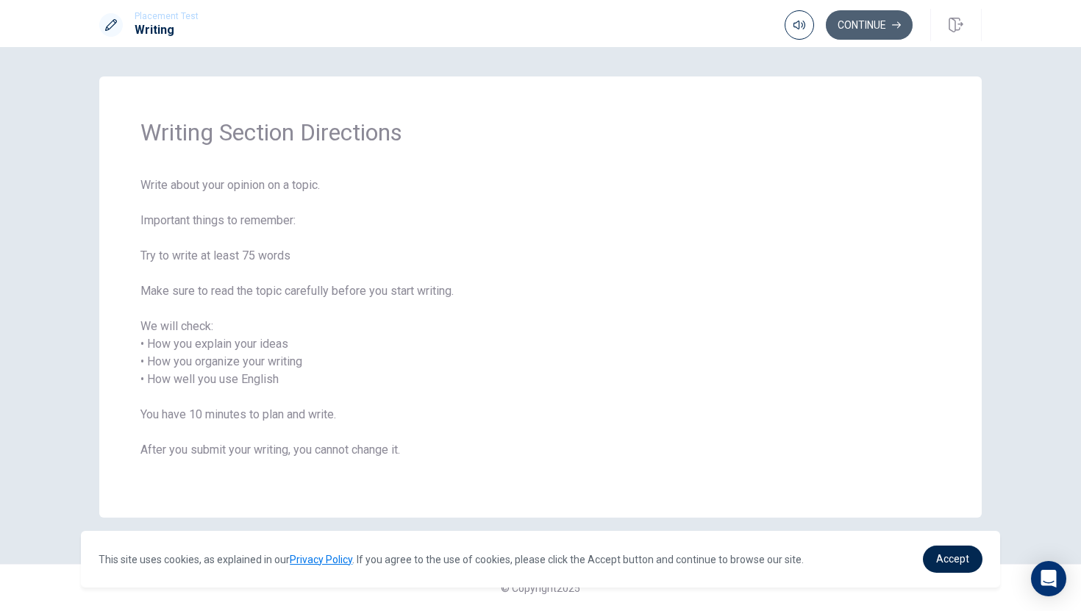
click at [865, 25] on button "Continue" at bounding box center [869, 24] width 87 height 29
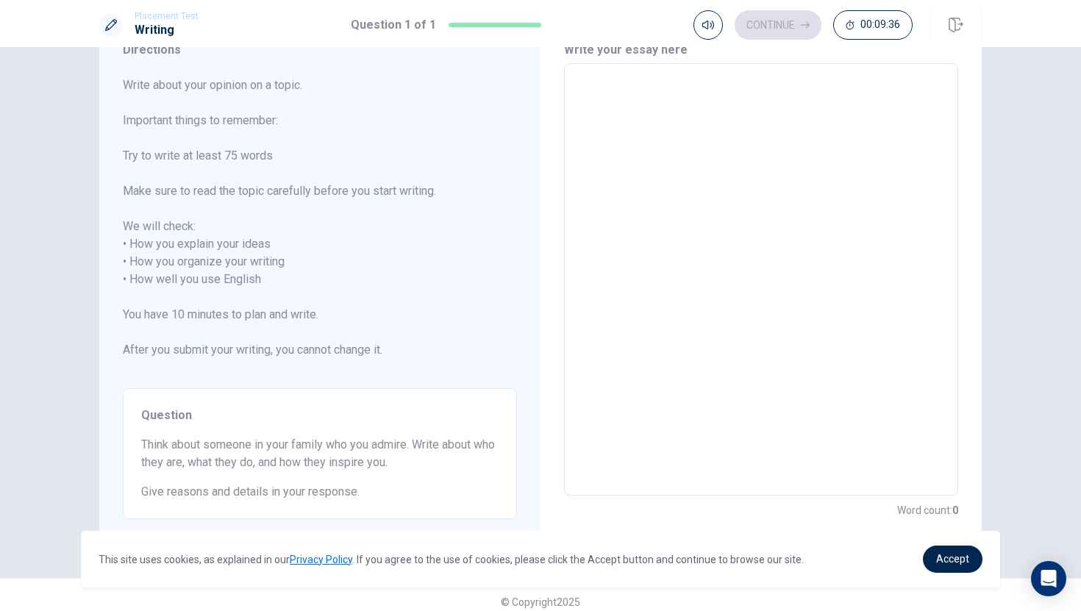
scroll to position [79, 0]
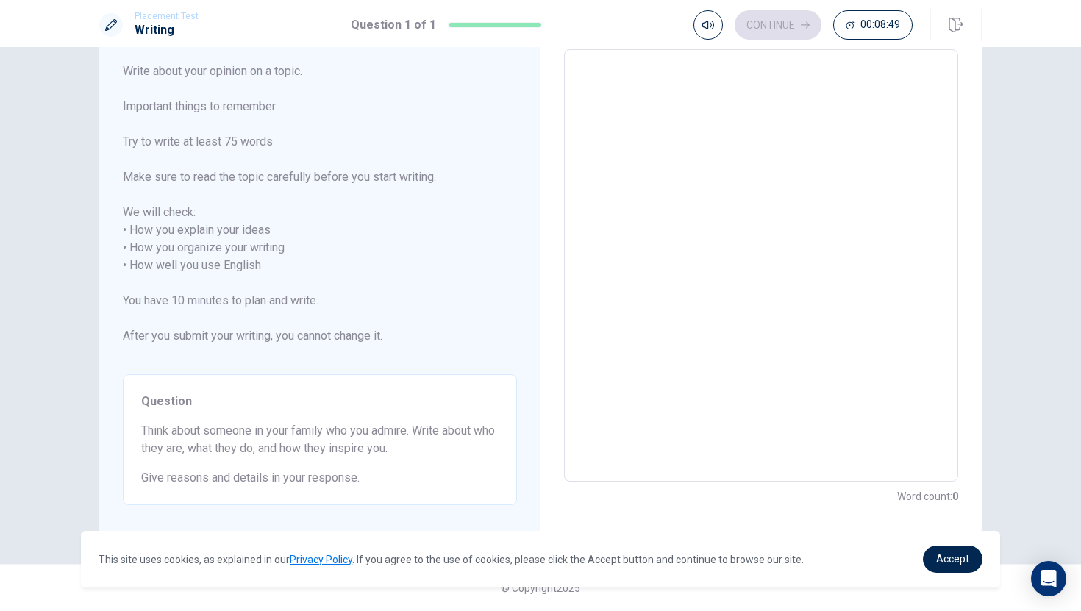
click at [628, 101] on textarea at bounding box center [760, 266] width 373 height 408
type textarea "m"
type textarea "x"
type textarea "my"
type textarea "x"
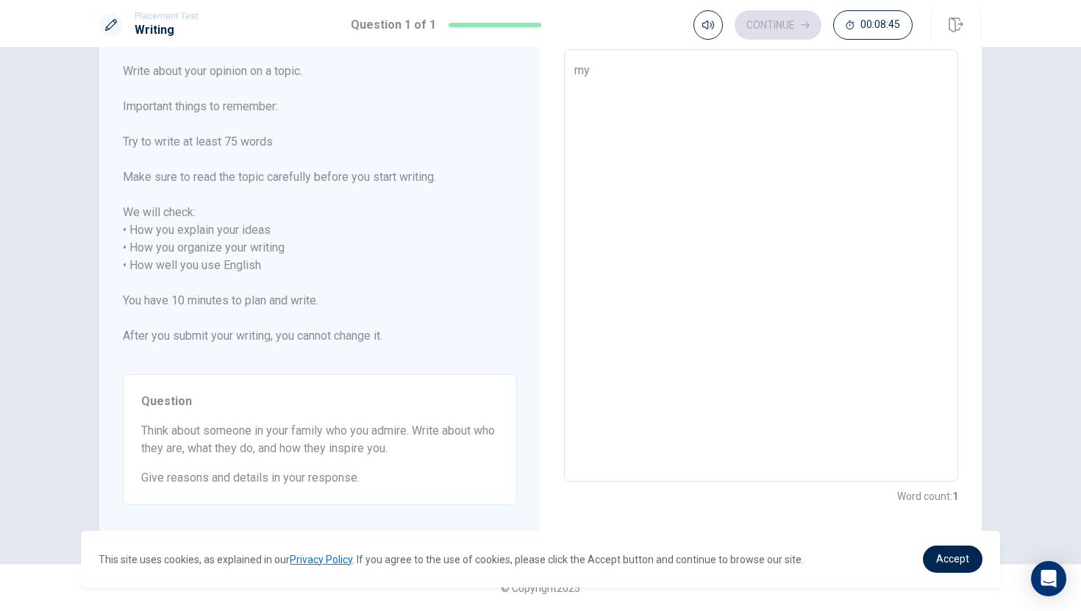
type textarea "my"
type textarea "x"
type textarea "my f"
type textarea "x"
type textarea "my fa"
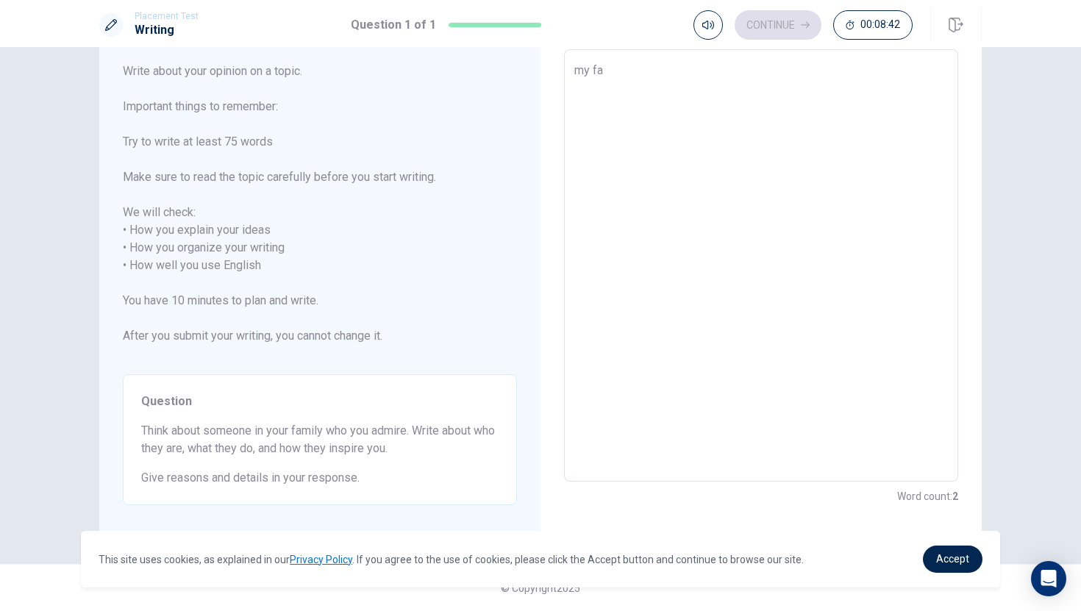
type textarea "x"
type textarea "my fav"
type textarea "x"
type textarea "my favo"
type textarea "x"
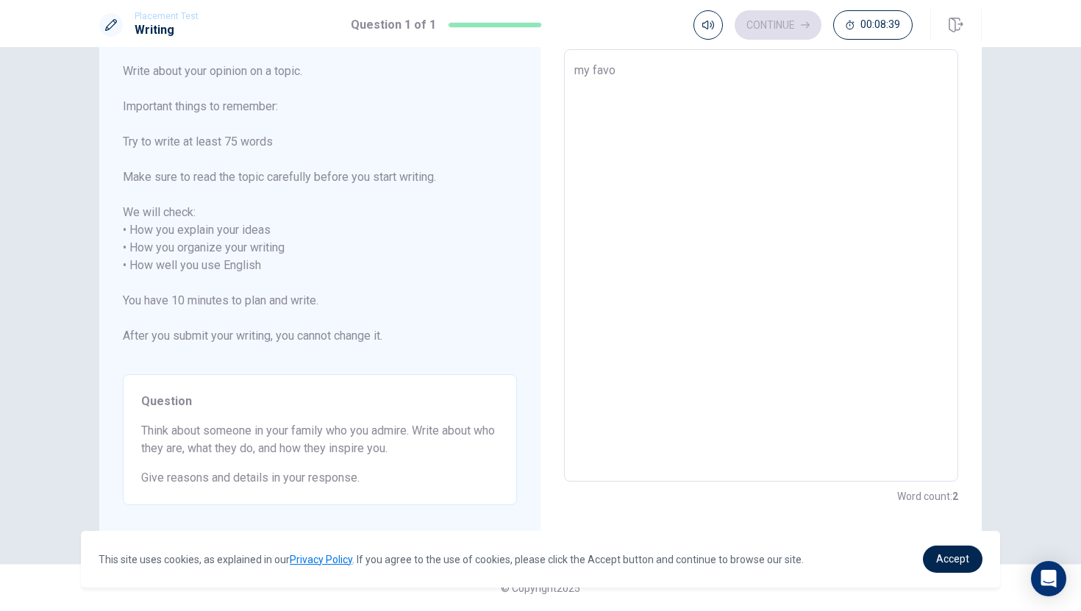
type textarea "my favor"
type textarea "x"
type textarea "my favori"
type textarea "x"
type textarea "my favorid"
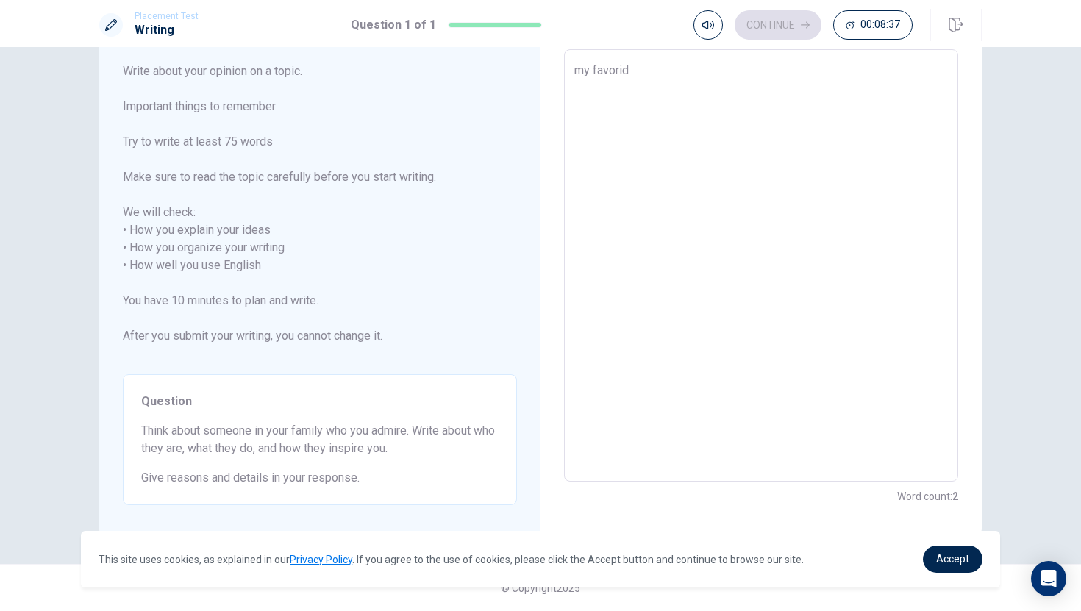
type textarea "x"
type textarea "my favorid"
type textarea "x"
type textarea "my favorid"
type textarea "x"
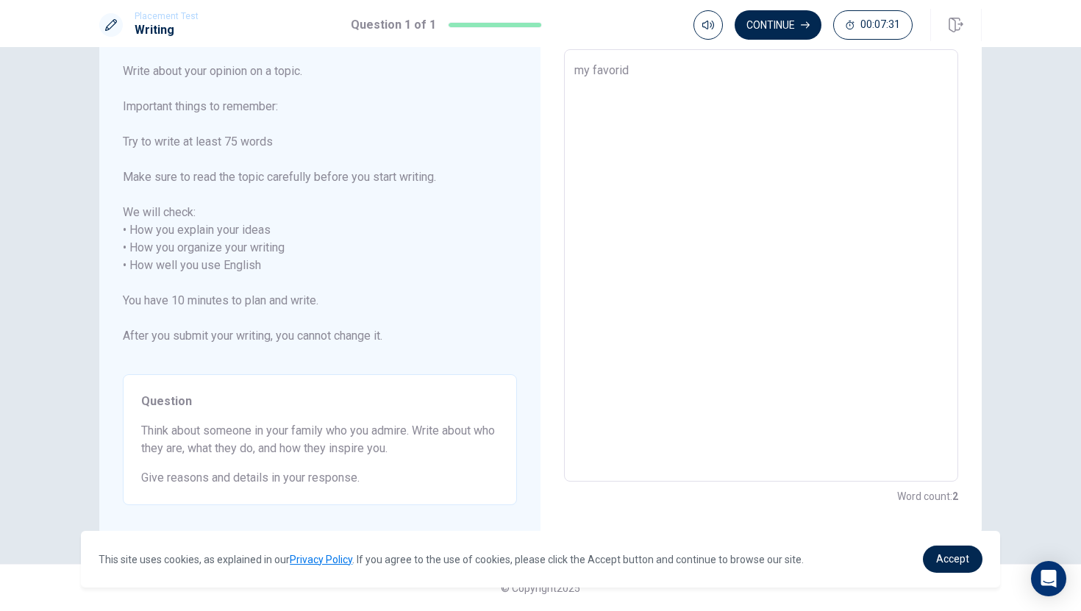
type textarea "my favori"
type textarea "x"
type textarea "my favor"
type textarea "x"
type textarea "my favo"
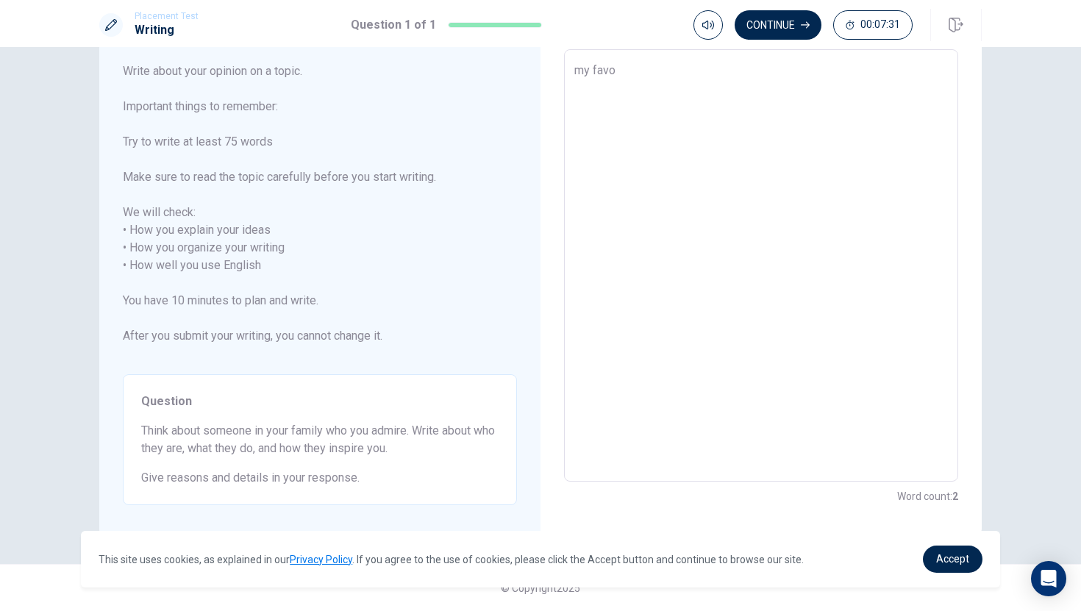
type textarea "x"
type textarea "my fav"
type textarea "x"
type textarea "my fa"
type textarea "x"
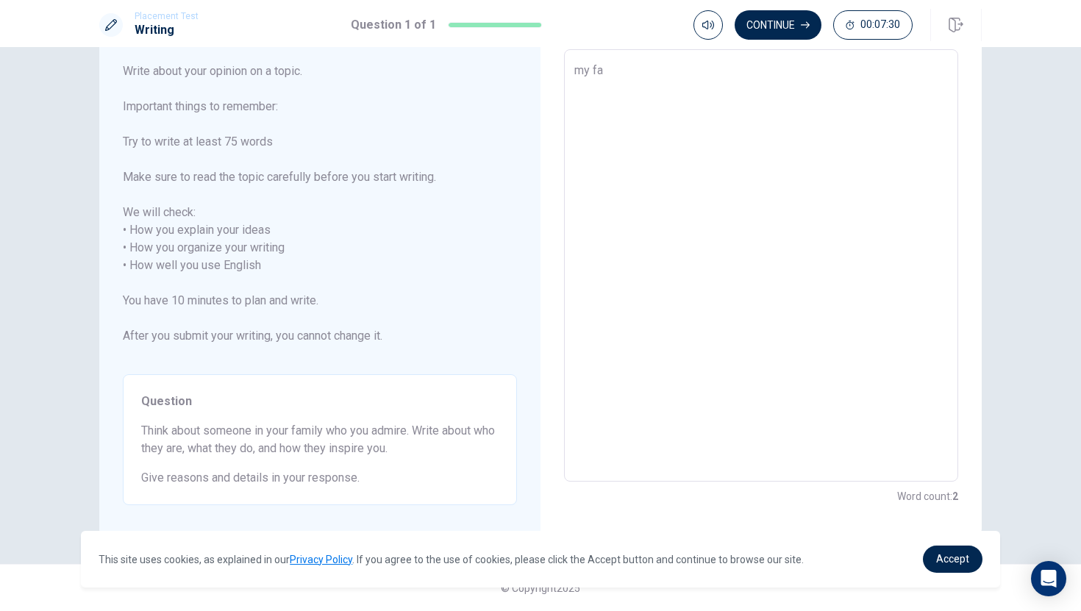
type textarea "my f"
type textarea "x"
type textarea "my"
type textarea "x"
type textarea "my b"
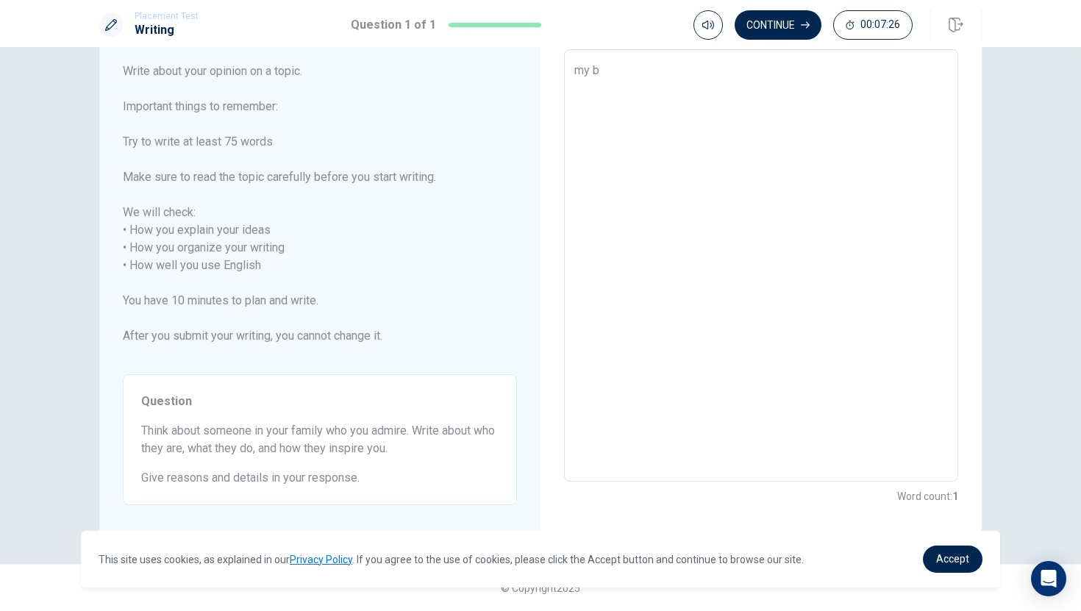
type textarea "x"
type textarea "my br"
type textarea "x"
type textarea "my bro"
type textarea "x"
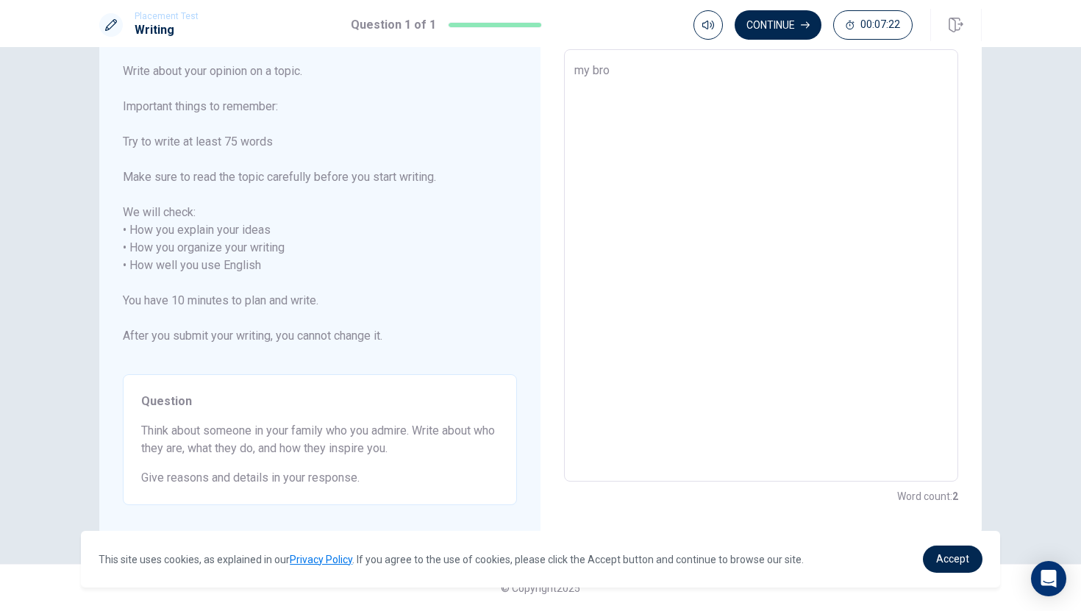
type textarea "my brot"
type textarea "x"
type textarea "my broth"
type textarea "x"
type textarea "my brothe"
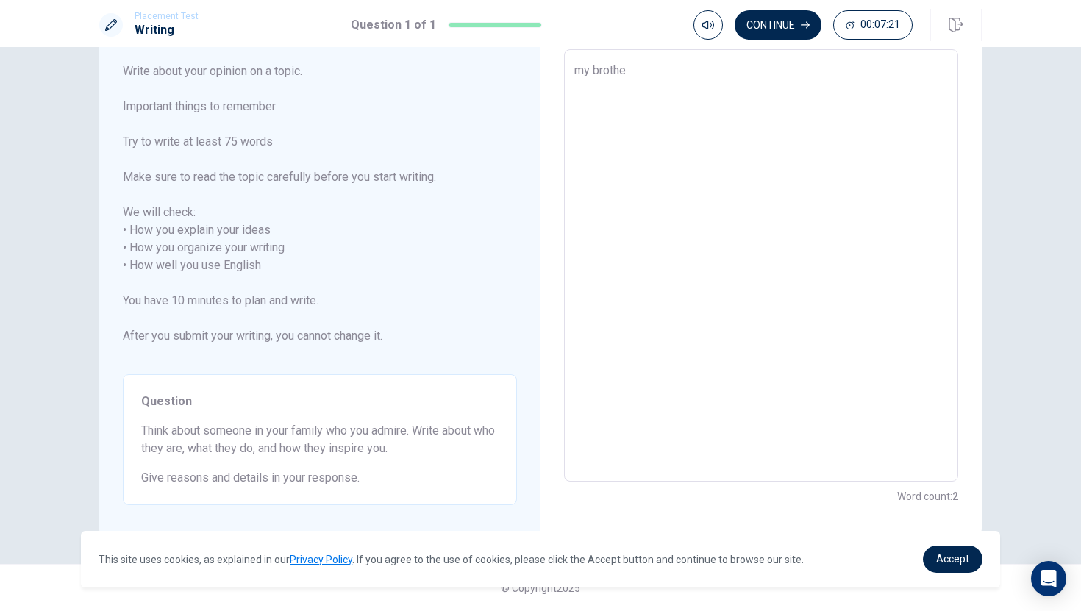
type textarea "x"
type textarea "my brother"
type textarea "x"
type textarea "my brother"
type textarea "x"
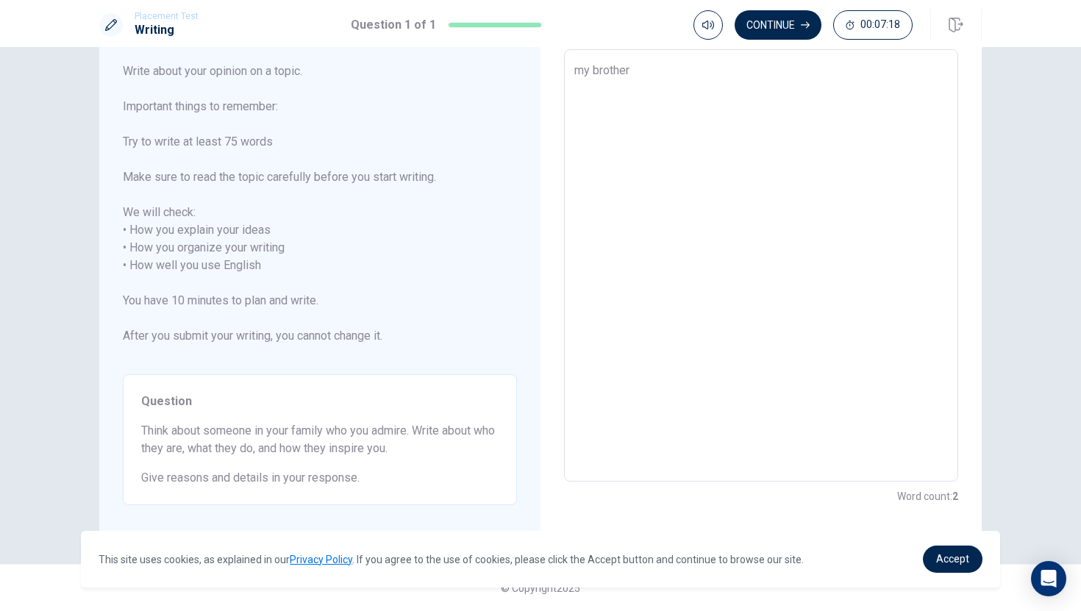
type textarea "my brother i"
type textarea "x"
type textarea "my brother is"
type textarea "x"
type textarea "my brother is"
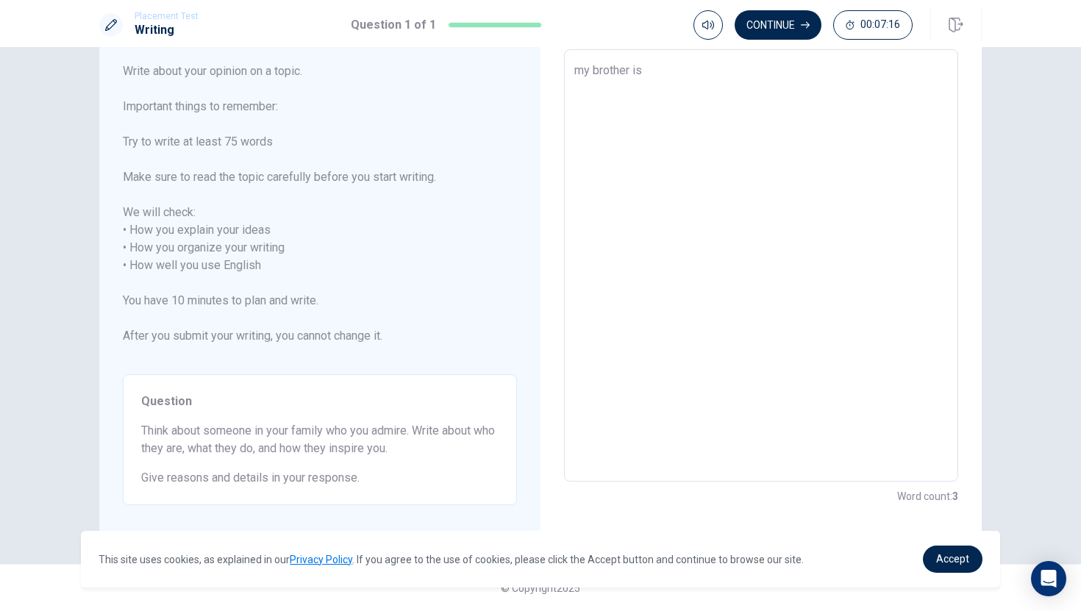
type textarea "x"
type textarea "my brother is f"
type textarea "x"
type textarea "my brother is fo"
type textarea "x"
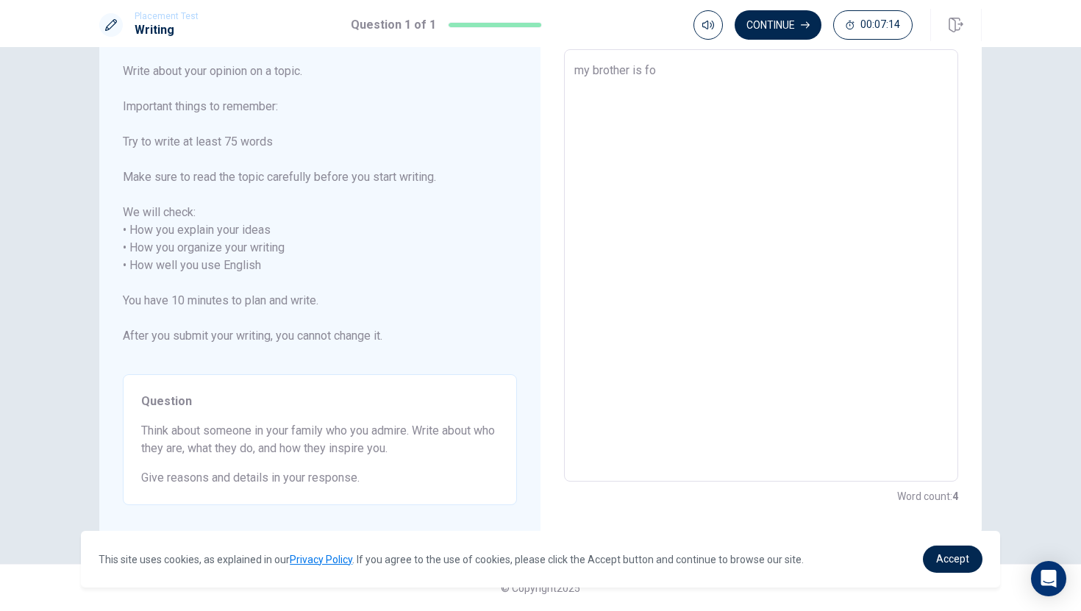
type textarea "my brother is for"
type textarea "x"
type textarea "my brother is for"
type textarea "x"
type textarea "my brother is for v"
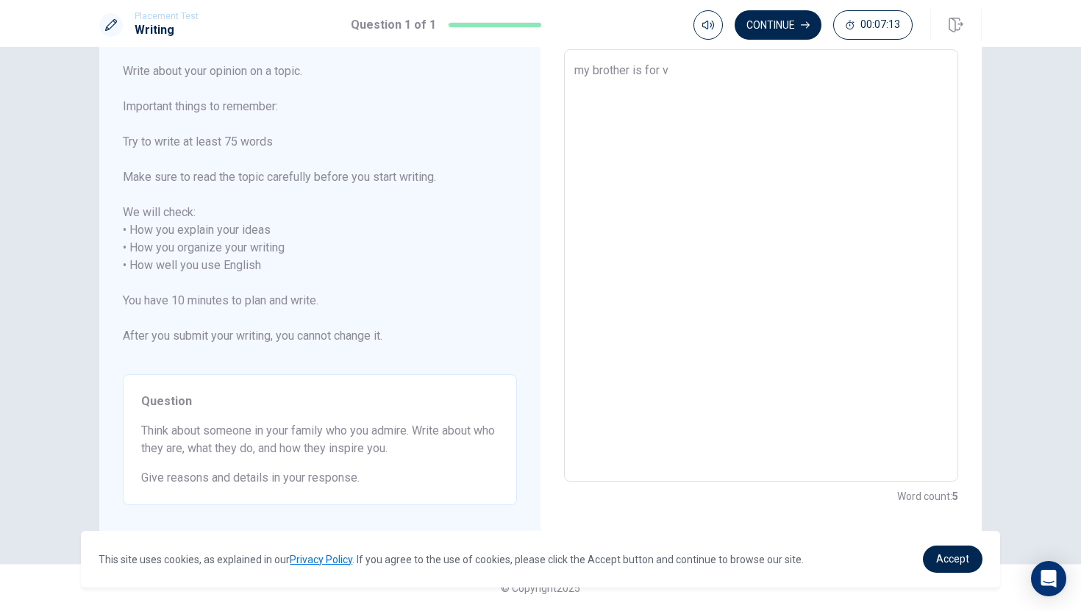
type textarea "x"
type textarea "my brother is for ve"
type textarea "x"
type textarea "my brother is for v"
type textarea "x"
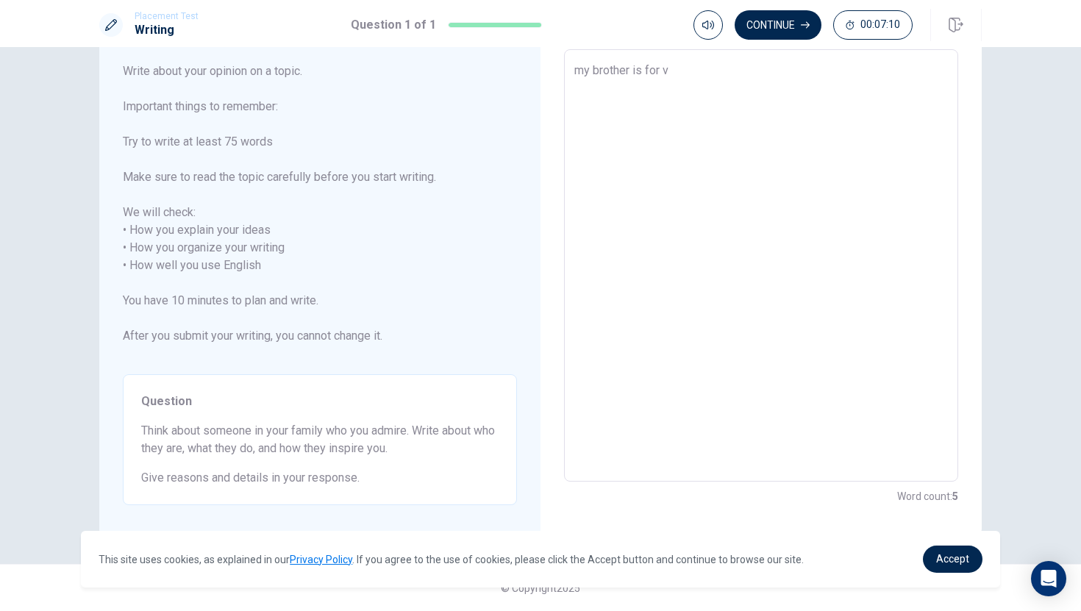
type textarea "my brother is for"
type textarea "x"
type textarea "my brother is for m"
type textarea "x"
type textarea "my brother is for me"
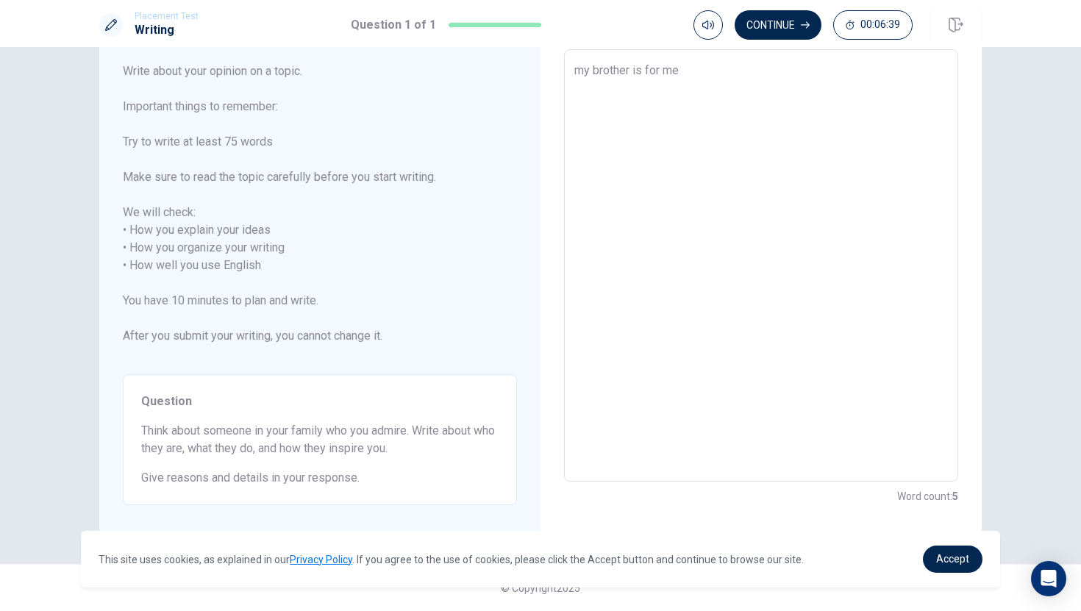
click at [645, 72] on textarea "my brother is for me" at bounding box center [760, 266] width 373 height 408
type textarea "x"
type textarea "my brother is afor me"
type textarea "x"
type textarea "my brother is a for me"
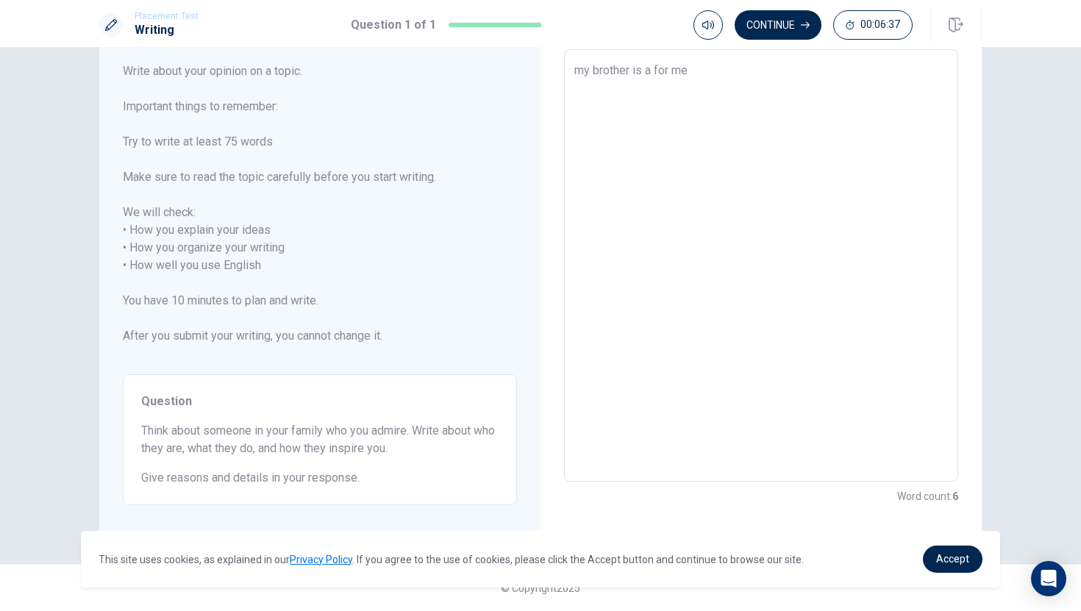
type textarea "x"
type textarea "my brother is a rfor me"
type textarea "x"
type textarea "my brother is a rofor me"
type textarea "x"
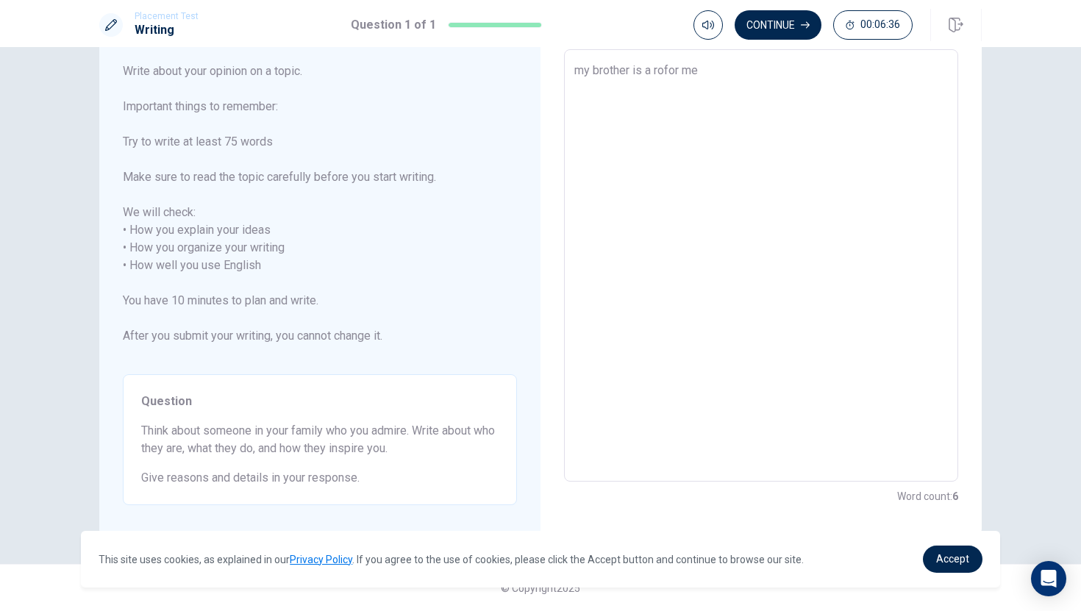
type textarea "my brother is a rolfor me"
type textarea "x"
type textarea "my brother is a rolefor me"
type textarea "x"
type textarea "my brother is a role for me"
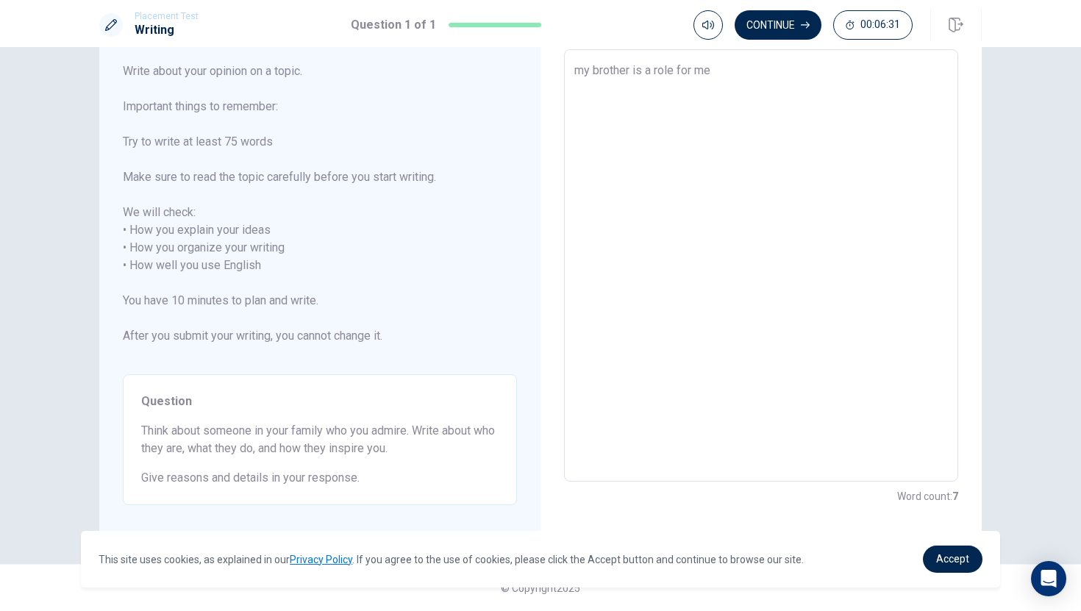
type textarea "x"
type textarea "my brother is a role mfor me"
type textarea "x"
type textarea "my brother is a role mofor me"
type textarea "x"
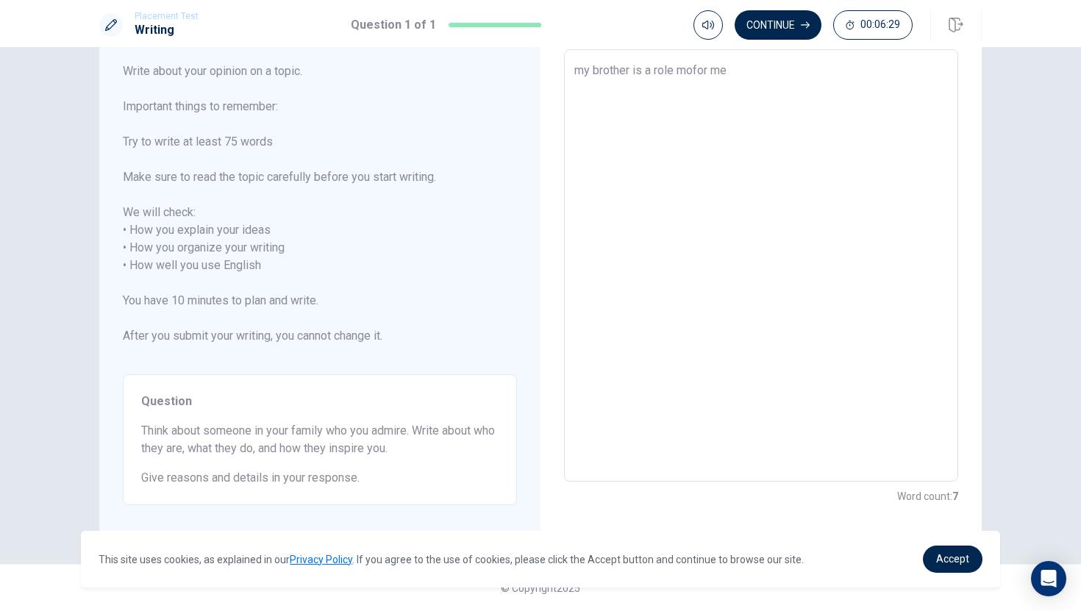
type textarea "my brother is a role modfor me"
type textarea "x"
type textarea "my brother is a role modefor me"
type textarea "x"
type textarea "my brother is a role modelfor me"
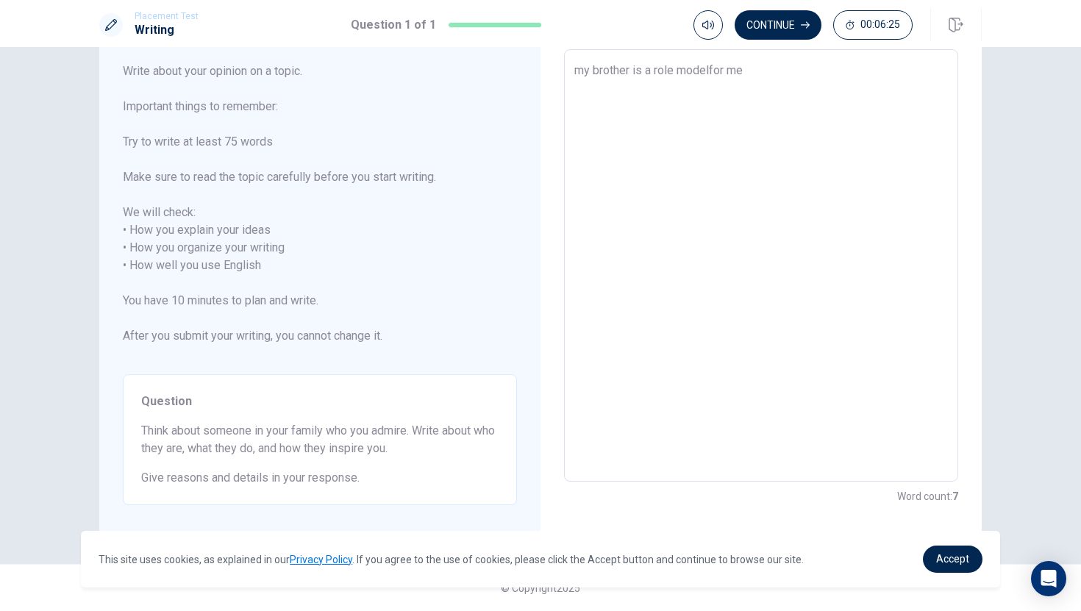
type textarea "x"
type textarea "my brother is a role model for me"
click at [747, 72] on textarea "my brother is a role model for me" at bounding box center [760, 266] width 373 height 408
type textarea "x"
type textarea "my brother is a role model for me,"
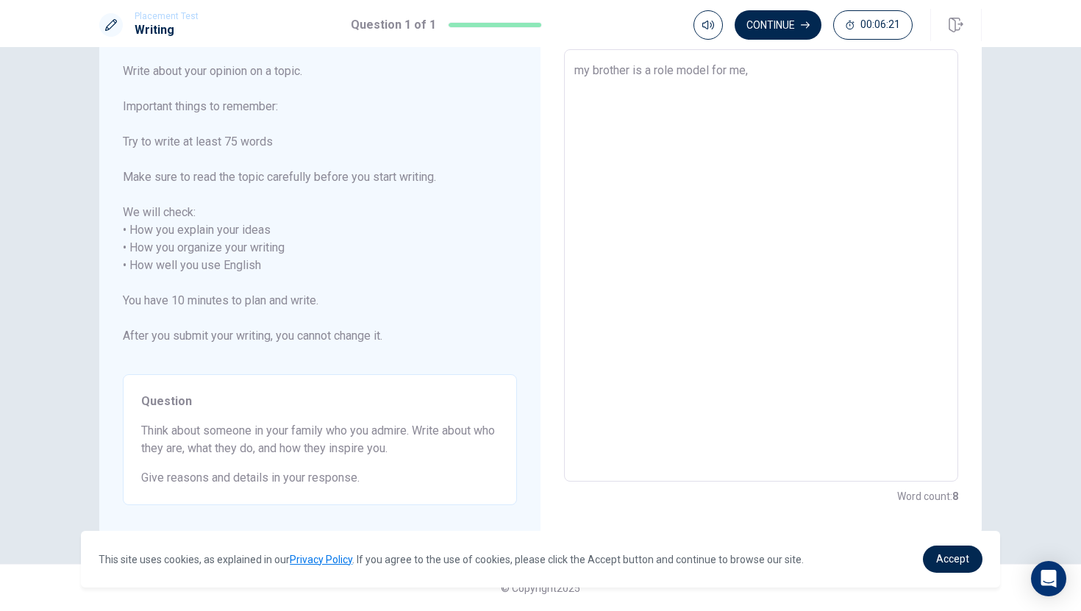
type textarea "x"
type textarea "my brother is a role model for me,"
type textarea "x"
type textarea "my brother is a role model for me, b"
type textarea "x"
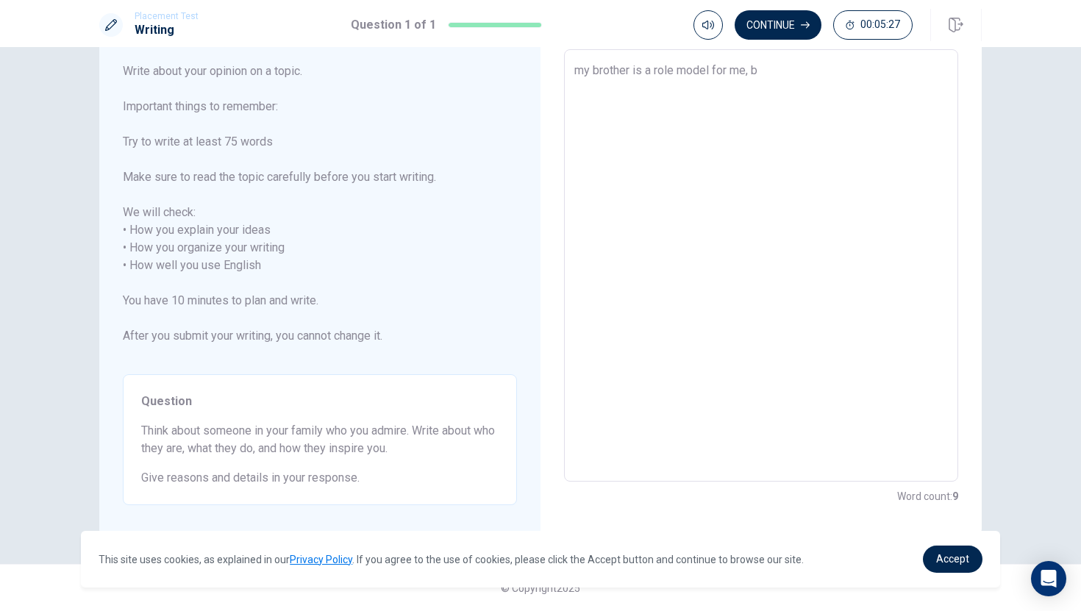
type textarea "my brother is a role model for me, be"
type textarea "x"
type textarea "my brother is a role model for me, bec"
type textarea "x"
type textarea "my brother is a role model for me, beca"
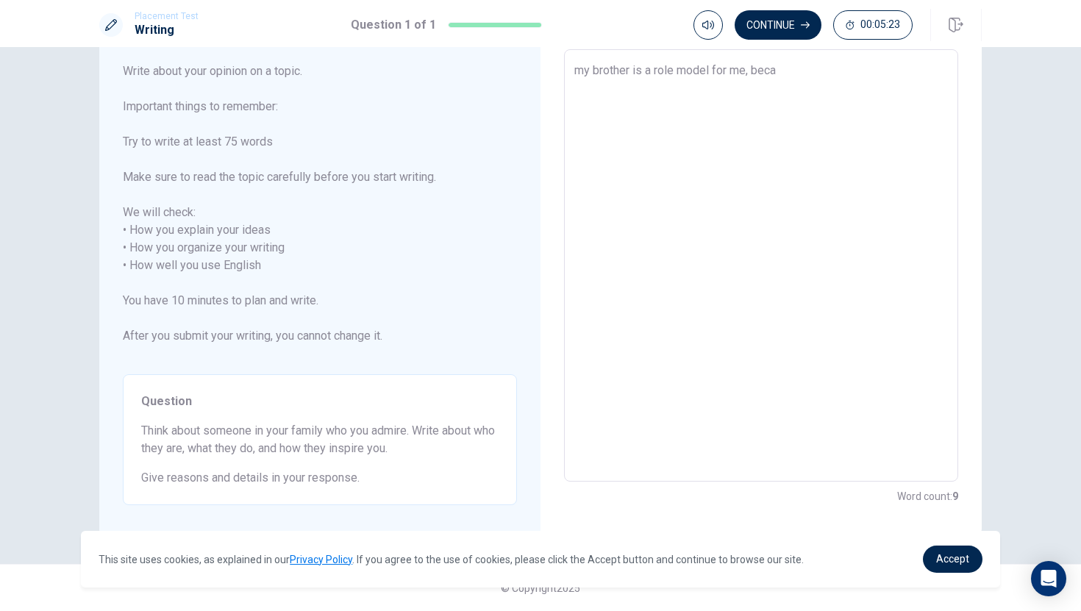
type textarea "x"
type textarea "my brother is a role model for me, becau"
type textarea "x"
type textarea "my brother is a role model for me, [PERSON_NAME]"
type textarea "x"
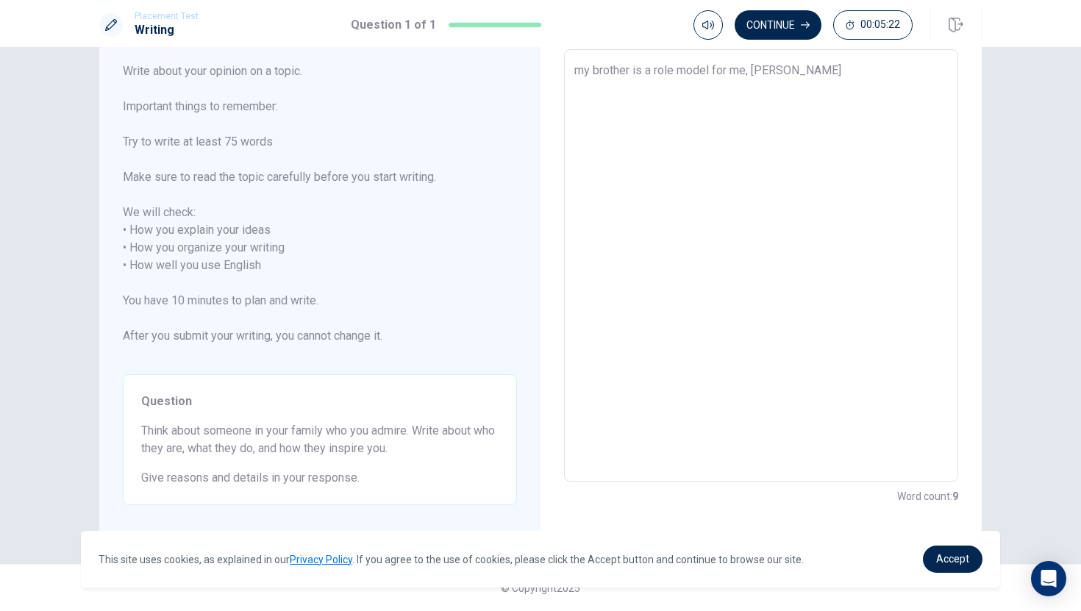
type textarea "my brother is a role model for me, because"
type textarea "x"
type textarea "my brother is a role model for me, because"
type textarea "x"
type textarea "my brother is a role model for me, because h"
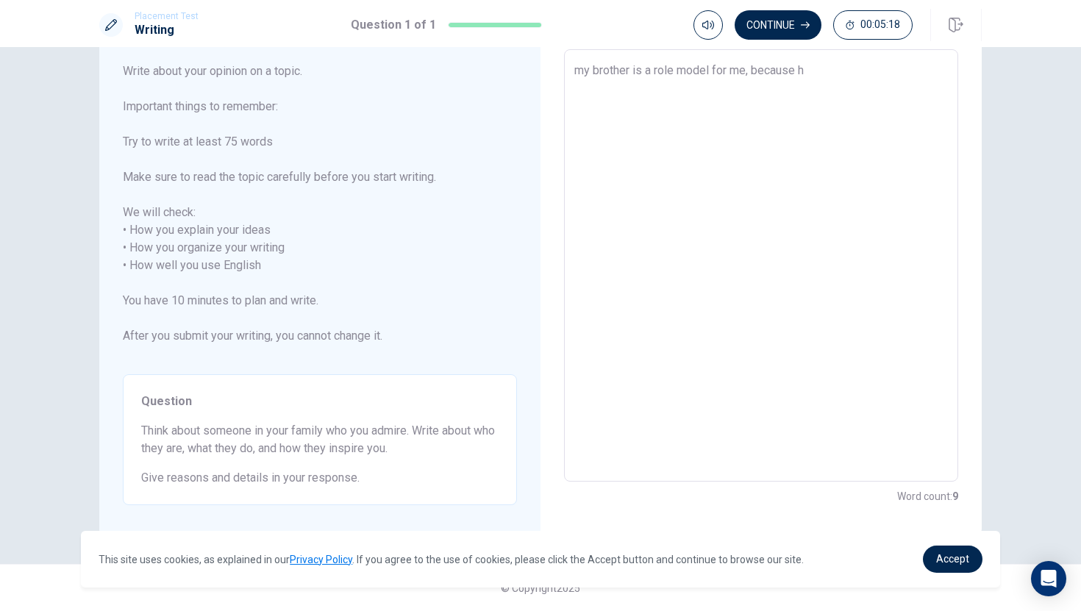
type textarea "x"
type textarea "my brother is a role model for me, because he"
type textarea "x"
type textarea "my brother is a role model for me, because he"
type textarea "x"
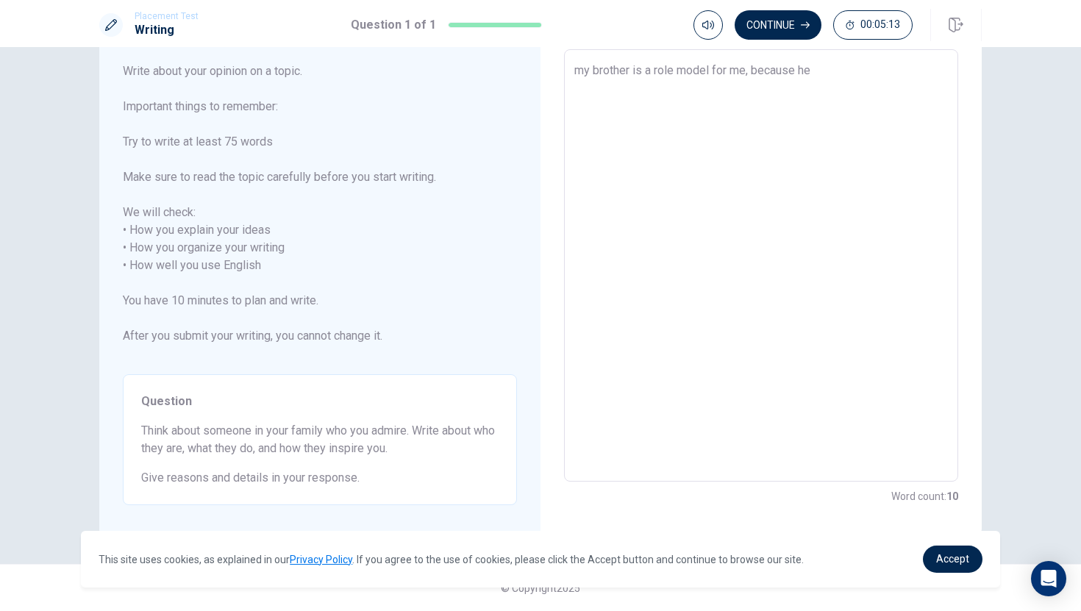
type textarea "my brother is a role model for me, because he i"
type textarea "x"
type textarea "my brother is a role model for me, because he is"
type textarea "x"
type textarea "my brother is a role model for me, because he is"
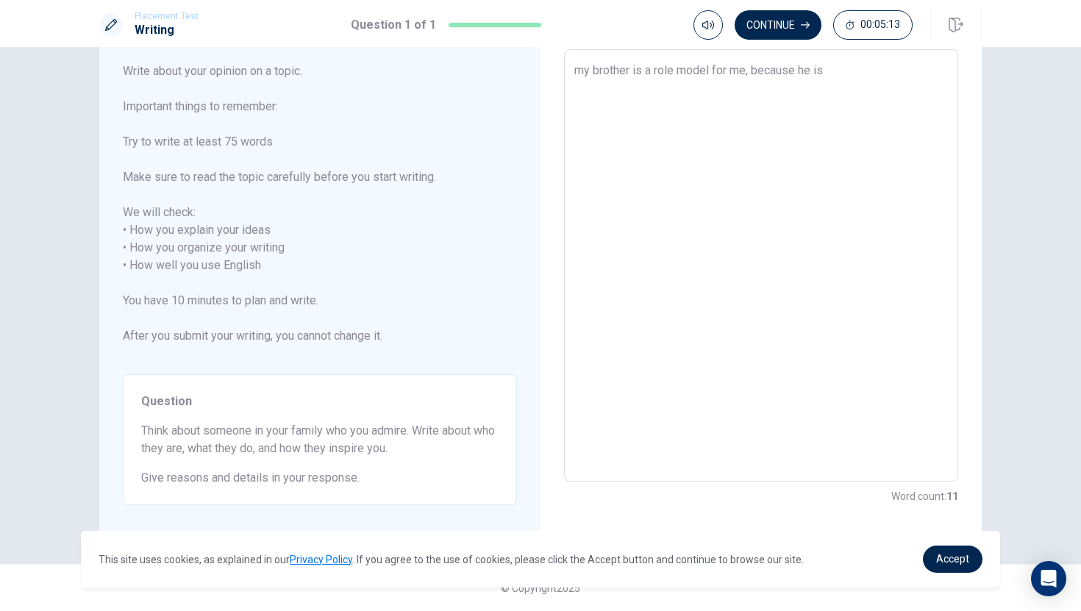
type textarea "x"
type textarea "my brother is a role model for me, because he is v"
type textarea "x"
type textarea "my brother is a role model for me, because he is [PERSON_NAME]"
type textarea "x"
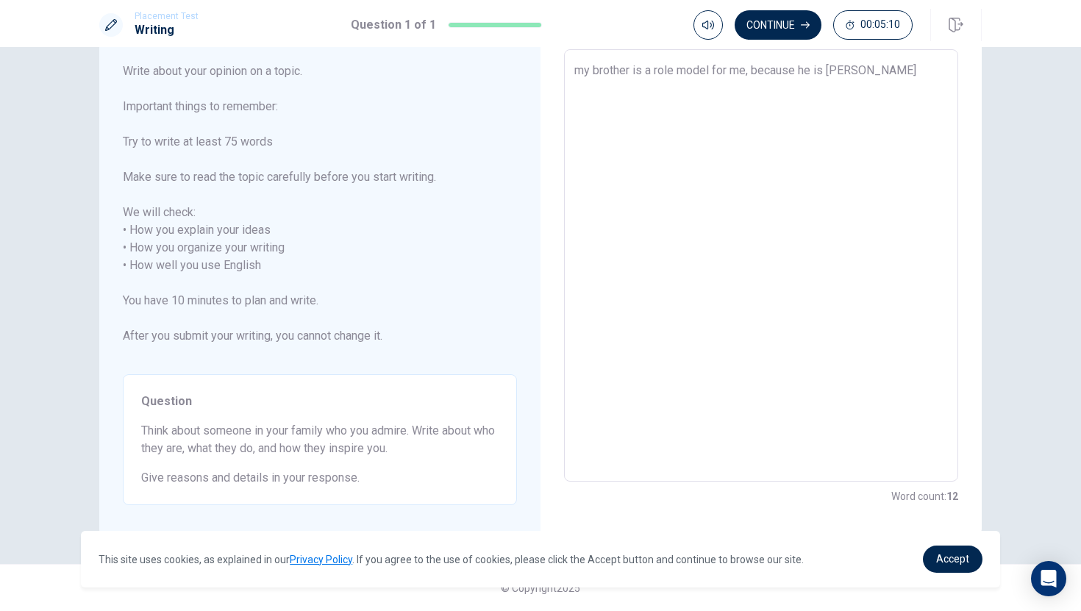
type textarea "my brother is a role model for me, because he is ver"
type textarea "x"
type textarea "my brother is a role model for me, because he is very"
type textarea "x"
type textarea "my brother is a role model for me, because he is very"
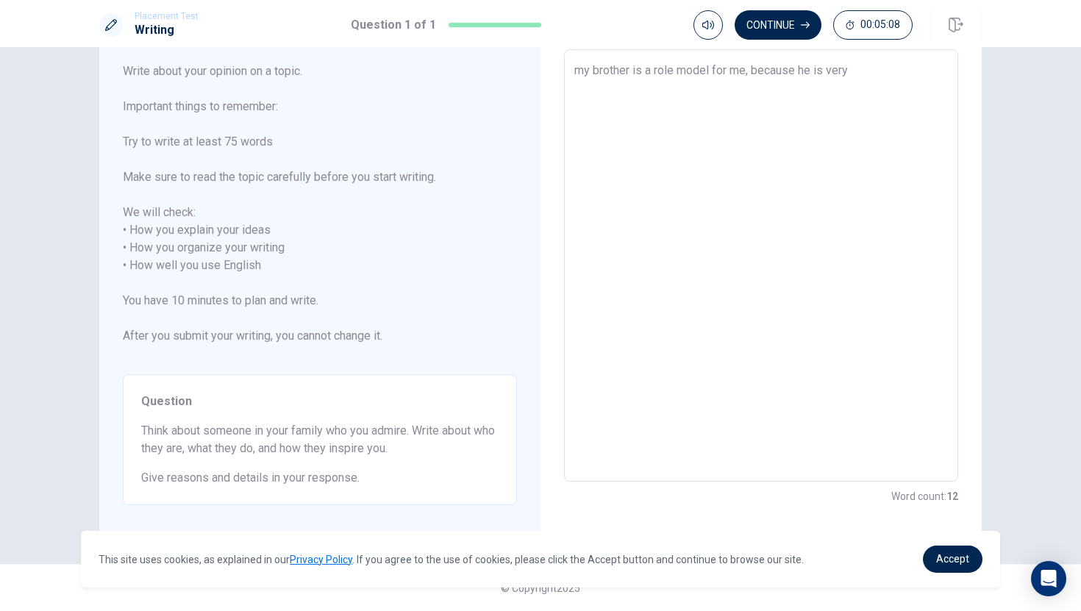
type textarea "x"
type textarea "my brother is a role model for me, because he is very e"
type textarea "x"
type textarea "my brother is a role model for me, because he is very ed"
type textarea "x"
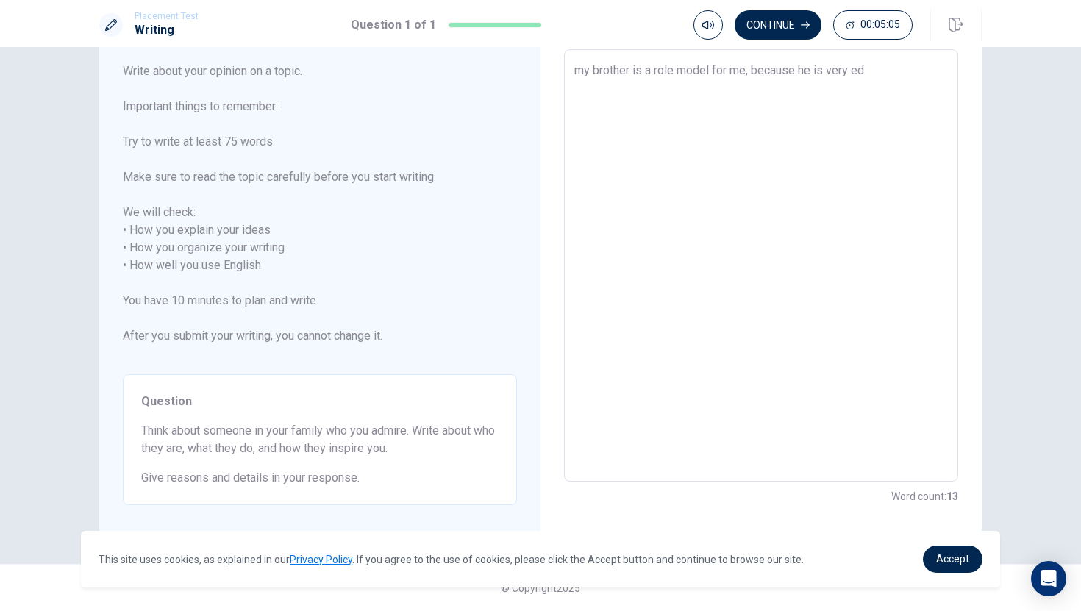
type textarea "my brother is a role model for me, because he is very edu"
type textarea "x"
type textarea "my brother is a role model for me, because he is very educ"
type textarea "x"
type textarea "my brother is a role model for me, because he is very educa"
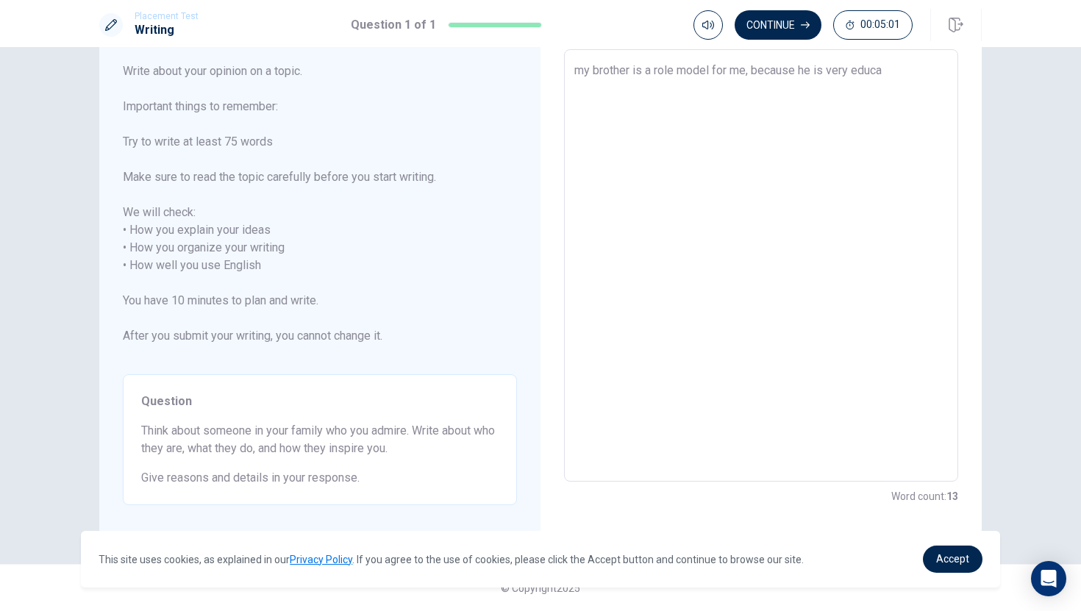
type textarea "x"
type textarea "my brother is a role model for me, because he is very educat"
type textarea "x"
type textarea "my brother is a role model for me, because he is very educate"
type textarea "x"
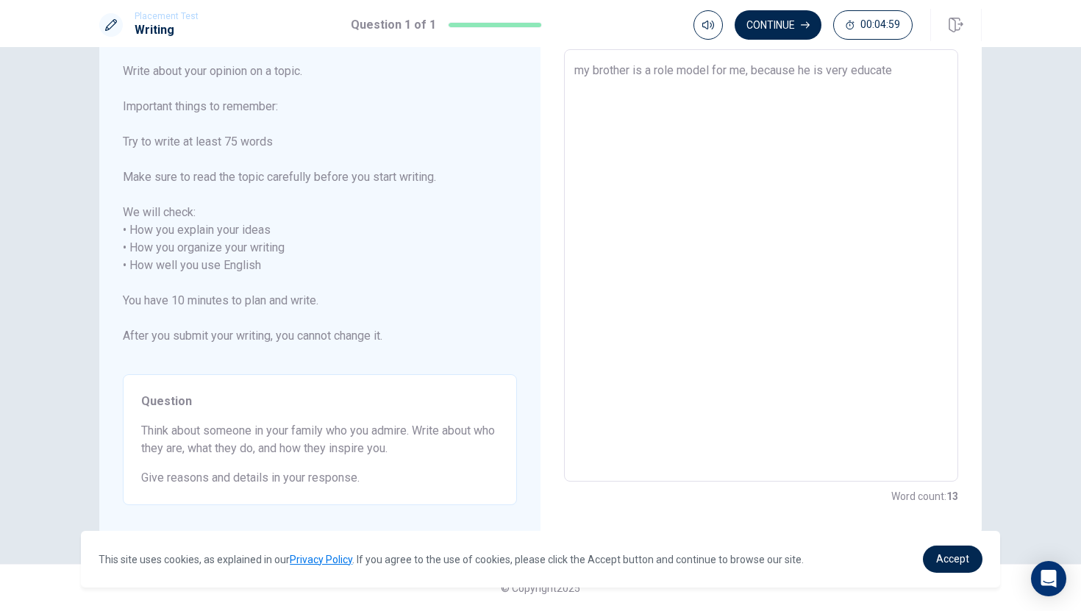
type textarea "my brother is a role model for me, because he is very educated"
type textarea "x"
type textarea "my brother is a role model for me, because he is very educated"
type textarea "x"
type textarea "my brother is a role model for me, because he is very educated a"
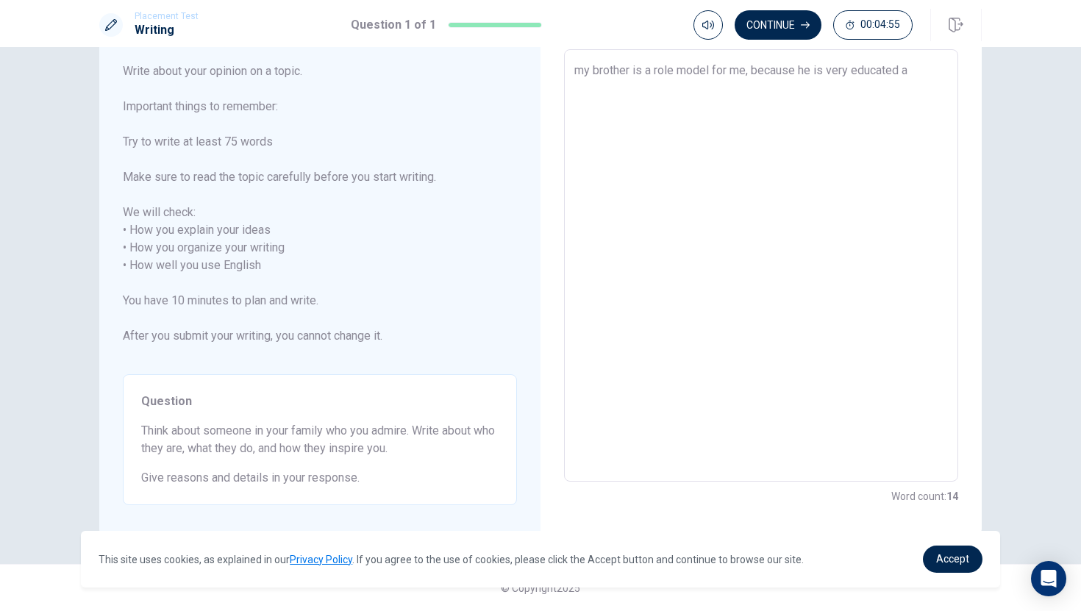
type textarea "x"
type textarea "my brother is a role model for me, because he is very educated an"
type textarea "x"
type textarea "my brother is a role model for me, because he is very educated and"
type textarea "x"
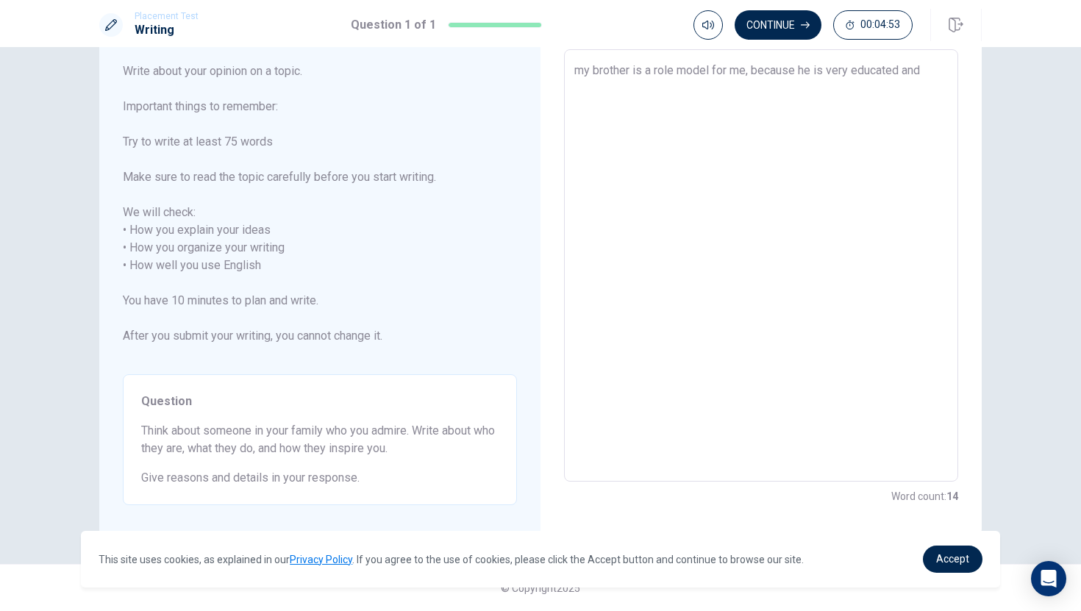
type textarea "my brother is a role model for me, because he is very educated and"
type textarea "x"
type textarea "my brother is a role model for me, because he is very educated and k"
type textarea "x"
type textarea "my brother is a role model for me, because he is very educated and kn"
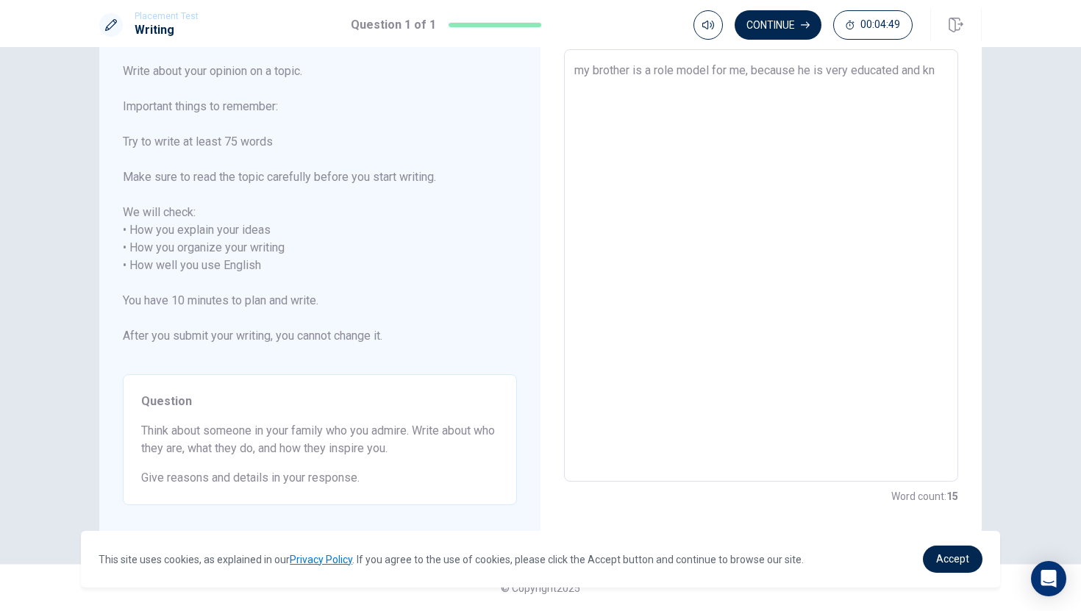
type textarea "x"
type textarea "my brother is a role model for me, because he is very educated and kno"
type textarea "x"
type textarea "my brother is a role model for me, because he is very educated and know"
type textarea "x"
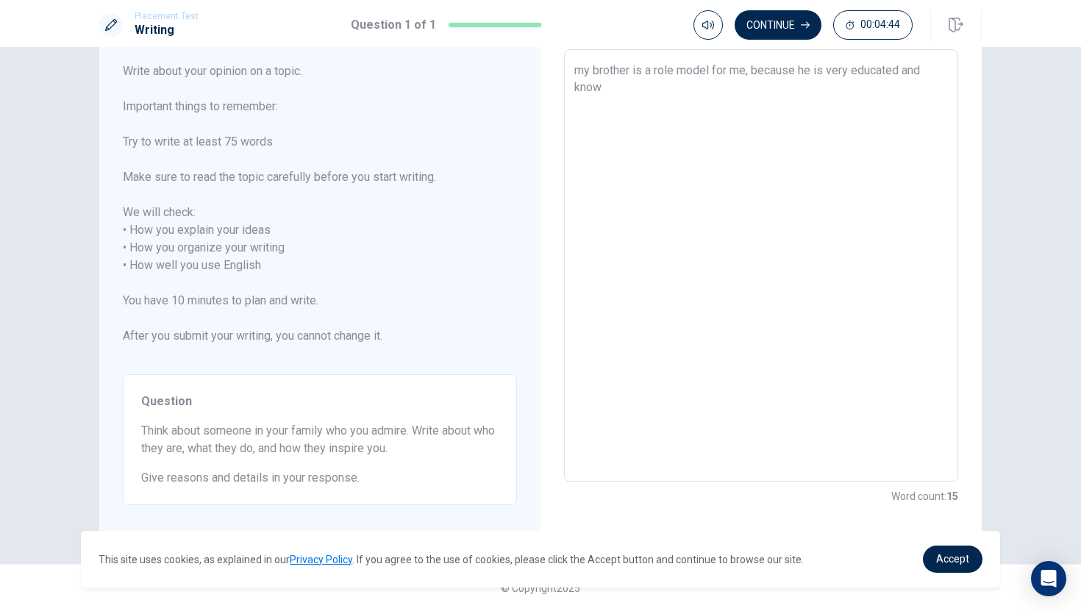
type textarea "my brother is a role model for me, because he is very educated and knows"
type textarea "x"
type textarea "my brother is a role model for me, because he is very educated and knows"
type textarea "x"
type textarea "my brother is a role model for me, because he is very educated and knows h"
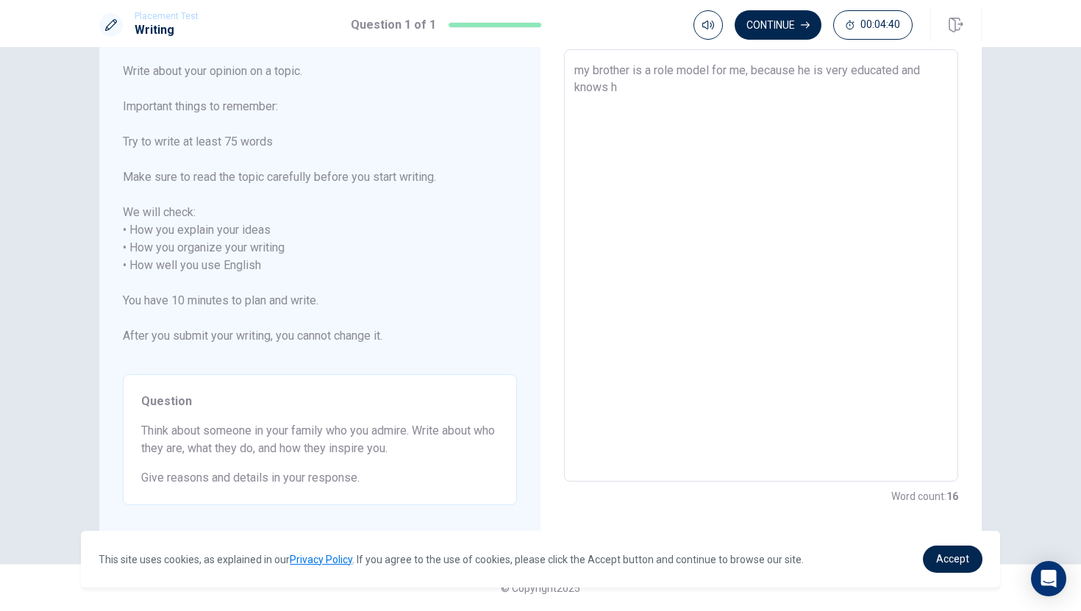
type textarea "x"
type textarea "my brother is a role model for me, because he is very educated and knows hi"
type textarea "x"
type textarea "my brother is a role model for me, because he is very educated and knows his"
type textarea "x"
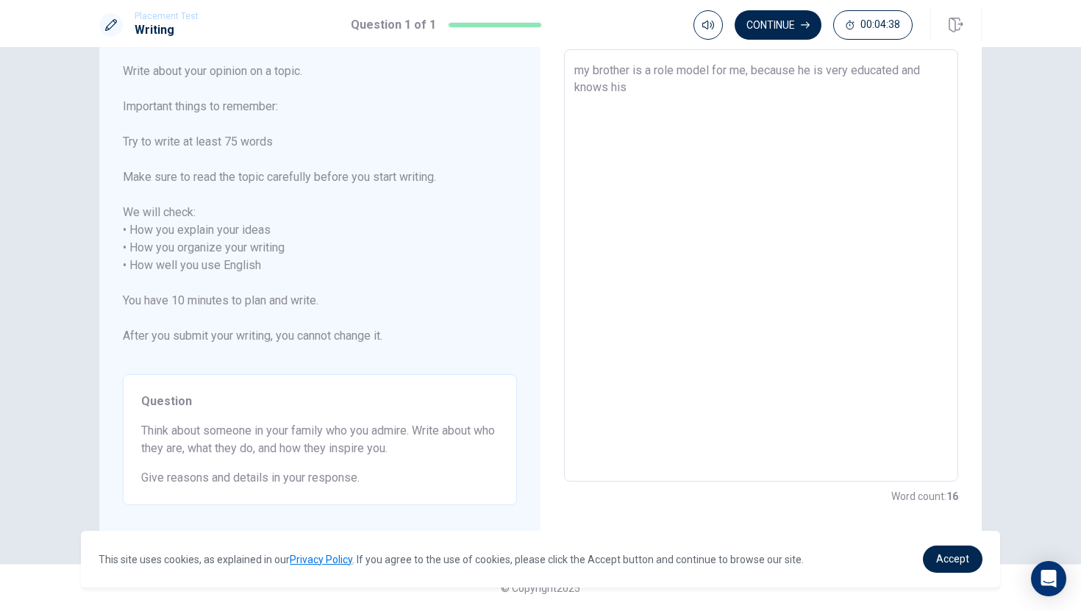
type textarea "my brother is a role model for me, because he is very educated and knows hist"
type textarea "x"
type textarea "my brother is a role model for me, because he is very educated and knows histo"
type textarea "x"
type textarea "my brother is a role model for me, because he is very educated and knows histor"
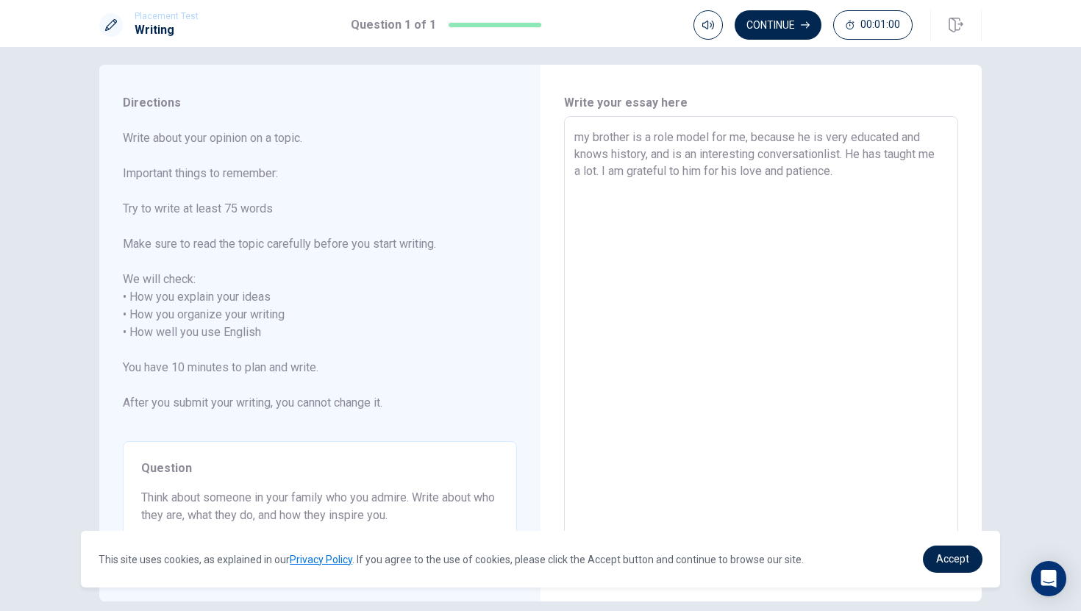
scroll to position [7, 0]
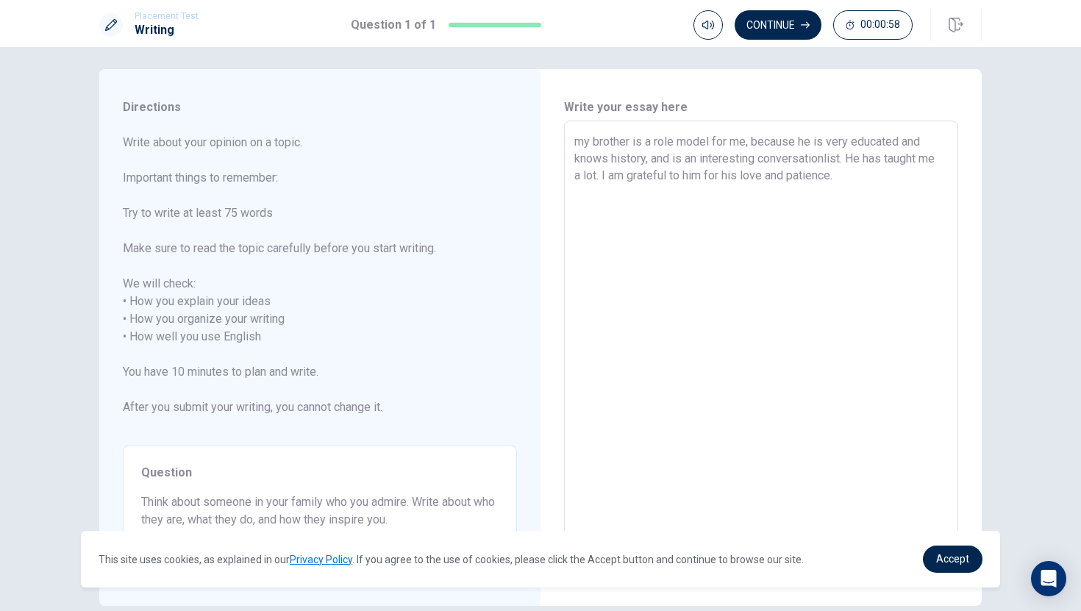
click at [856, 176] on textarea "my brother is a role model for me, because he is very educated and knows histor…" at bounding box center [760, 337] width 373 height 408
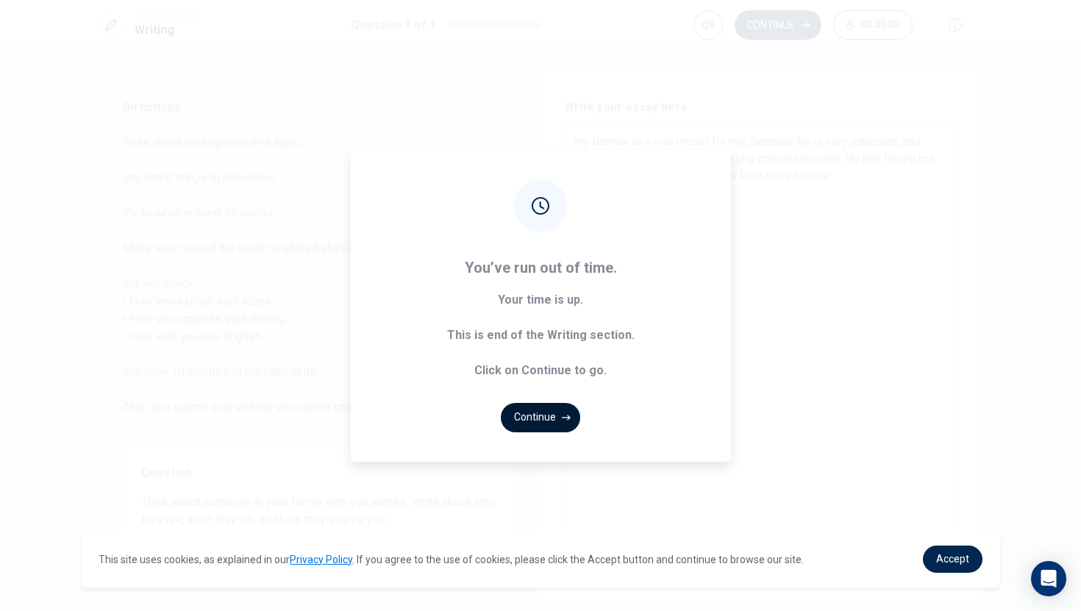
click at [545, 418] on button "Continue" at bounding box center [540, 417] width 79 height 29
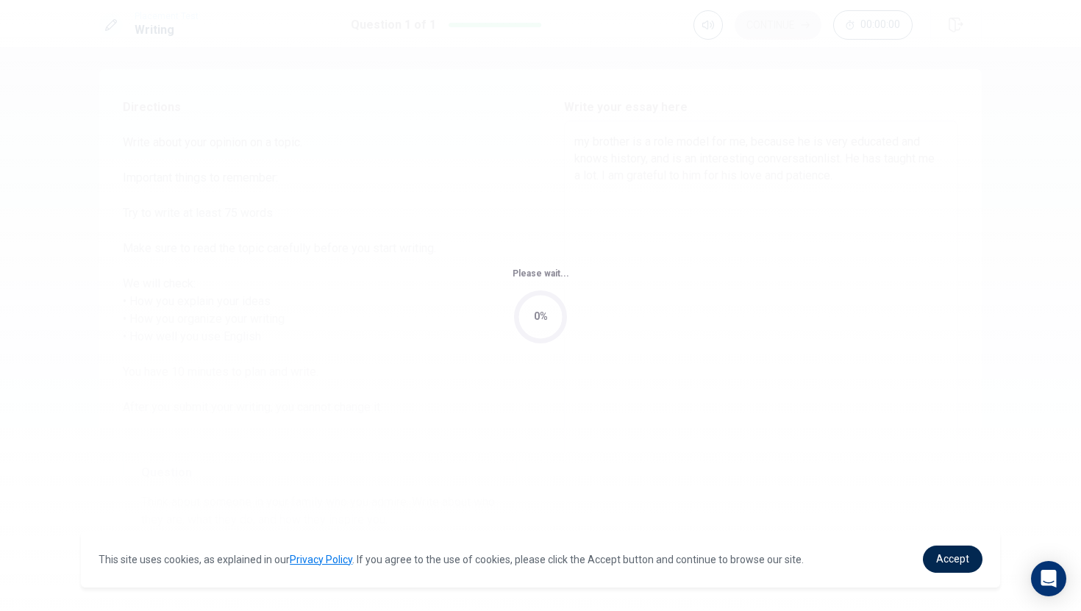
scroll to position [0, 0]
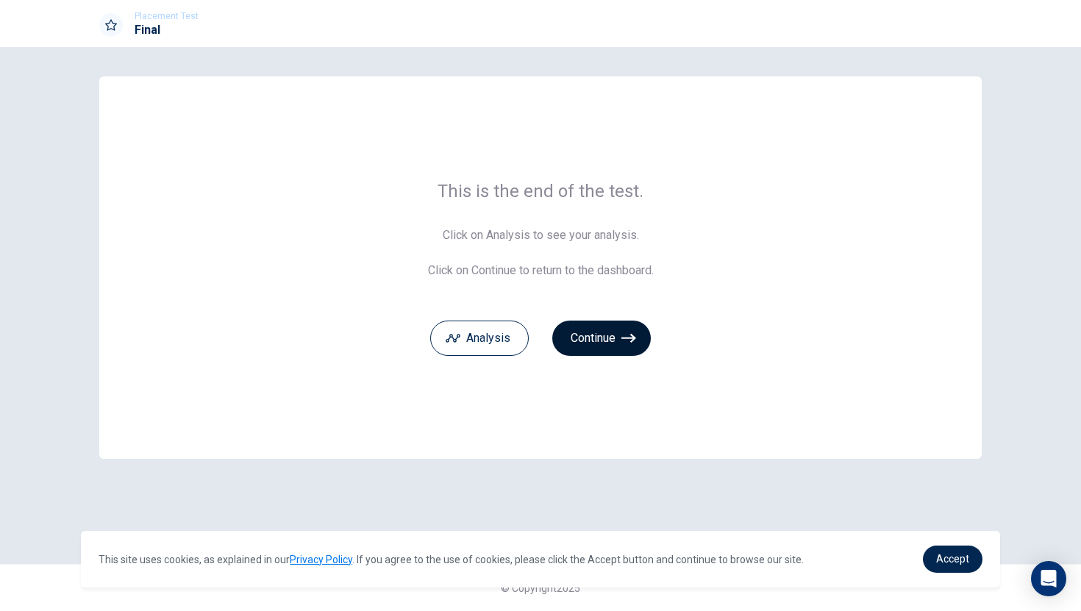
click at [606, 337] on button "Continue" at bounding box center [601, 338] width 99 height 35
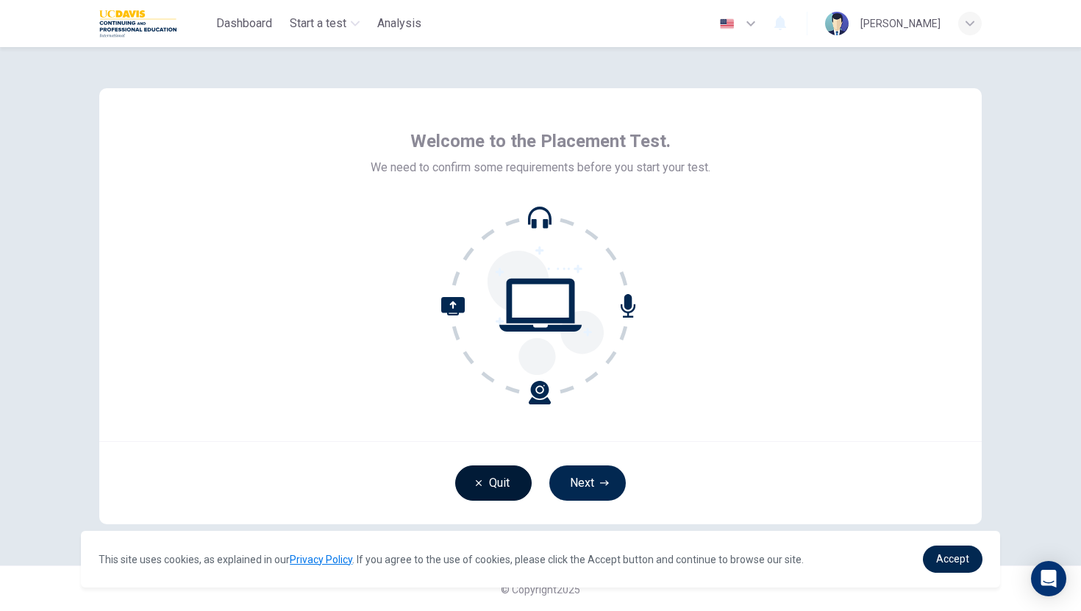
click at [473, 483] on button "Quit" at bounding box center [493, 482] width 76 height 35
